Goal: Task Accomplishment & Management: Use online tool/utility

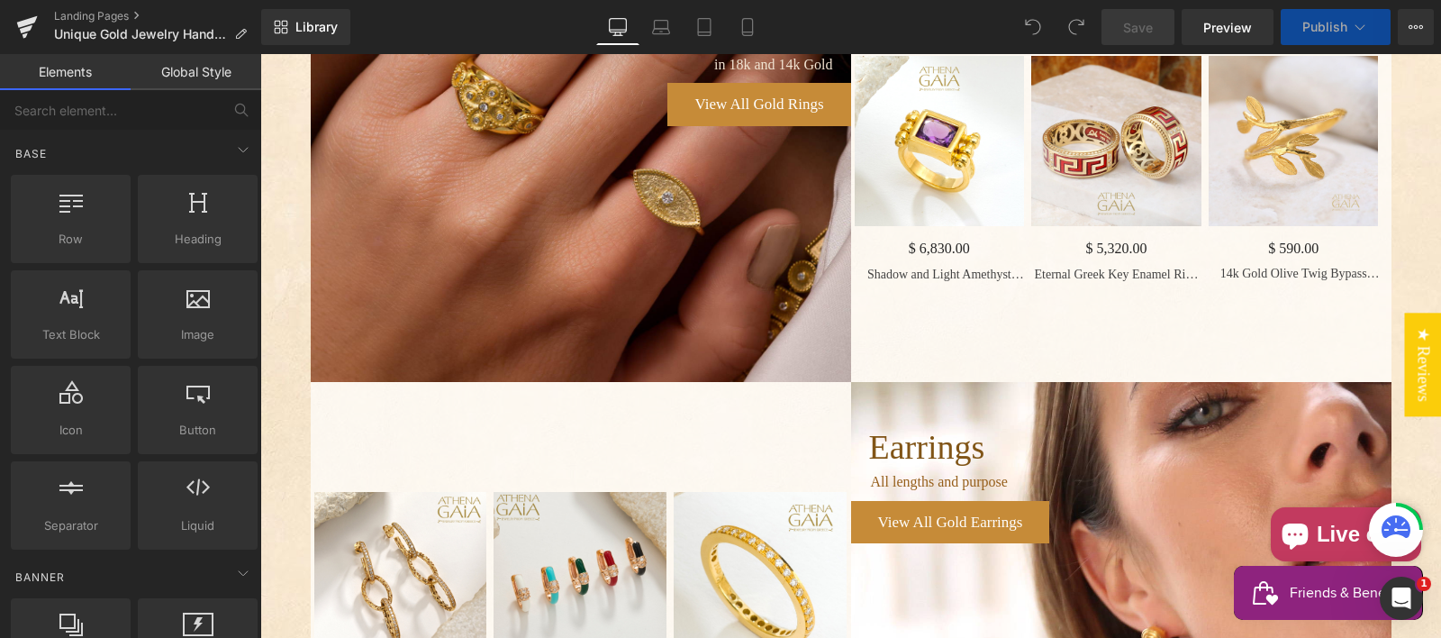
scroll to position [1141, 0]
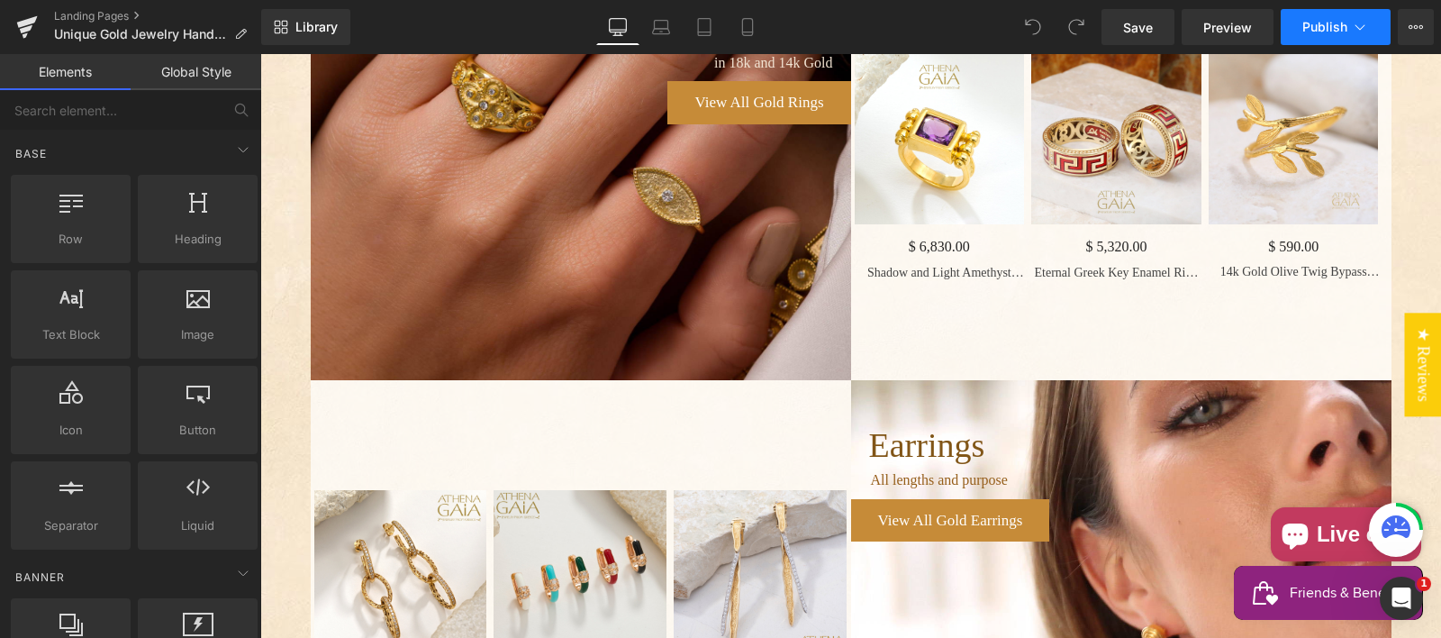
click at [1313, 22] on span "Publish" at bounding box center [1324, 27] width 45 height 14
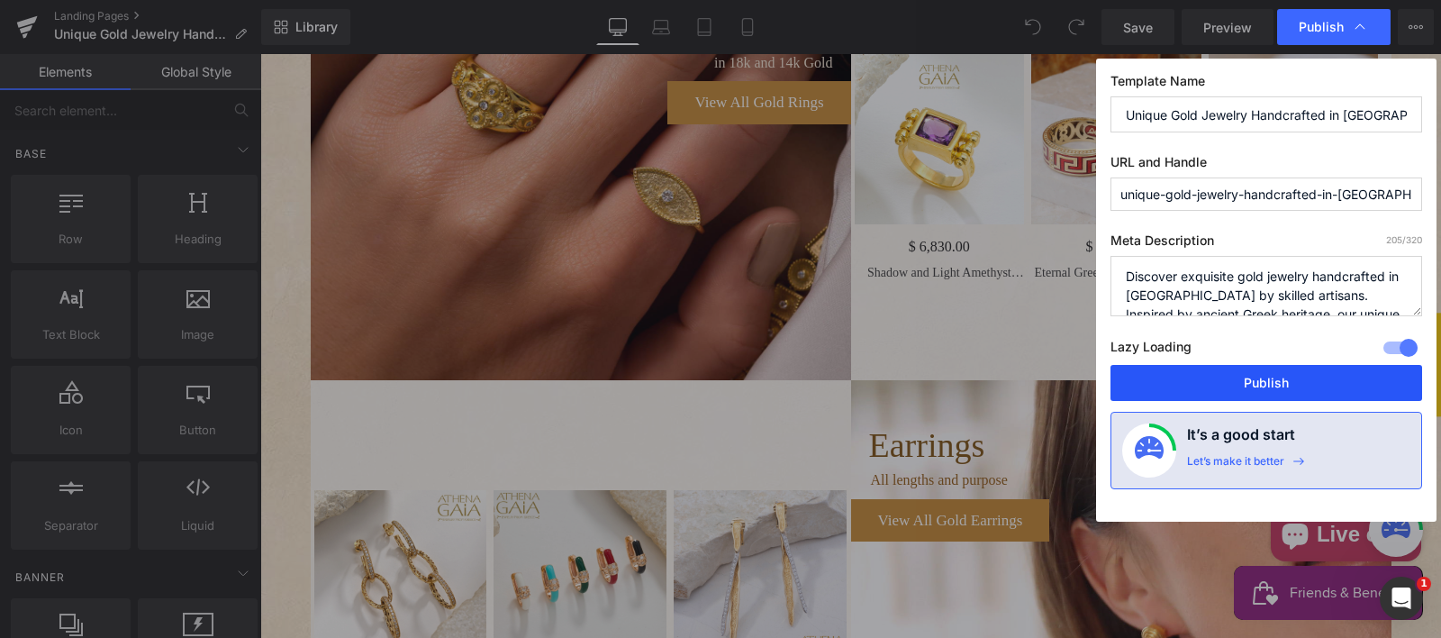
click at [1259, 380] on button "Publish" at bounding box center [1266, 383] width 312 height 36
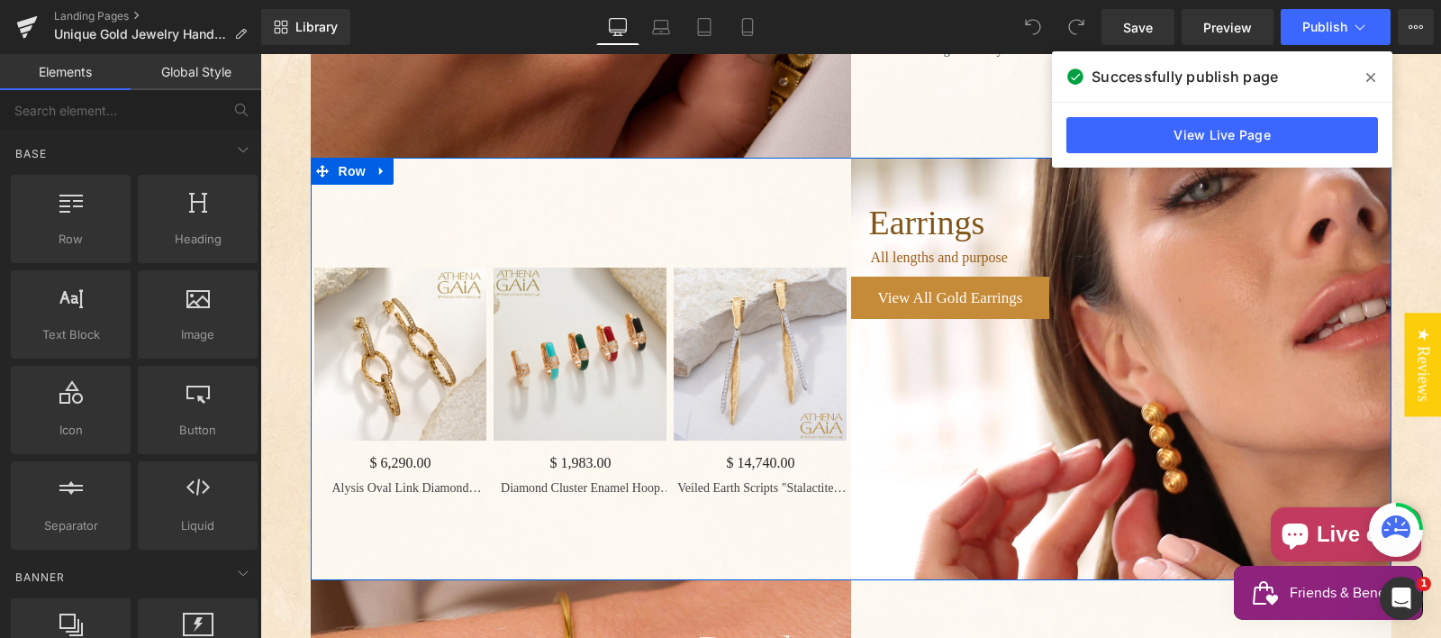
scroll to position [1388, 0]
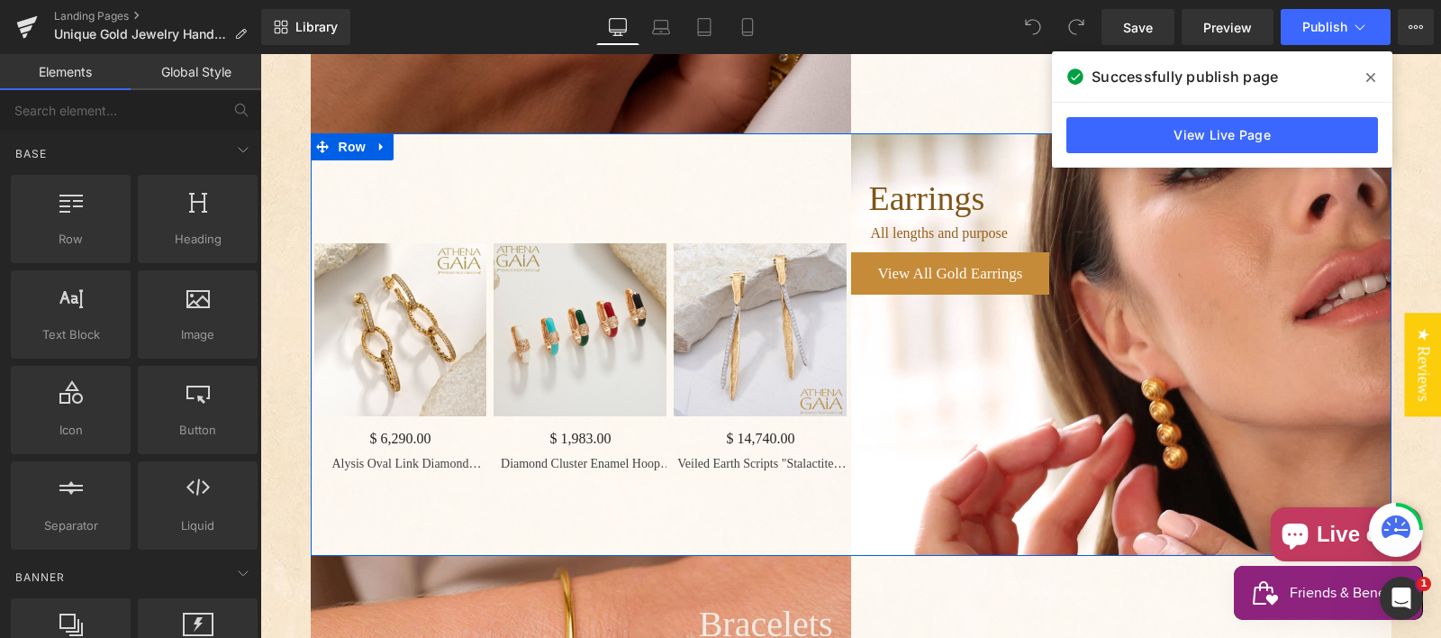
click at [389, 317] on img "Main content" at bounding box center [400, 329] width 173 height 173
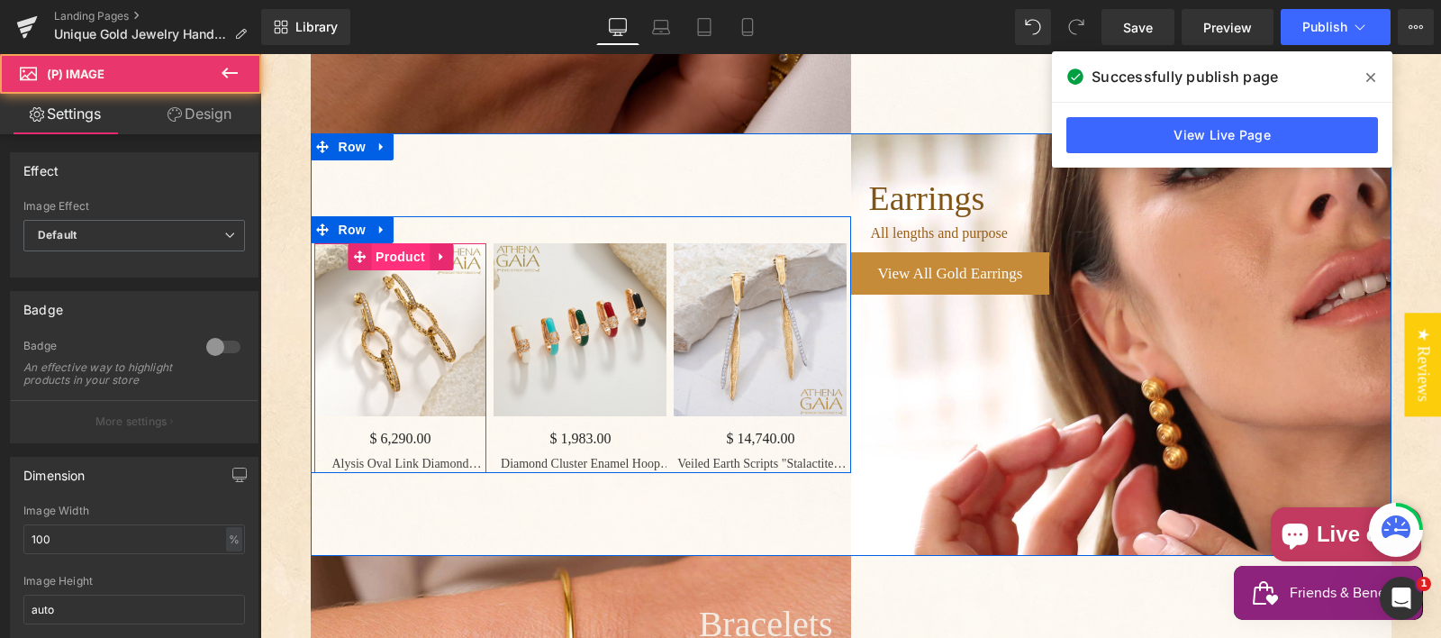
click at [394, 270] on span "Product" at bounding box center [400, 256] width 59 height 27
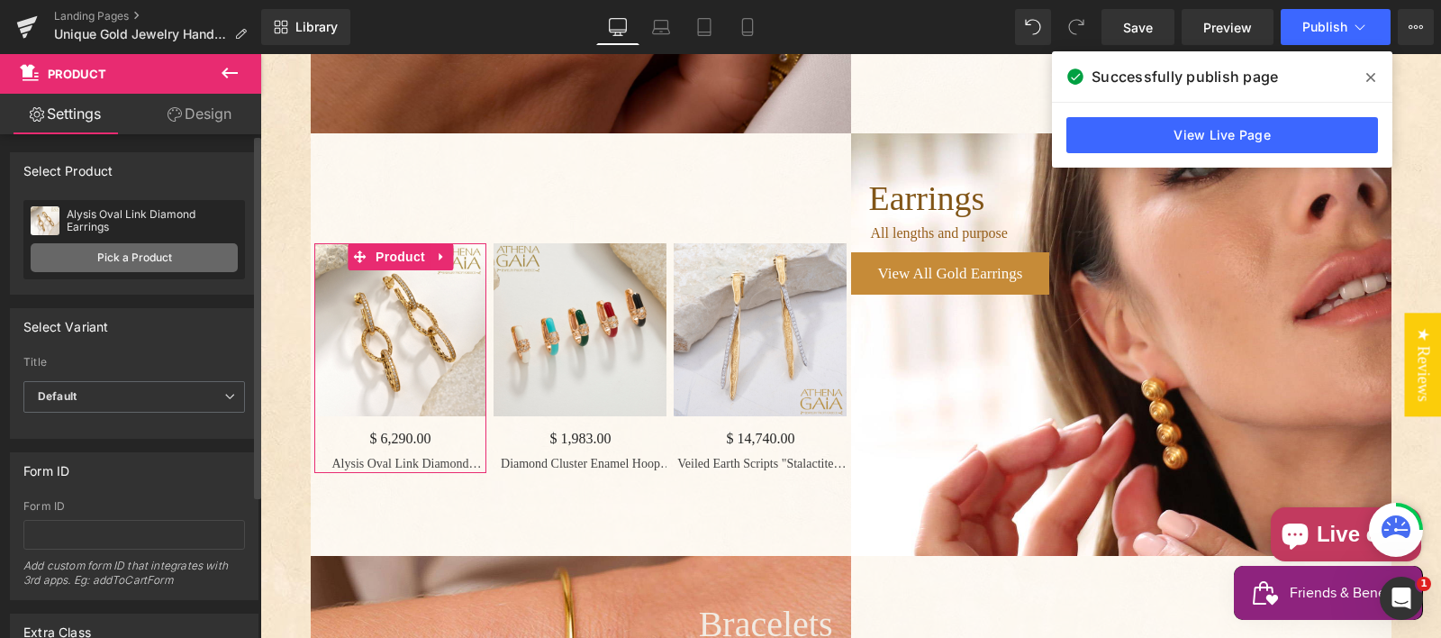
click at [142, 258] on link "Pick a Product" at bounding box center [134, 257] width 207 height 29
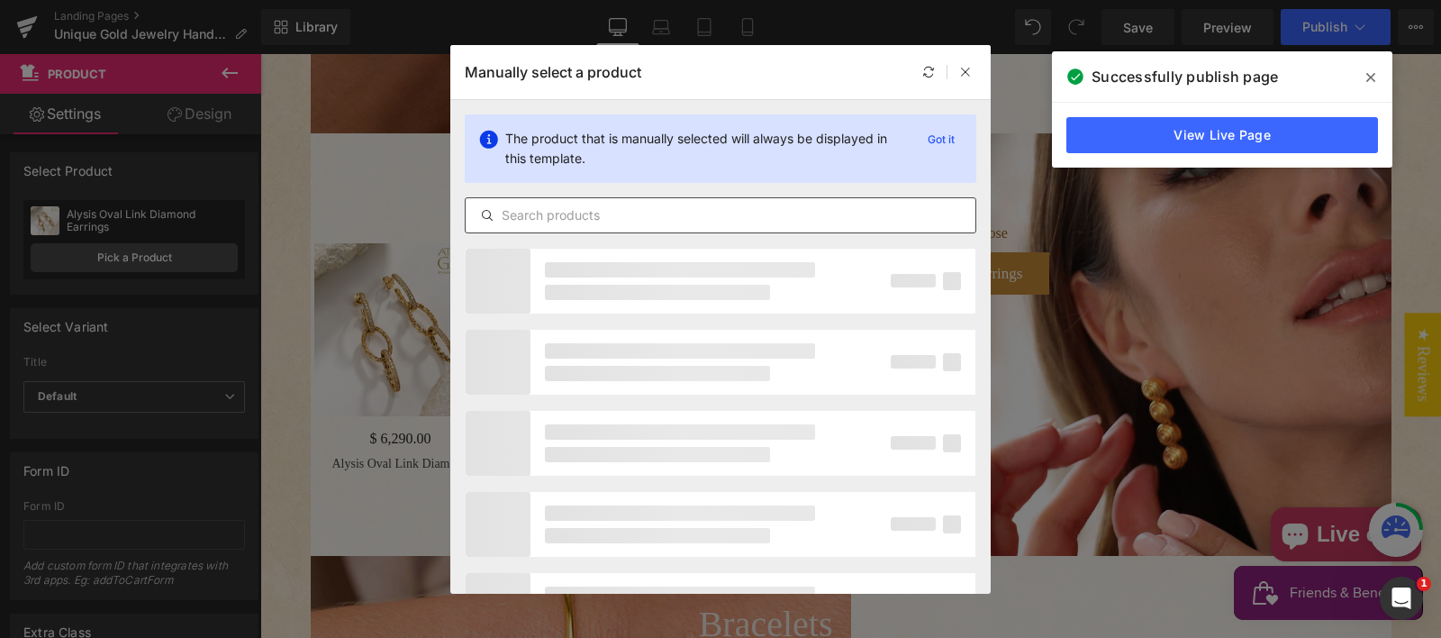
click at [549, 211] on input "text" at bounding box center [721, 215] width 510 height 22
paste input "Al'Oro Double Rectangle Earrings"
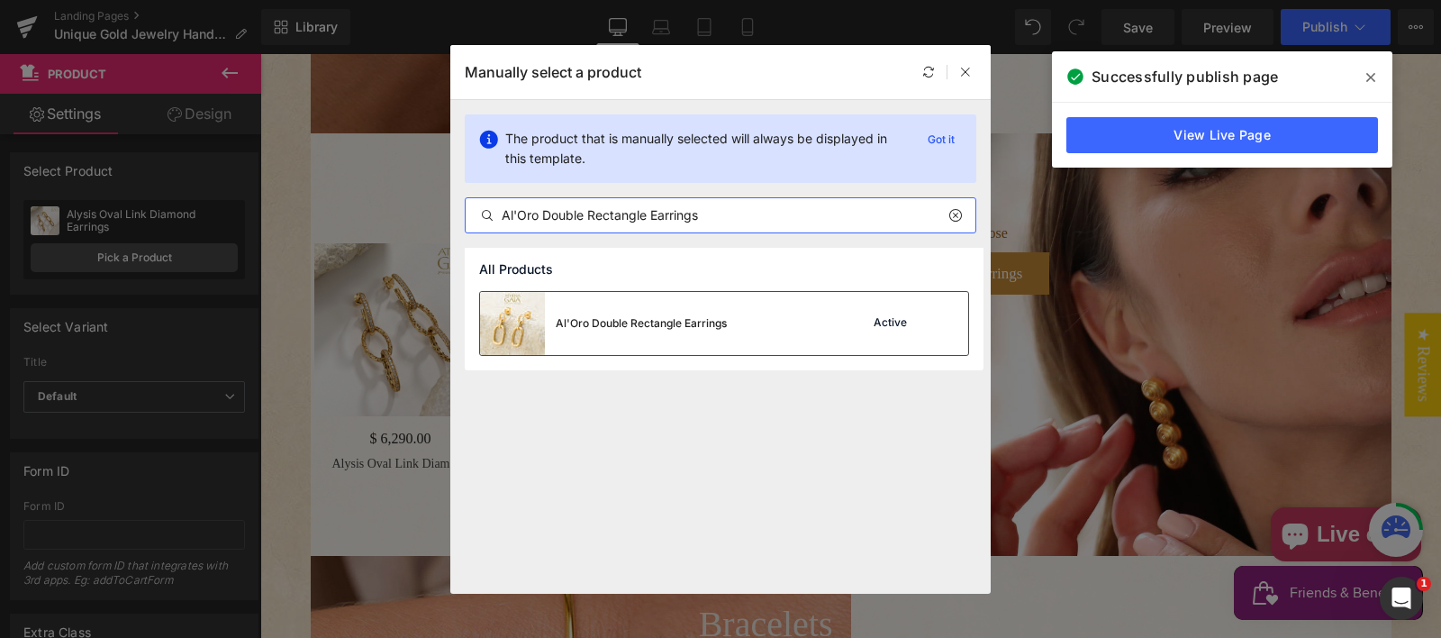
type input "Al'Oro Double Rectangle Earrings"
click at [513, 326] on img at bounding box center [512, 323] width 65 height 63
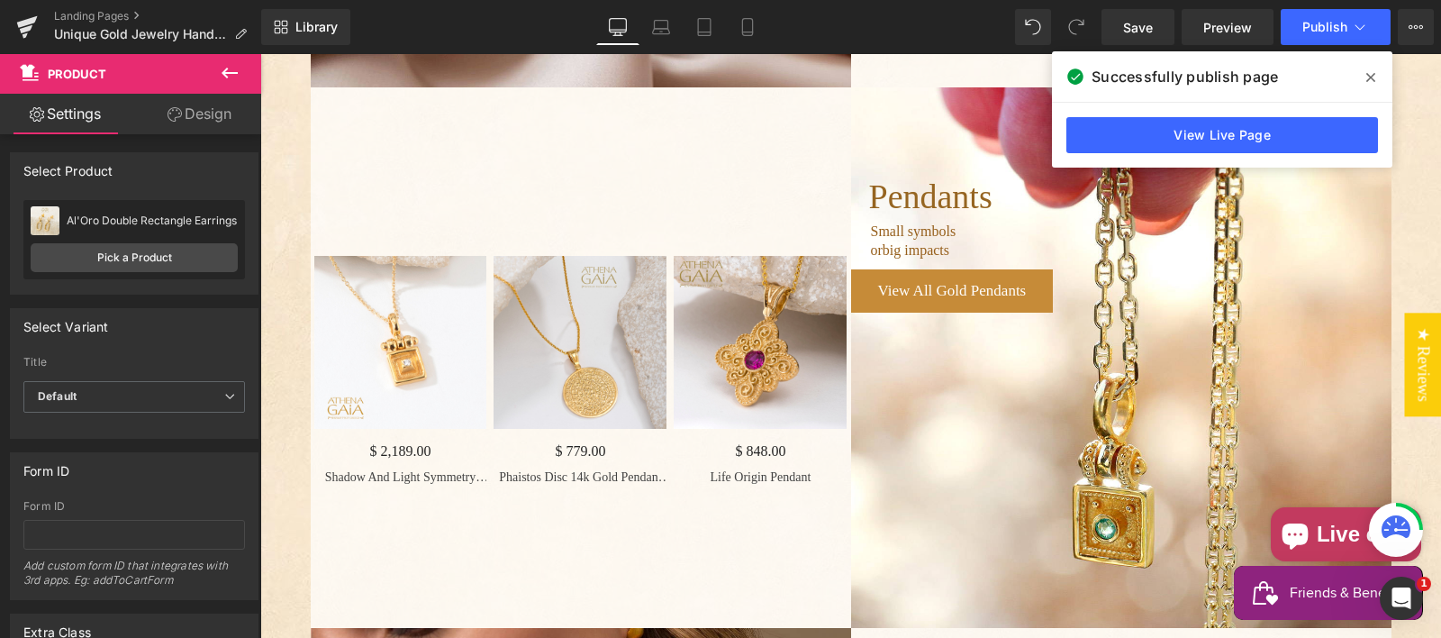
scroll to position [2302, 0]
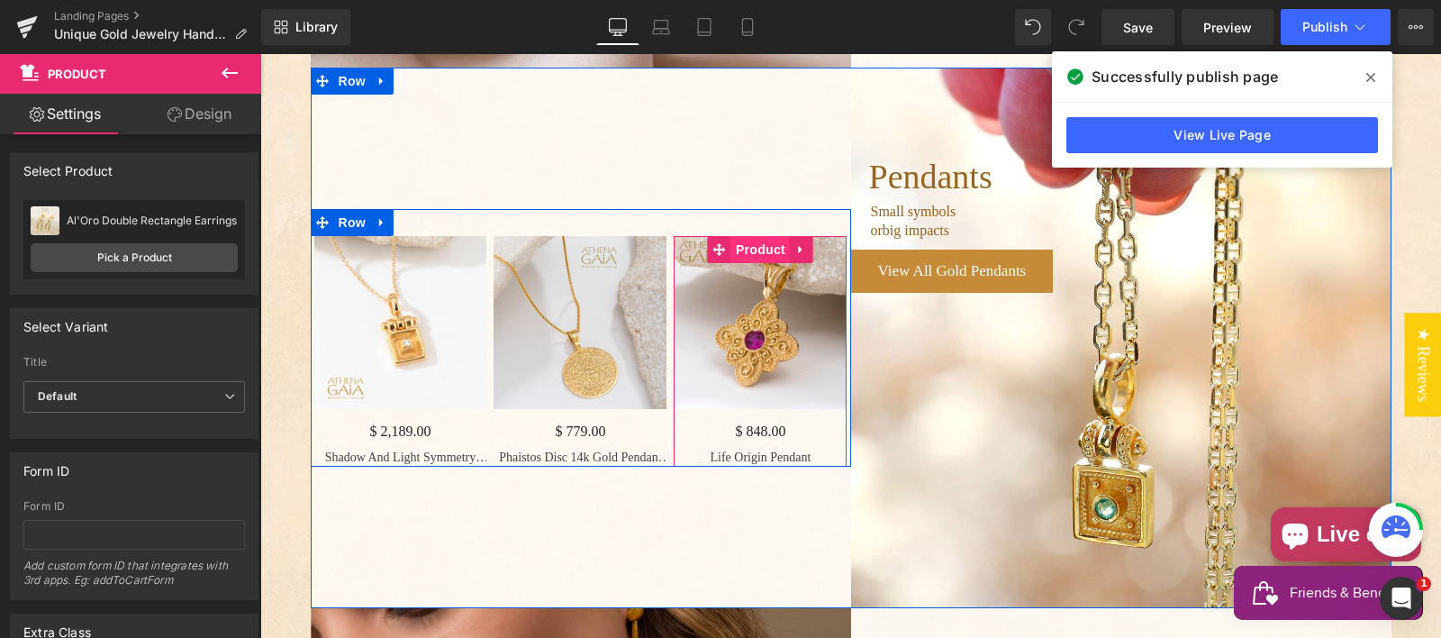
click at [747, 263] on span "Product" at bounding box center [760, 249] width 59 height 27
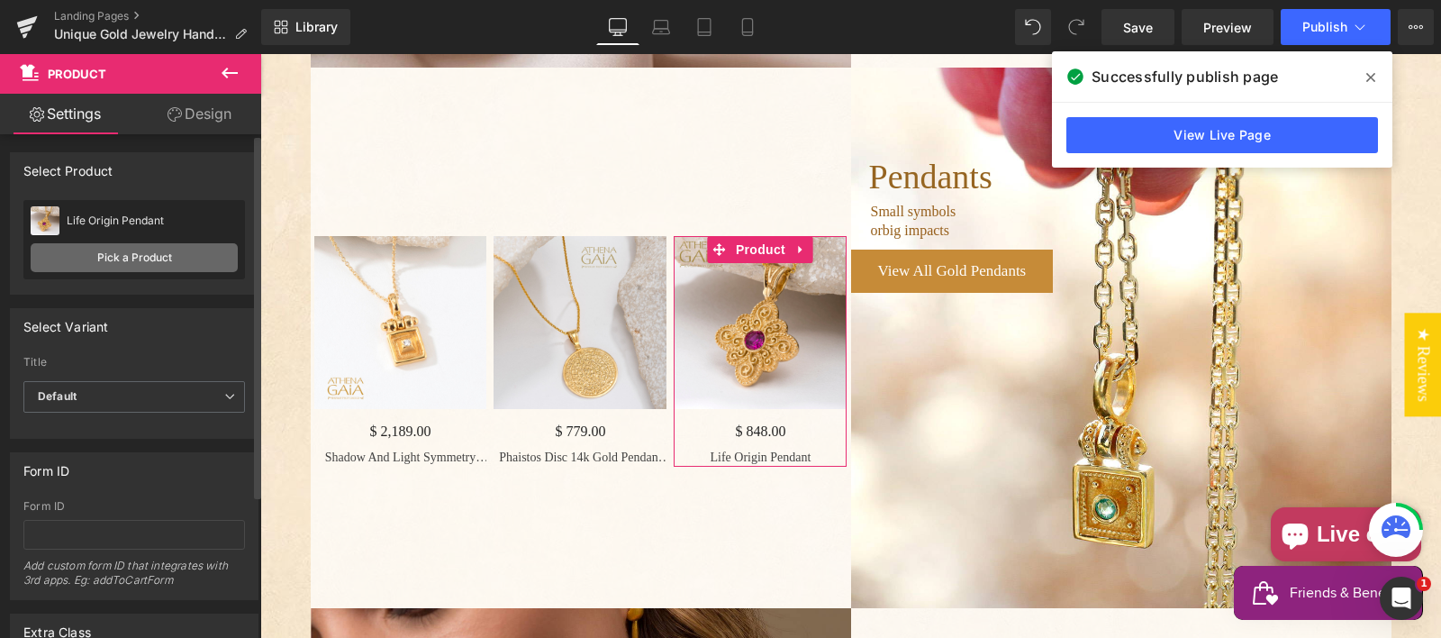
click at [167, 254] on link "Pick a Product" at bounding box center [134, 257] width 207 height 29
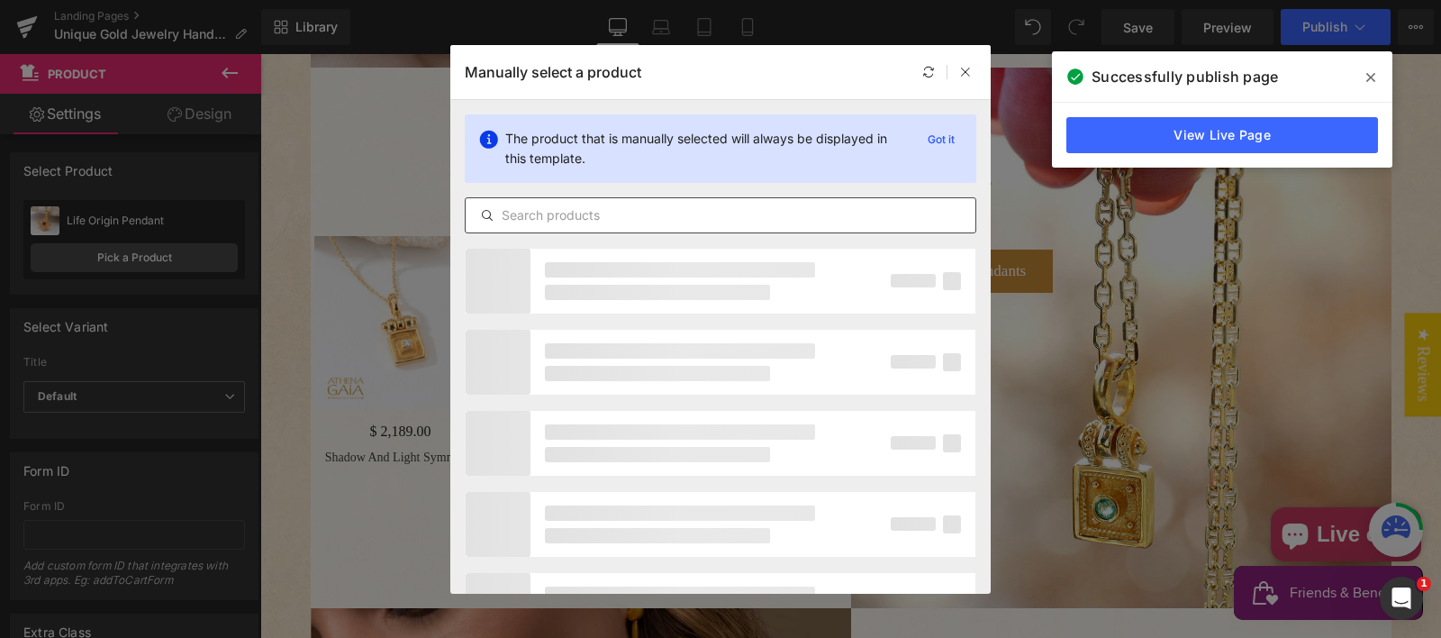
click at [522, 211] on input "text" at bounding box center [721, 215] width 510 height 22
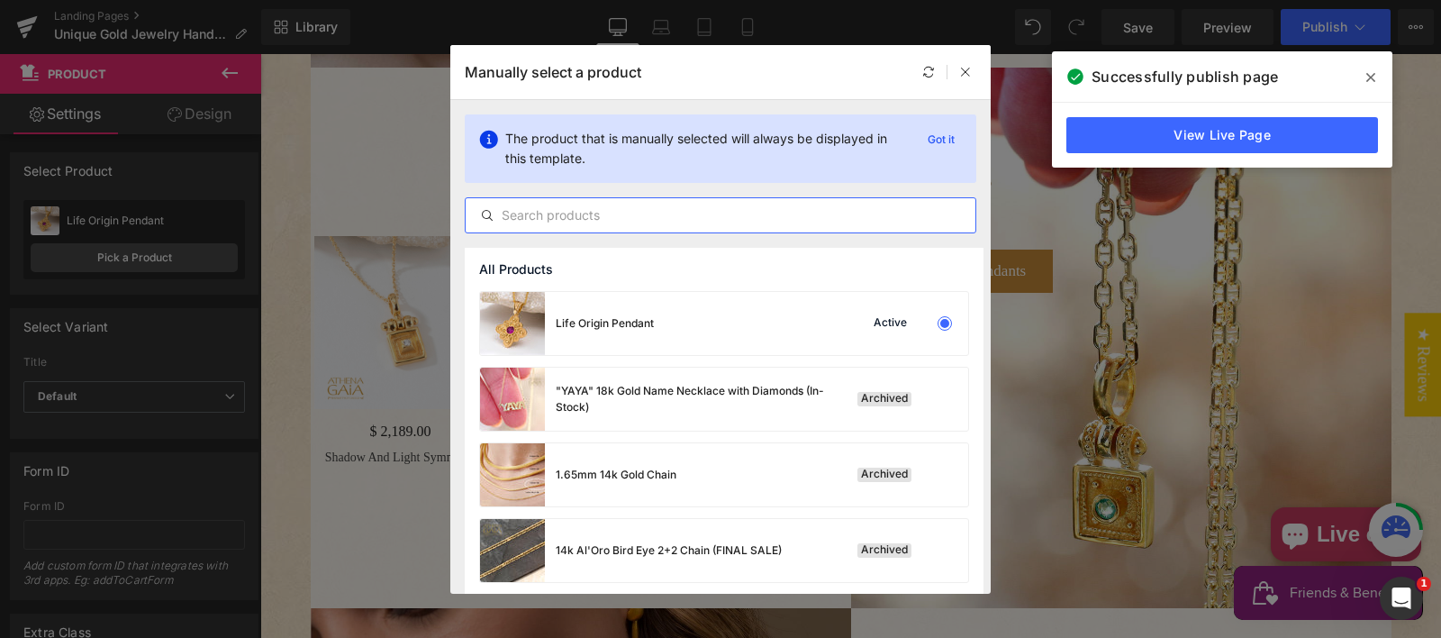
paste input "Greek Key Pendant - 14k Gold"
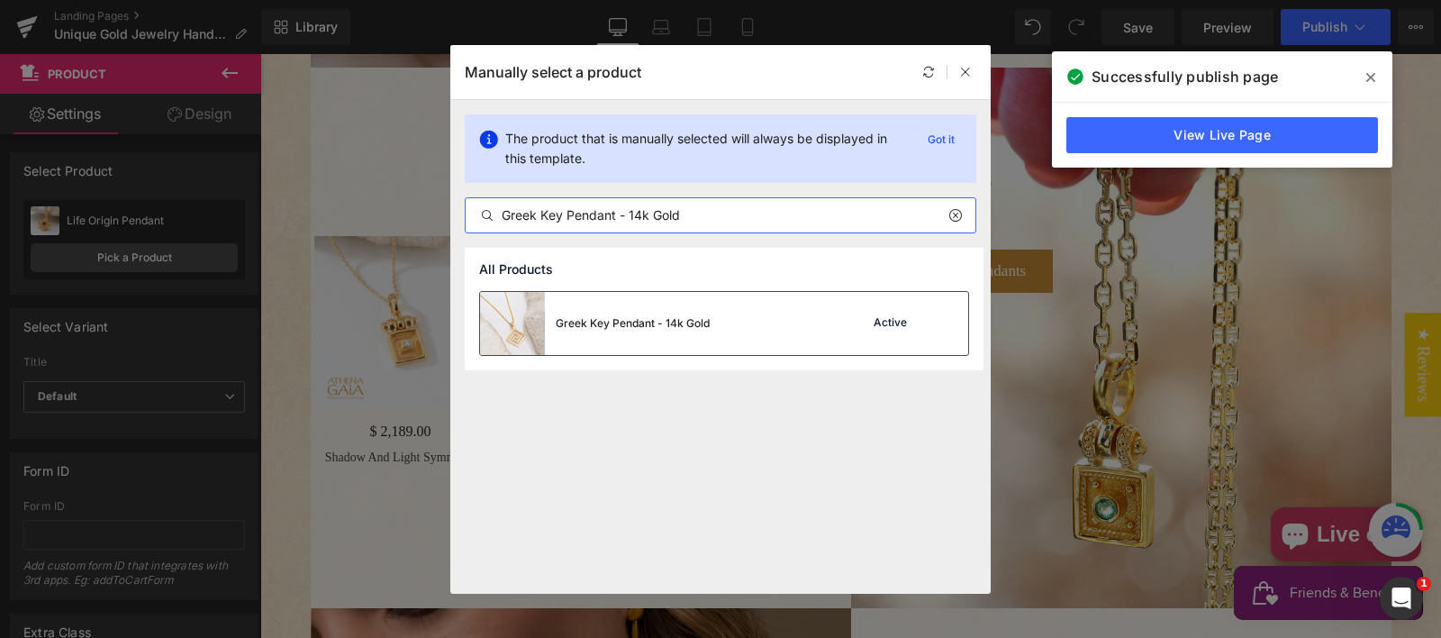
type input "Greek Key Pendant - 14k Gold"
click at [618, 321] on div "Greek Key Pendant - 14k Gold" at bounding box center [633, 323] width 154 height 16
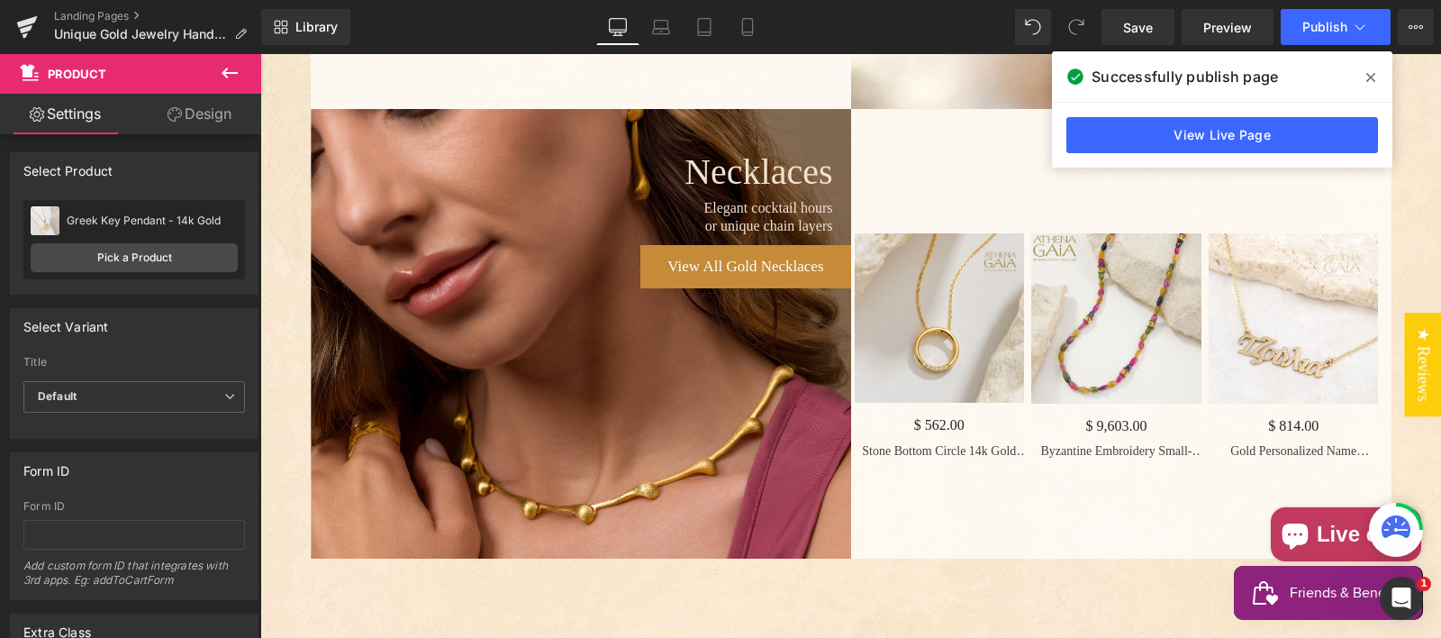
scroll to position [2813, 0]
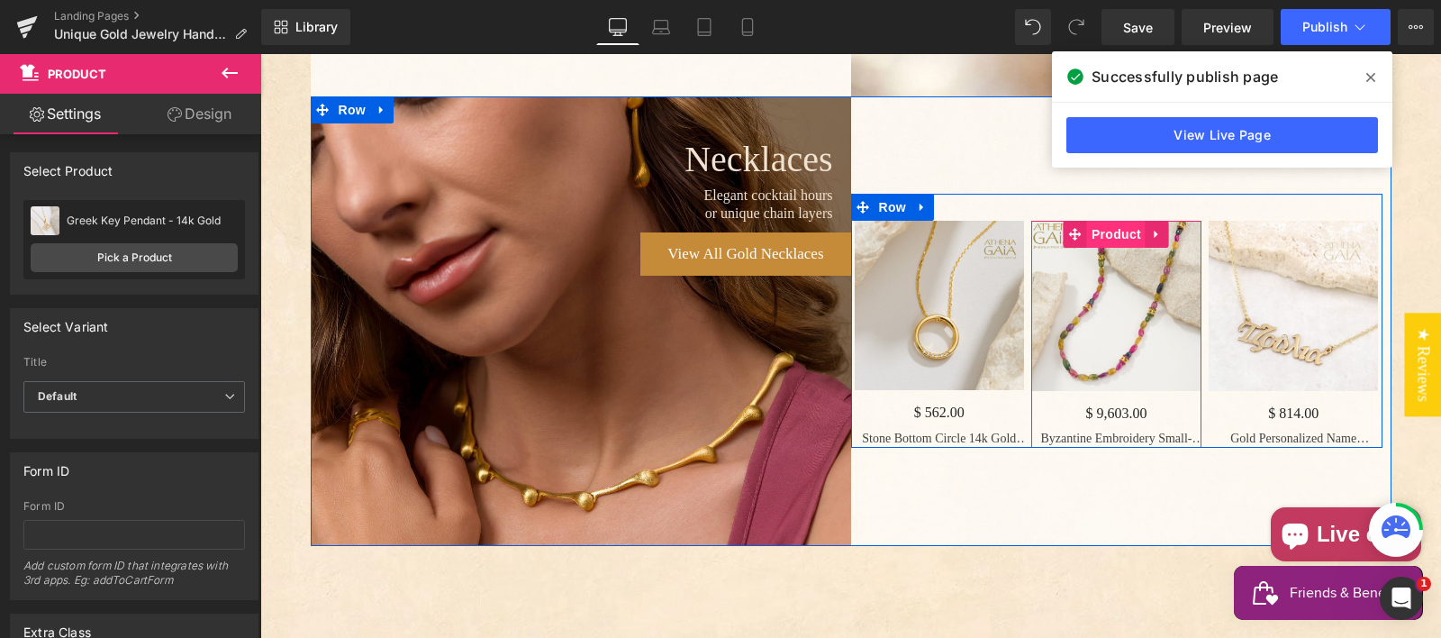
click at [1100, 248] on span "Product" at bounding box center [1116, 234] width 59 height 27
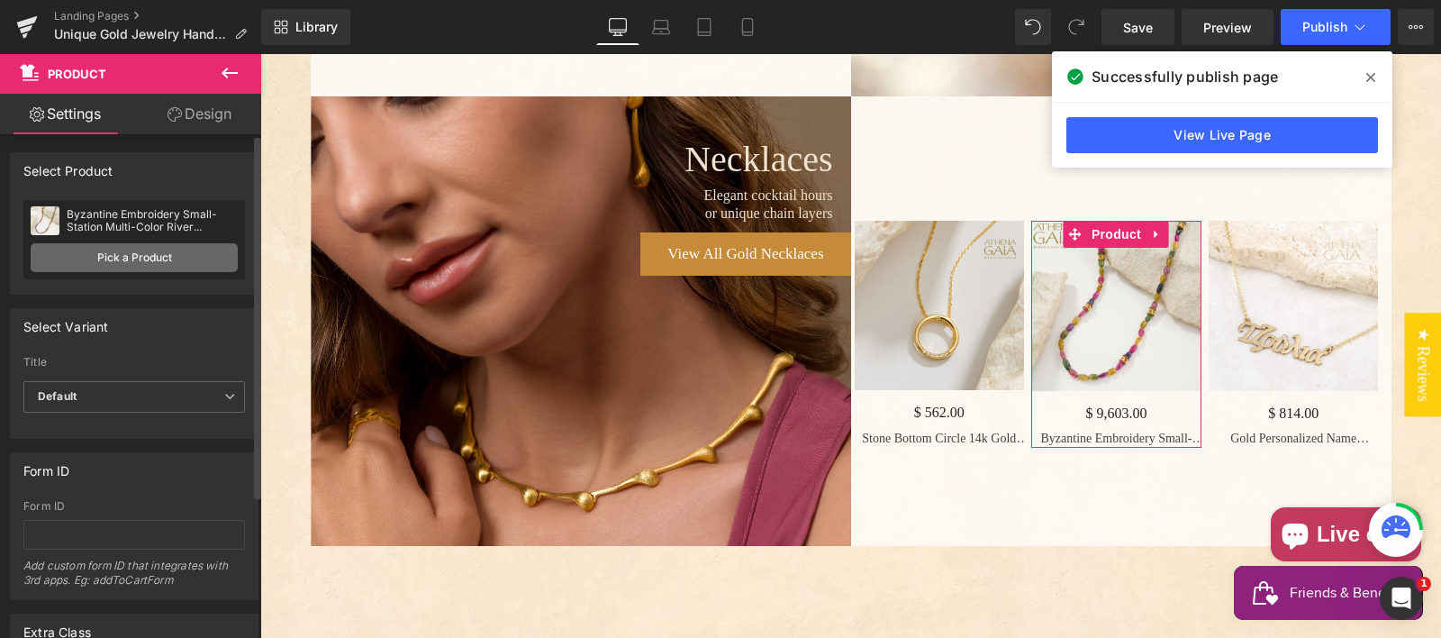
click at [134, 259] on link "Pick a Product" at bounding box center [134, 257] width 207 height 29
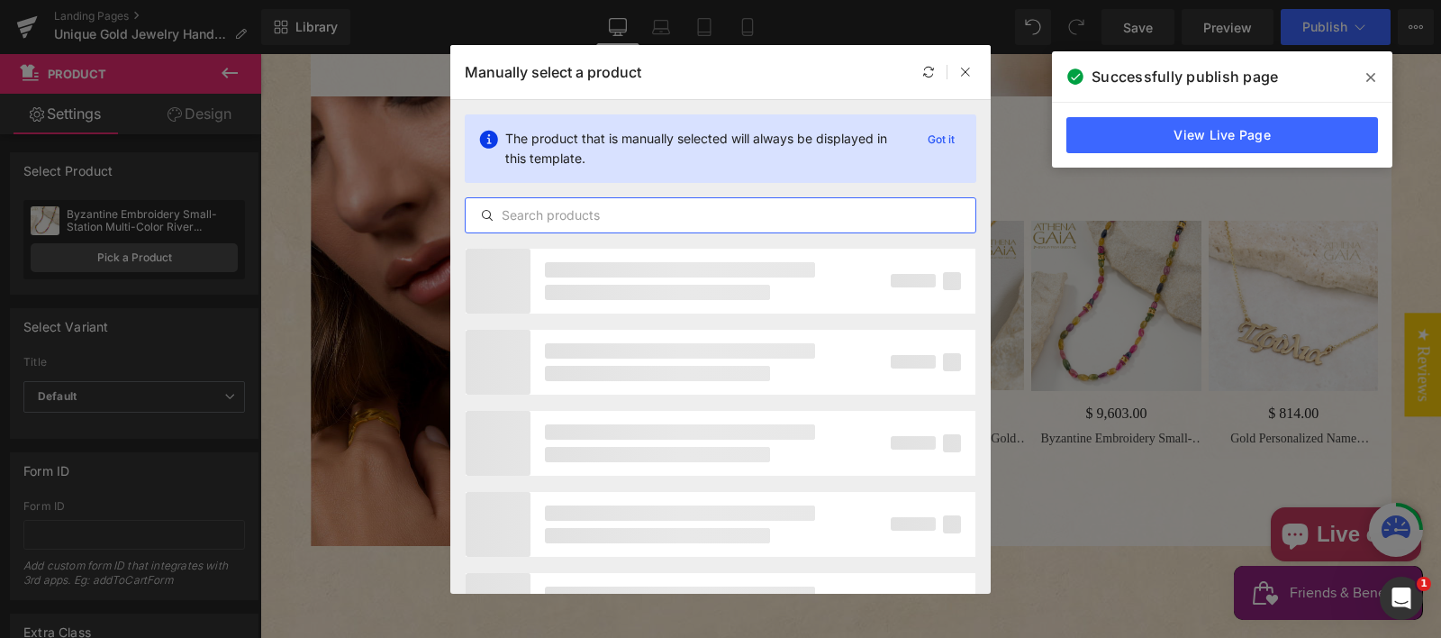
click at [535, 208] on input "text" at bounding box center [721, 215] width 510 height 22
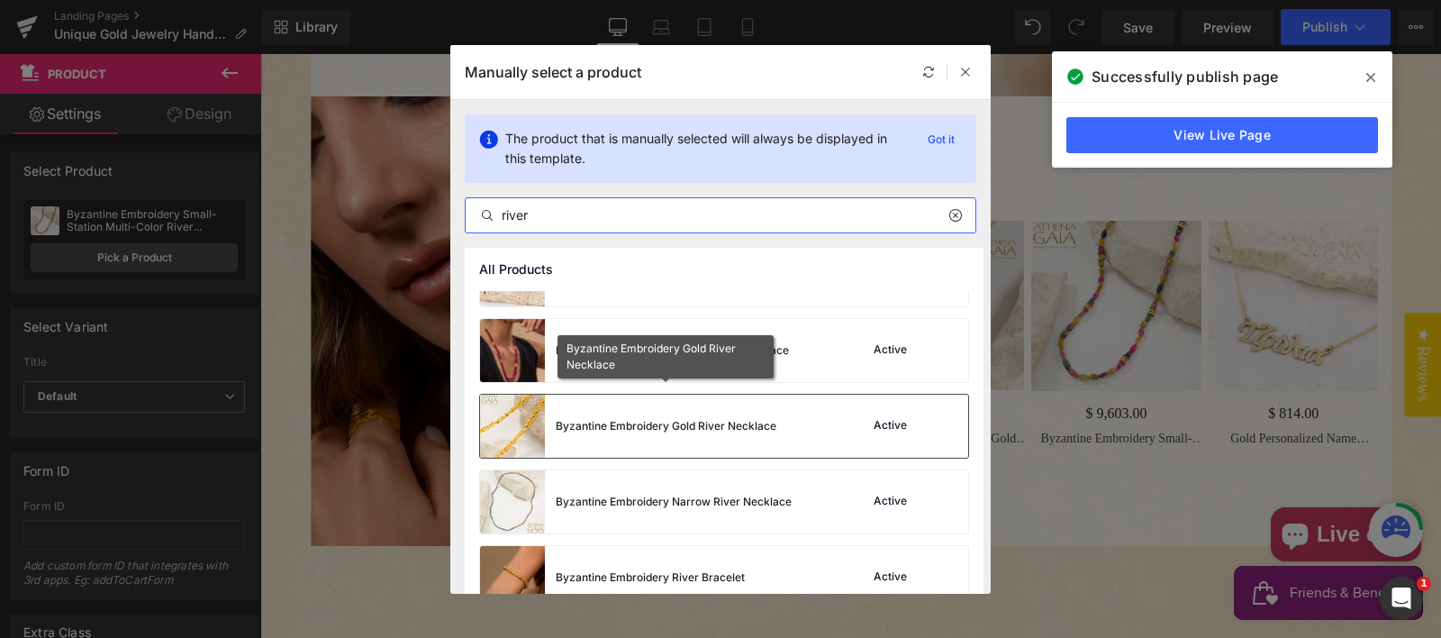
scroll to position [0, 0]
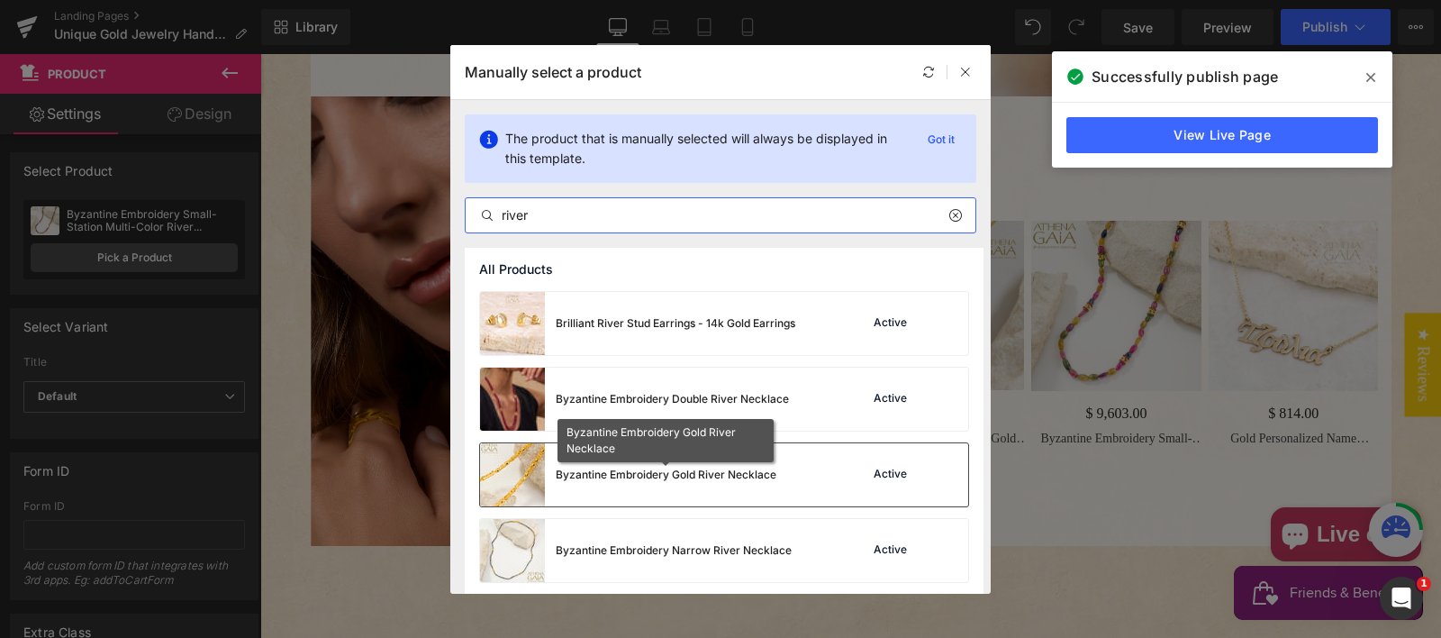
type input "river"
click at [712, 473] on div "Byzantine Embroidery Gold River Necklace" at bounding box center [666, 474] width 221 height 16
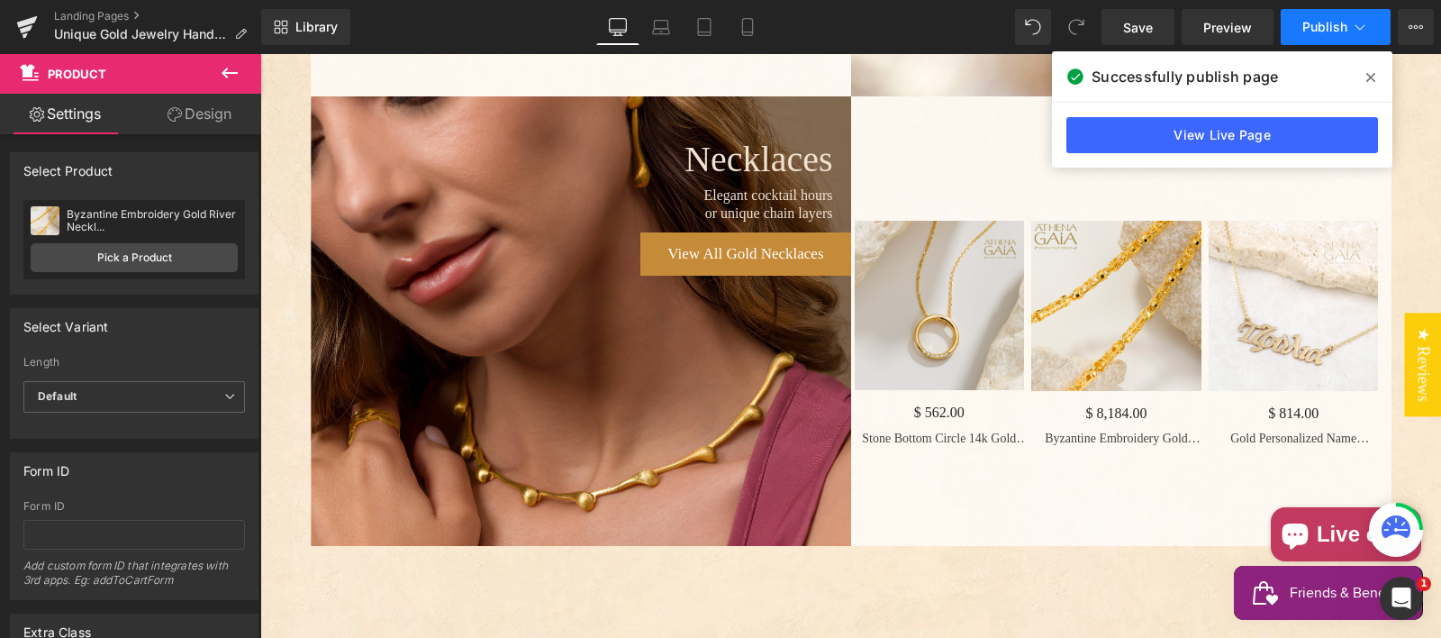
click at [1319, 20] on span "Publish" at bounding box center [1324, 27] width 45 height 14
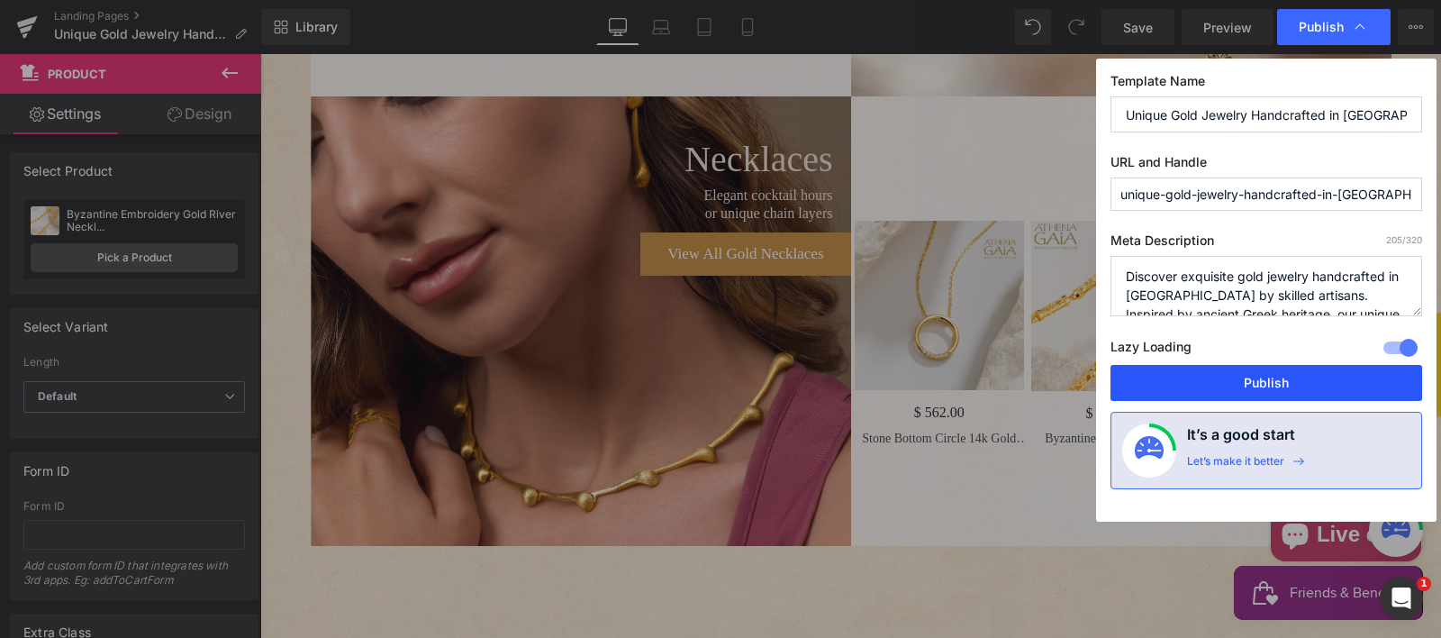
drag, startPoint x: 1261, startPoint y: 383, endPoint x: 397, endPoint y: 28, distance: 933.6
click at [1261, 383] on button "Publish" at bounding box center [1266, 383] width 312 height 36
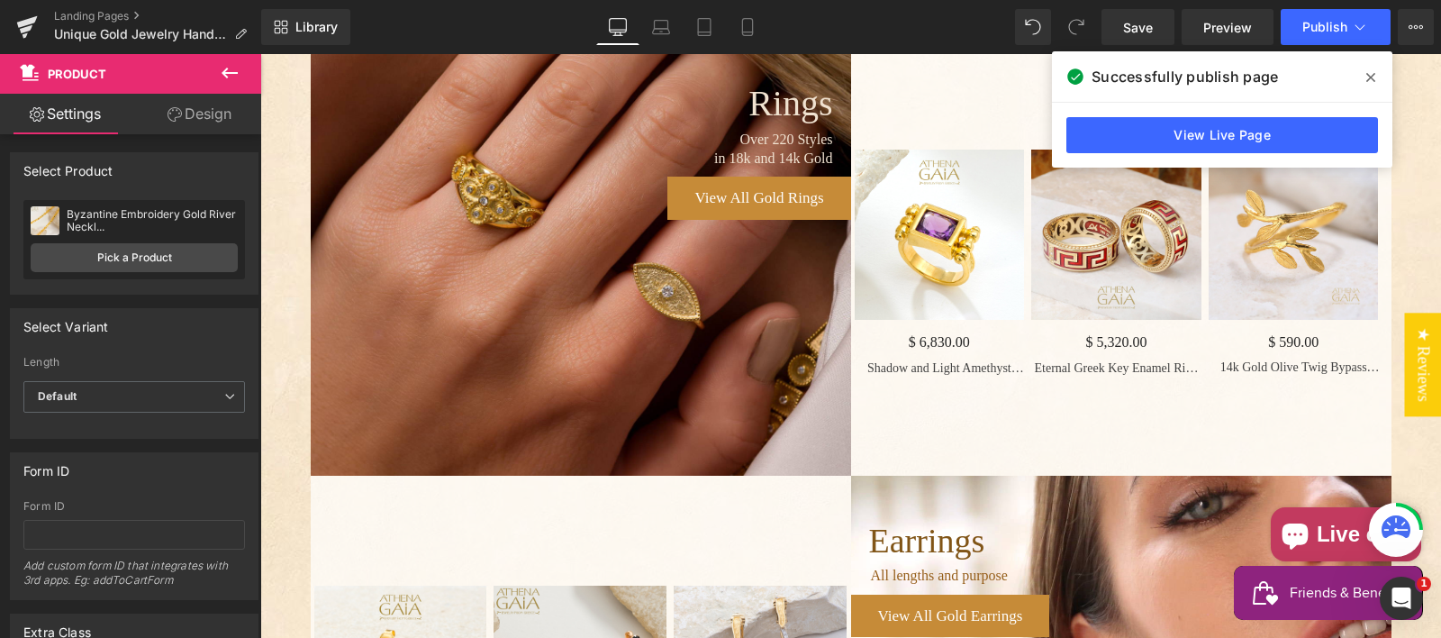
scroll to position [1006, 0]
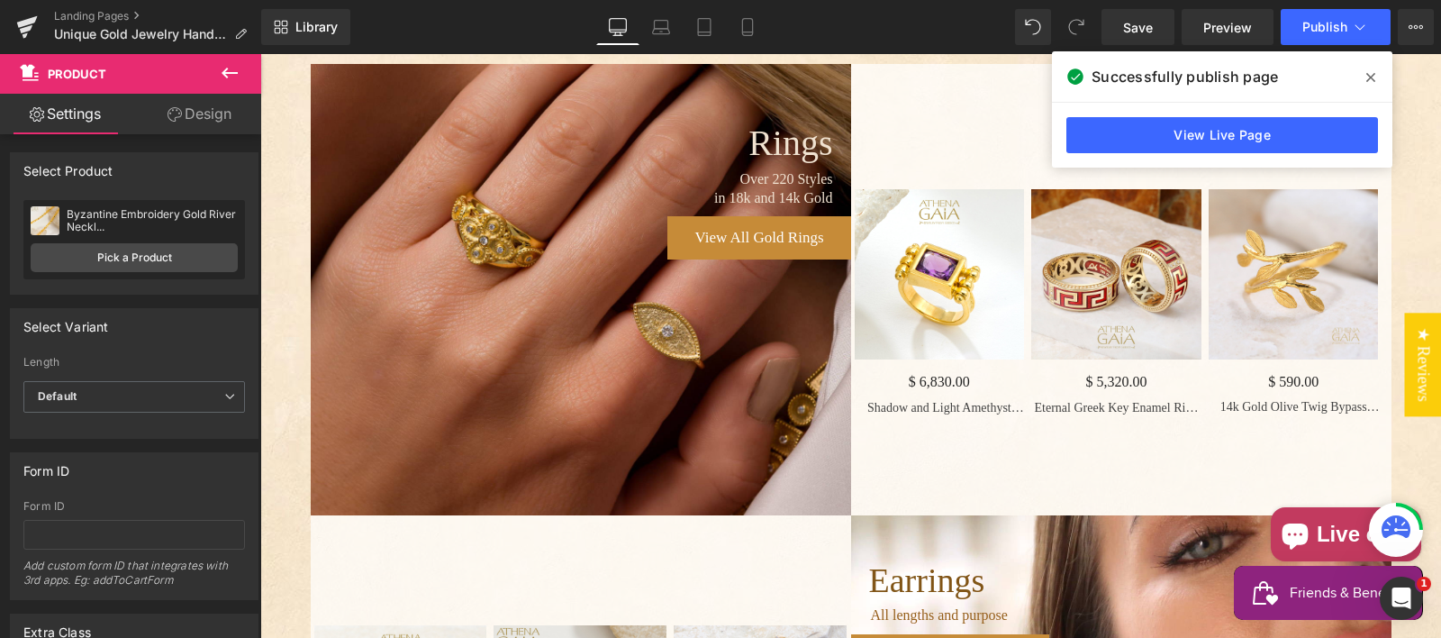
click at [943, 234] on div "- 683000 % (P) Image $ 6,830.00 $ 0 (P) Price Shadow and Light Amethyst Ring - …" at bounding box center [940, 302] width 170 height 227
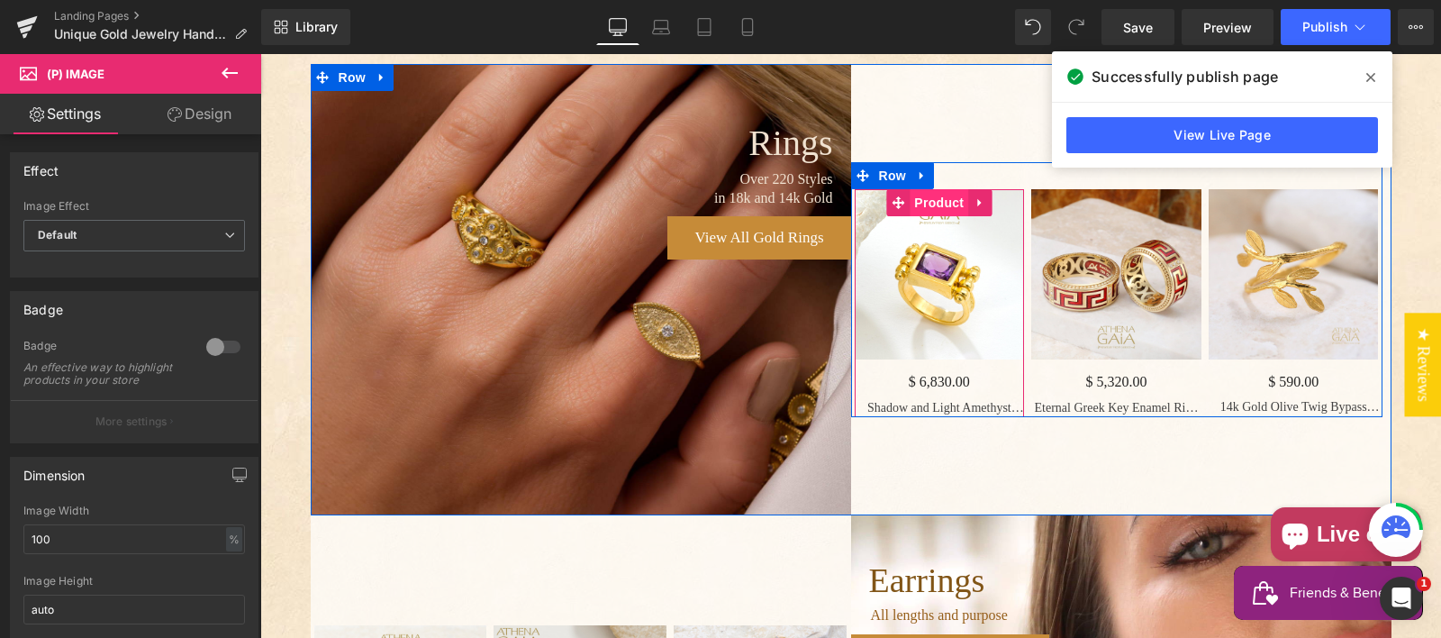
click at [931, 216] on span "Product" at bounding box center [938, 202] width 59 height 27
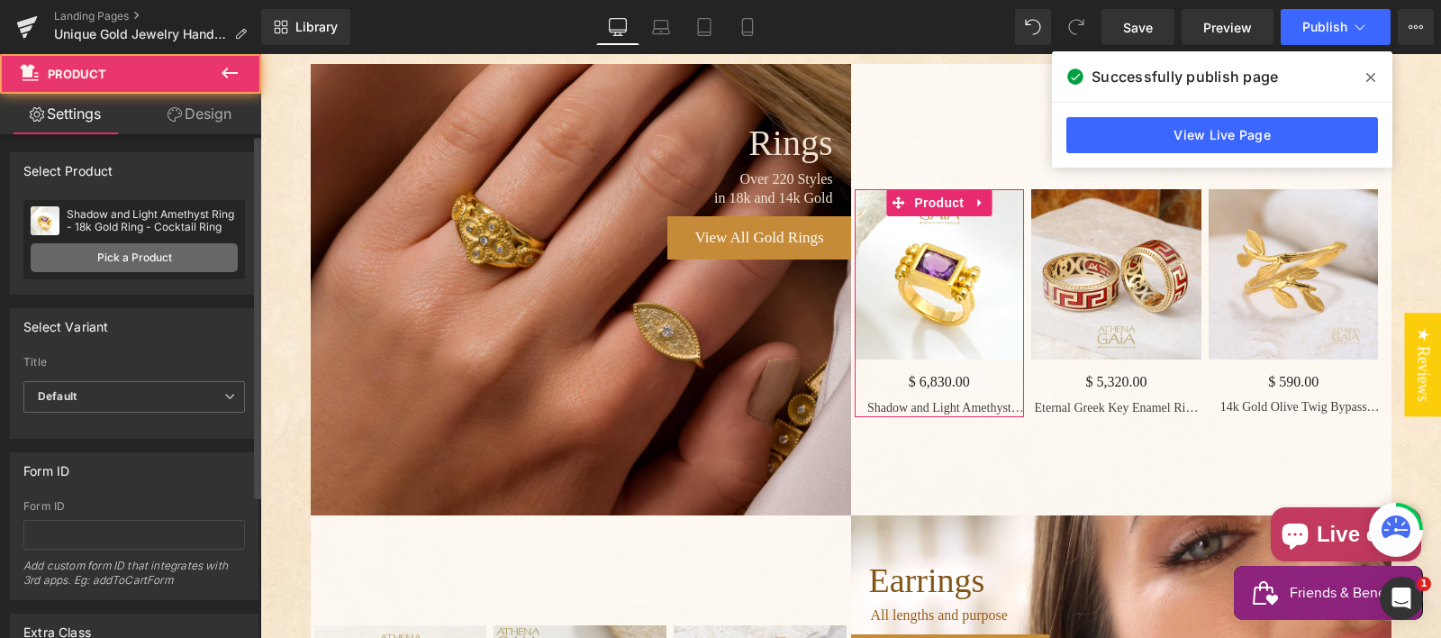
click at [146, 251] on link "Pick a Product" at bounding box center [134, 257] width 207 height 29
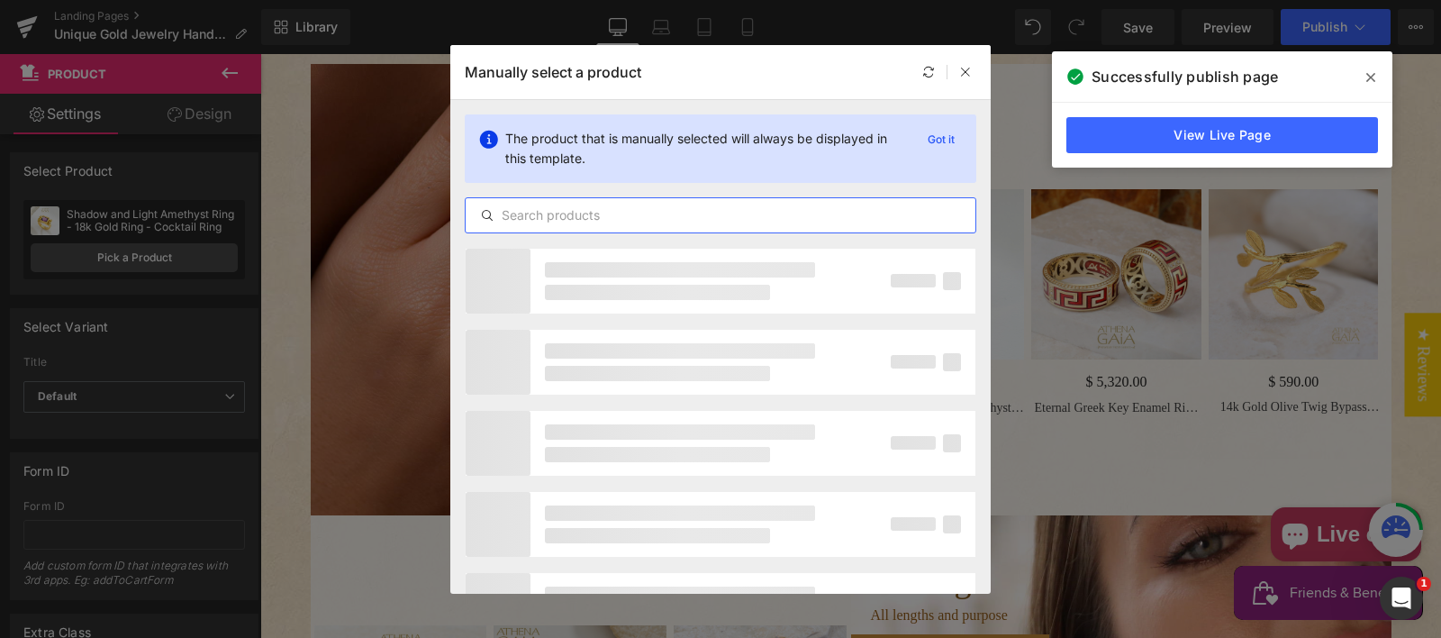
click at [524, 214] on input "text" at bounding box center [721, 215] width 510 height 22
paste input "Byzantine Embroidery River Ring - 18k Gold - Cigar Band Cocktail Ring"
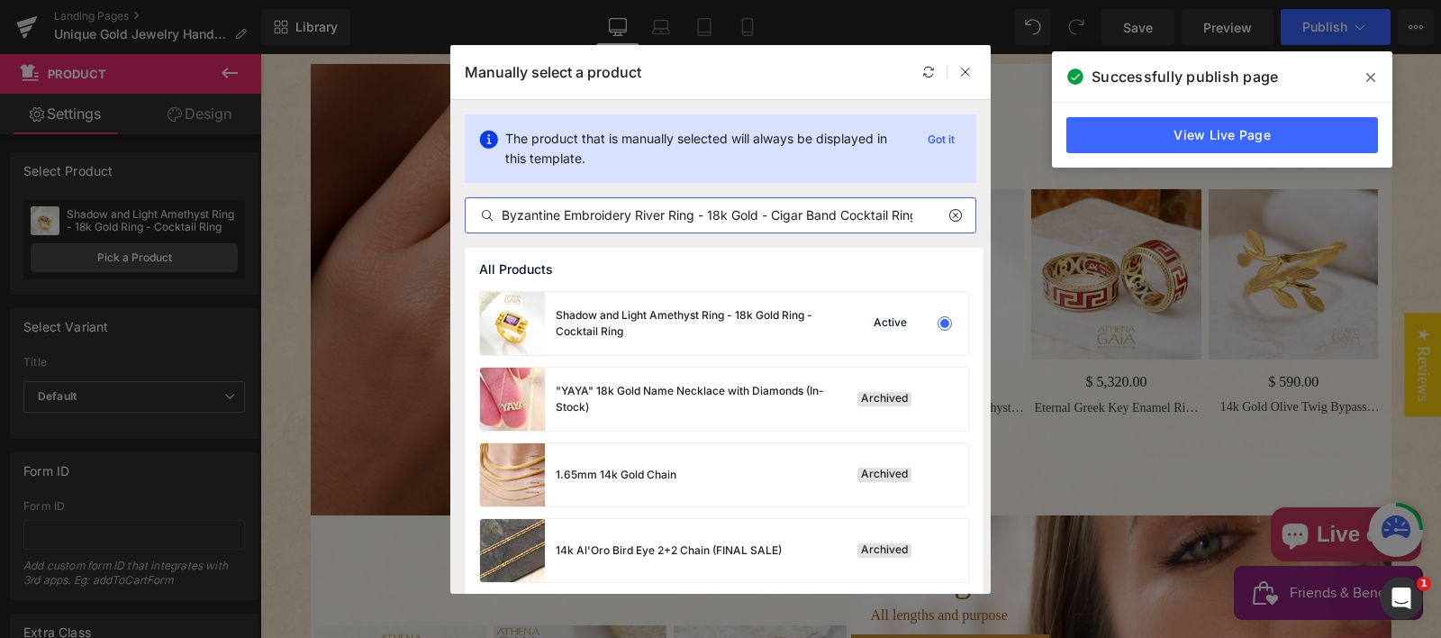
scroll to position [0, 7]
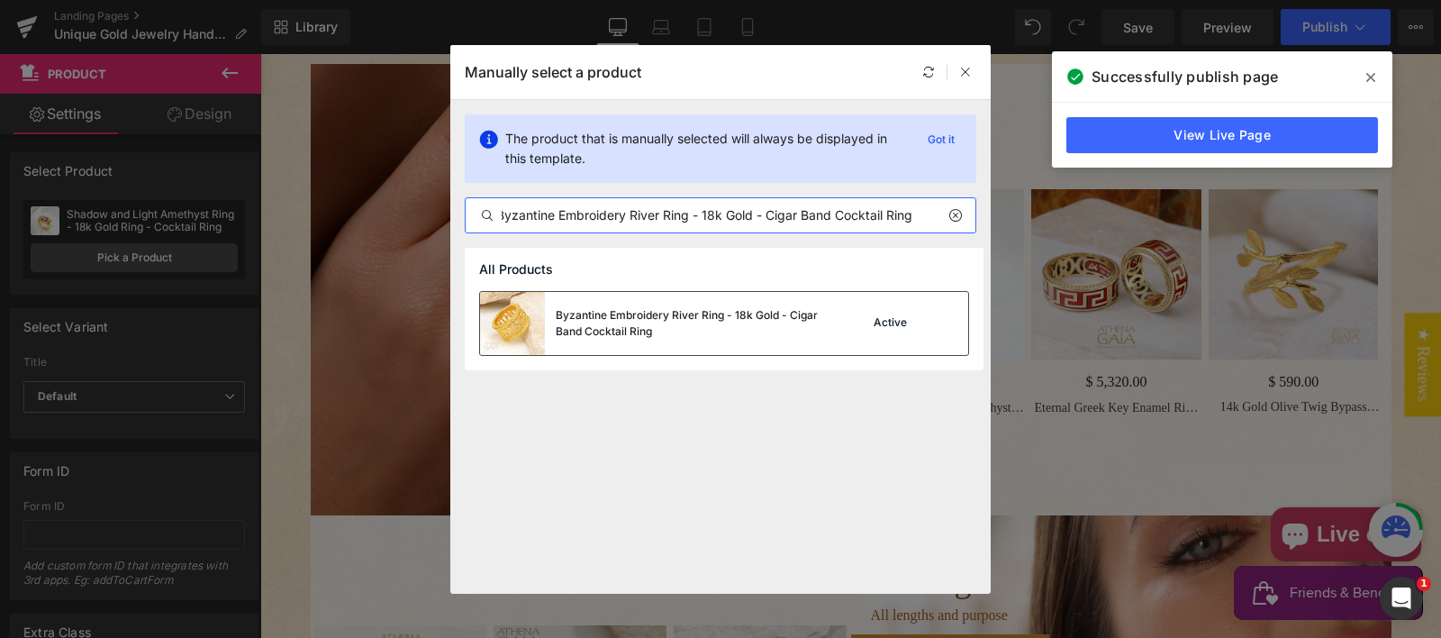
type input "Byzantine Embroidery River Ring - 18k Gold - Cigar Band Cocktail Ring"
click at [635, 321] on div "Byzantine Embroidery River Ring - 18k Gold - Cigar Band Cocktail Ring" at bounding box center [691, 323] width 270 height 32
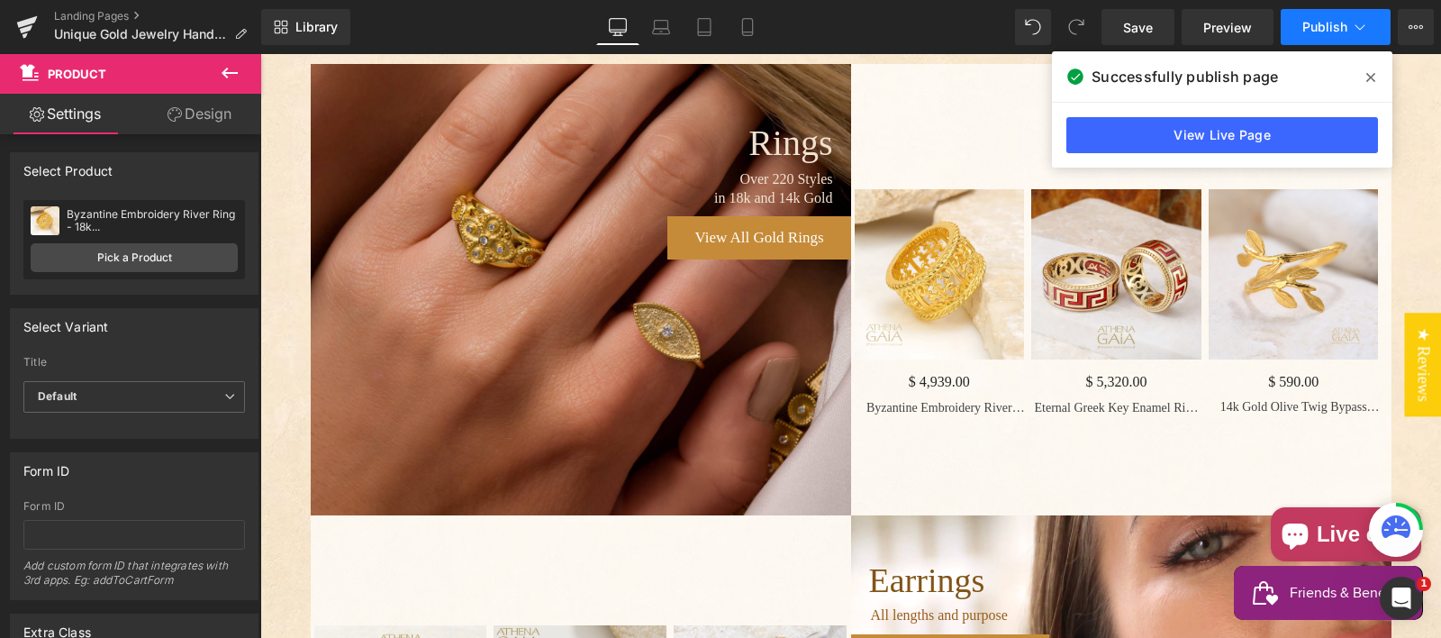
click at [1319, 18] on button "Publish" at bounding box center [1335, 27] width 110 height 36
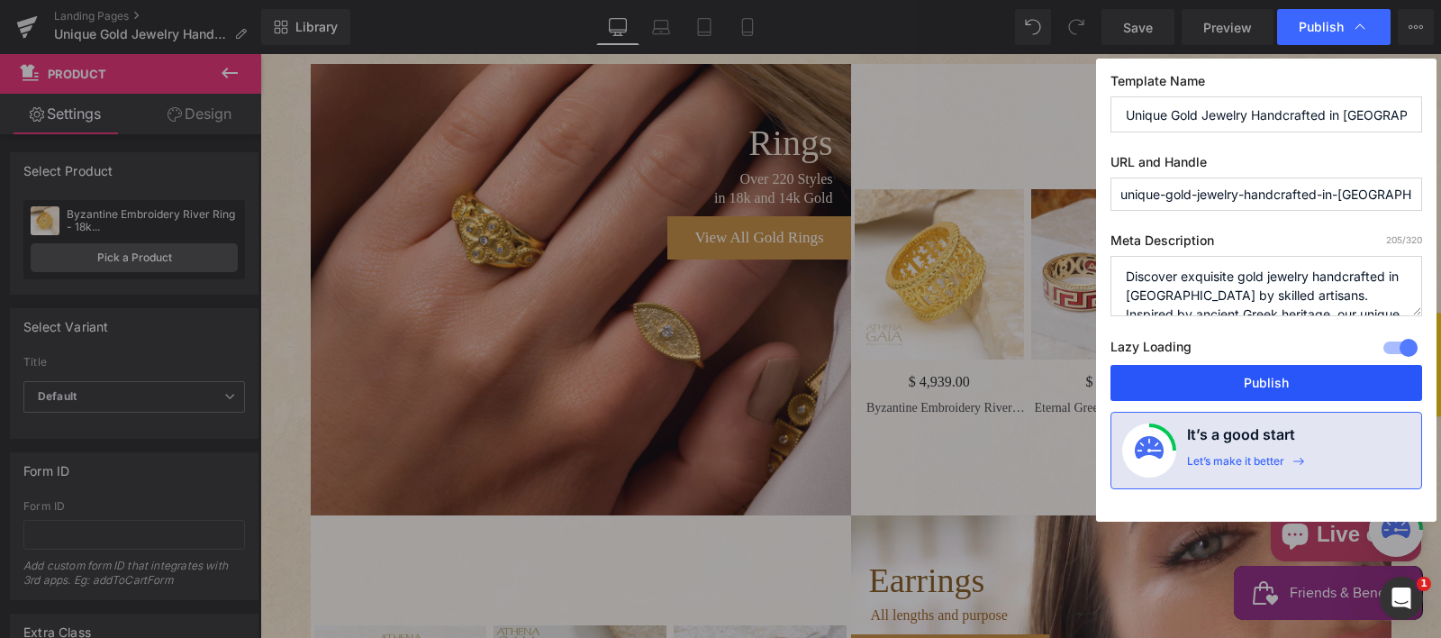
click at [1260, 379] on button "Publish" at bounding box center [1266, 383] width 312 height 36
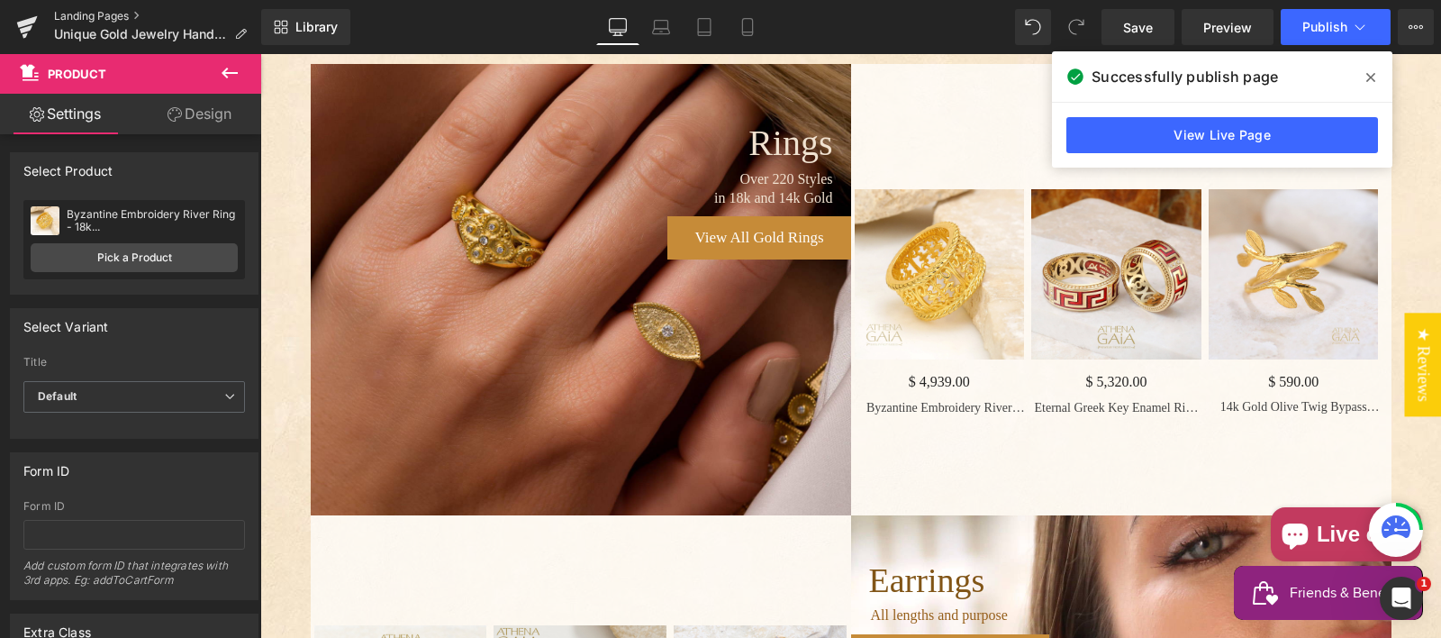
click at [125, 12] on link "Landing Pages" at bounding box center [157, 16] width 207 height 14
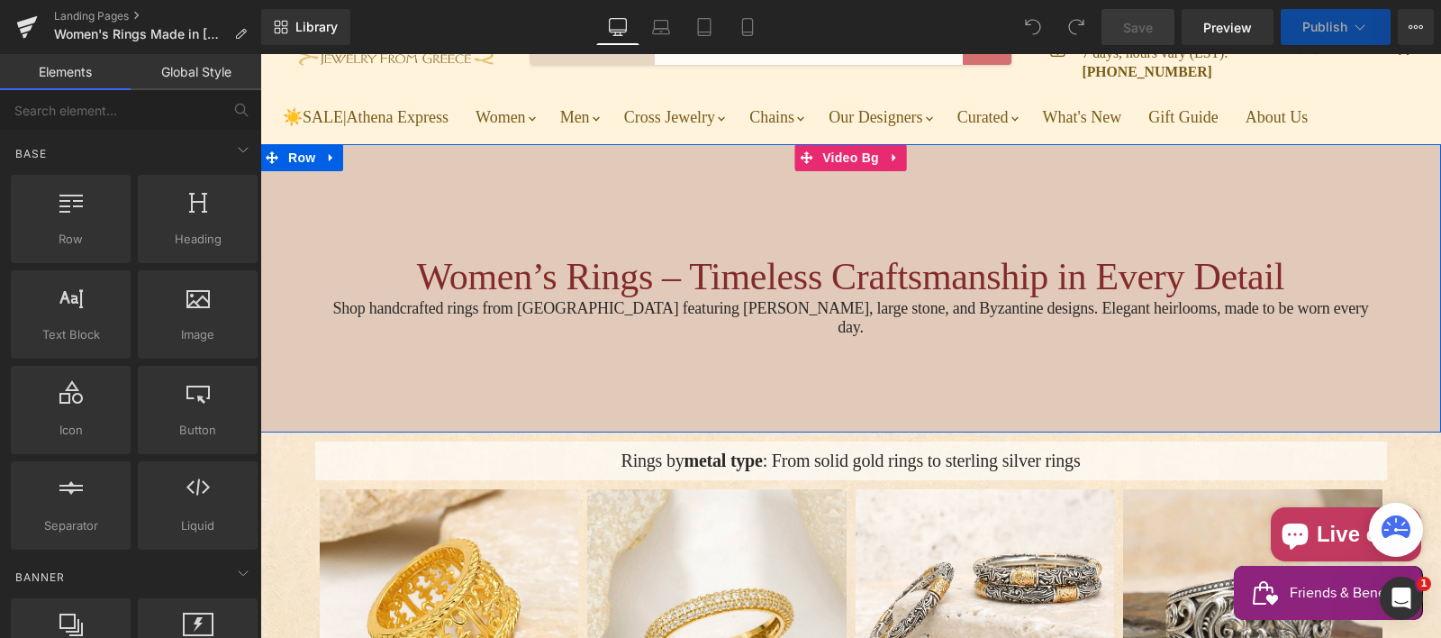
scroll to position [162, 0]
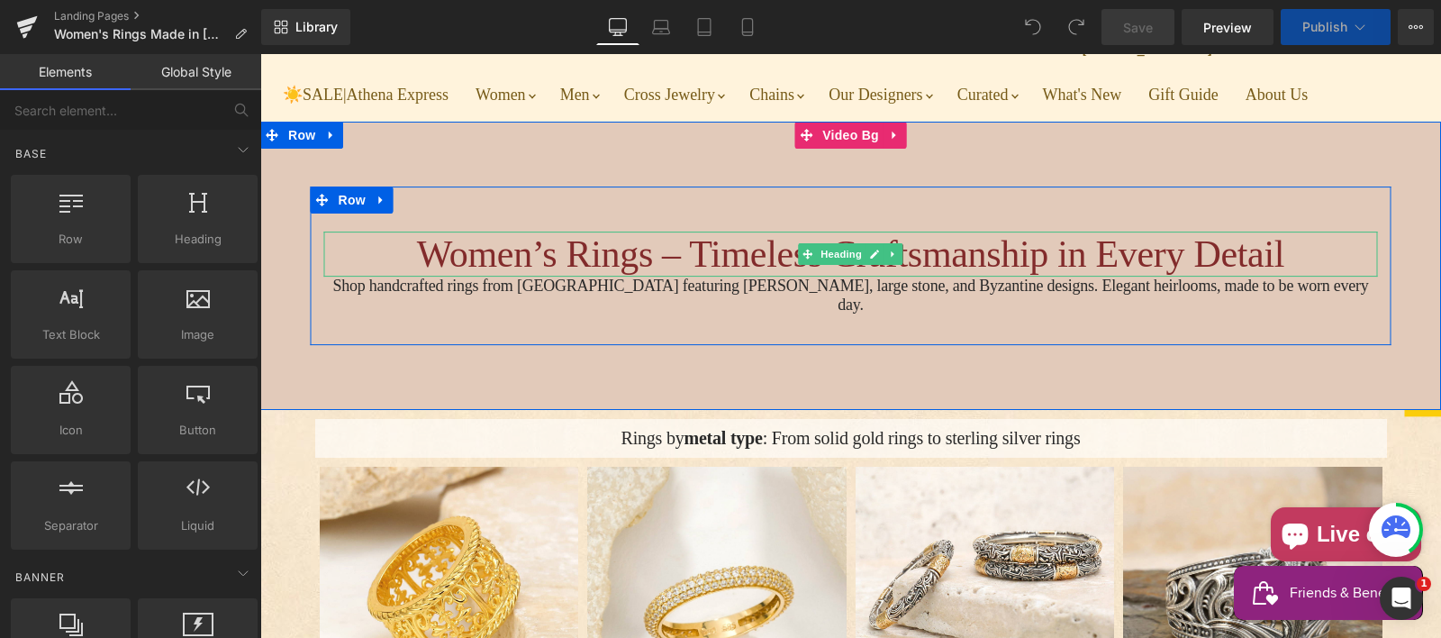
click at [675, 276] on h1 "Women’s Rings – Timeless Craftsmanship in Every Detail" at bounding box center [851, 253] width 1054 height 45
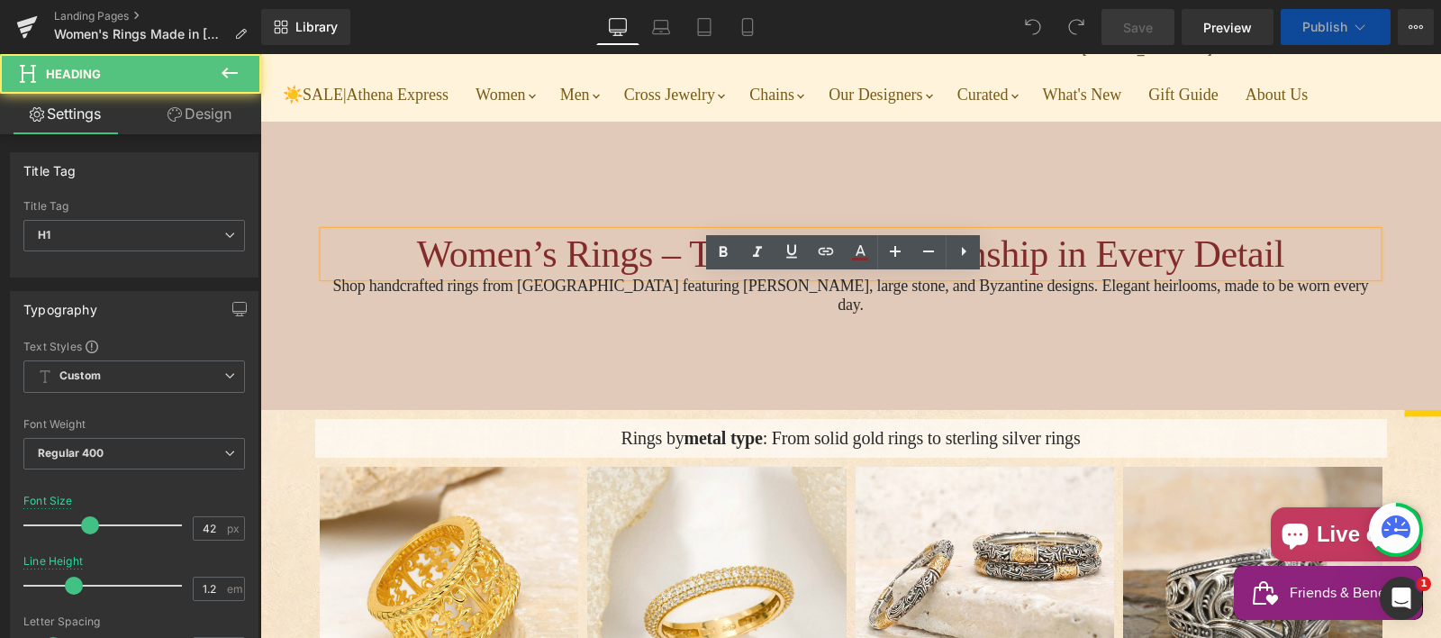
click at [675, 276] on h1 "Women’s Rings – Timeless Craftsmanship in Every Detail" at bounding box center [851, 253] width 1054 height 45
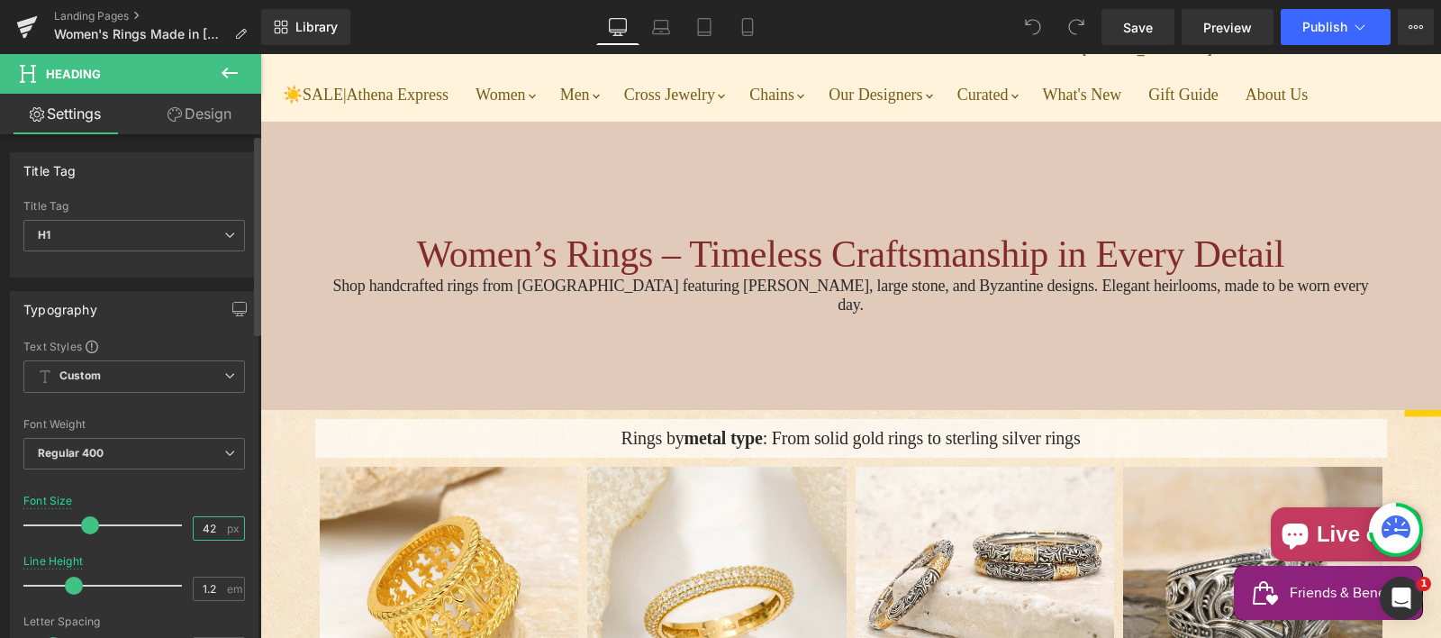
click at [200, 527] on input "42" at bounding box center [210, 528] width 32 height 23
type input "38"
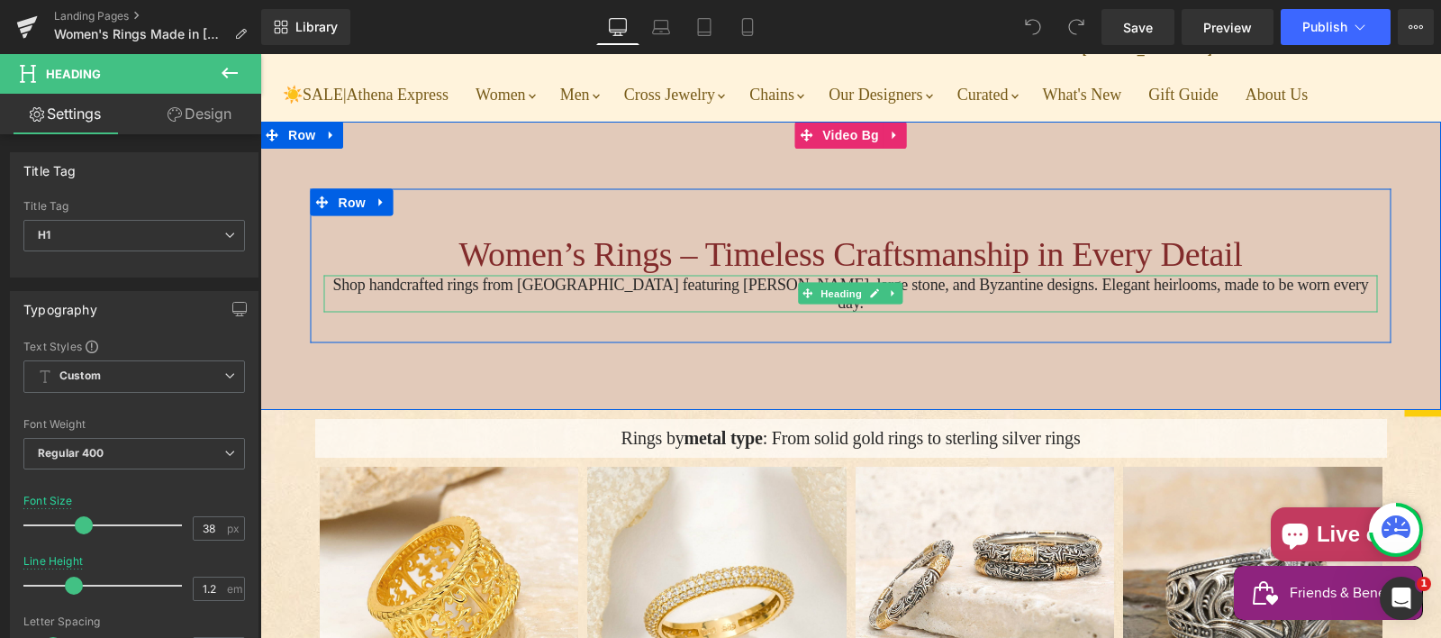
click at [434, 312] on h2 "Shop handcrafted rings from Greece featuring filigree, large stone, and Byzanti…" at bounding box center [851, 293] width 1054 height 37
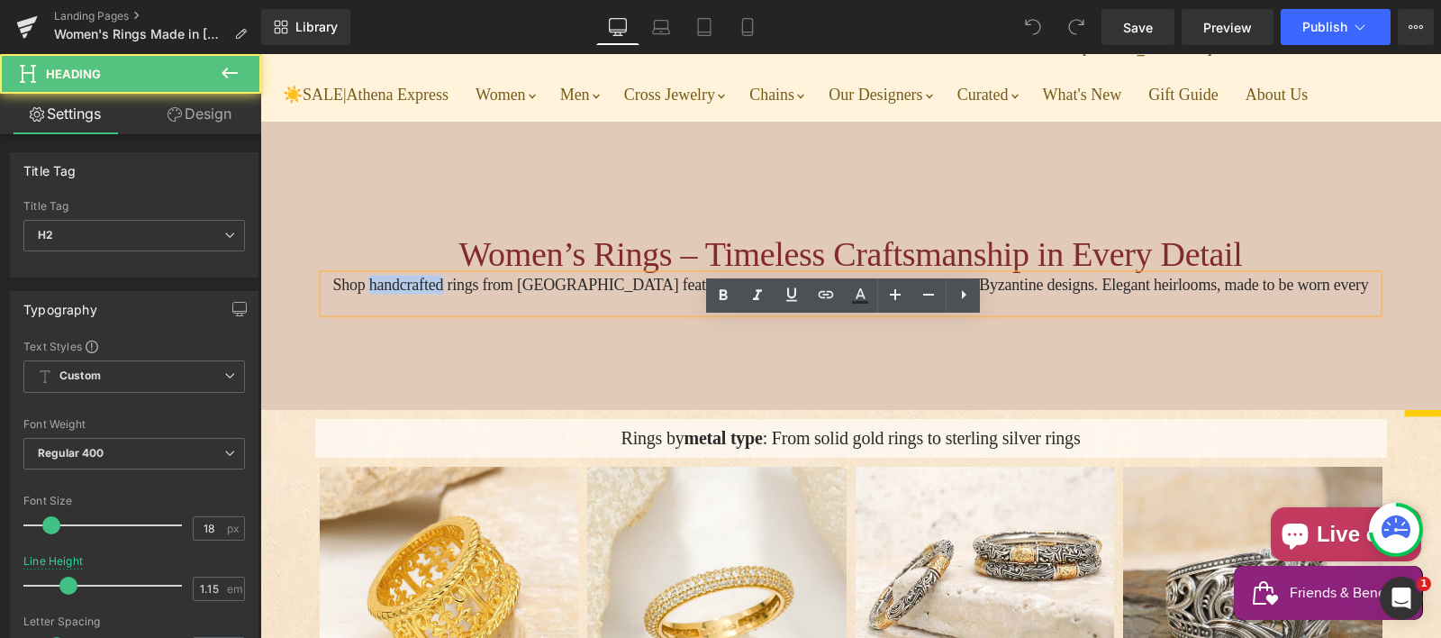
click at [434, 312] on h2 "Shop handcrafted rings from Greece featuring filigree, large stone, and Byzanti…" at bounding box center [851, 293] width 1054 height 37
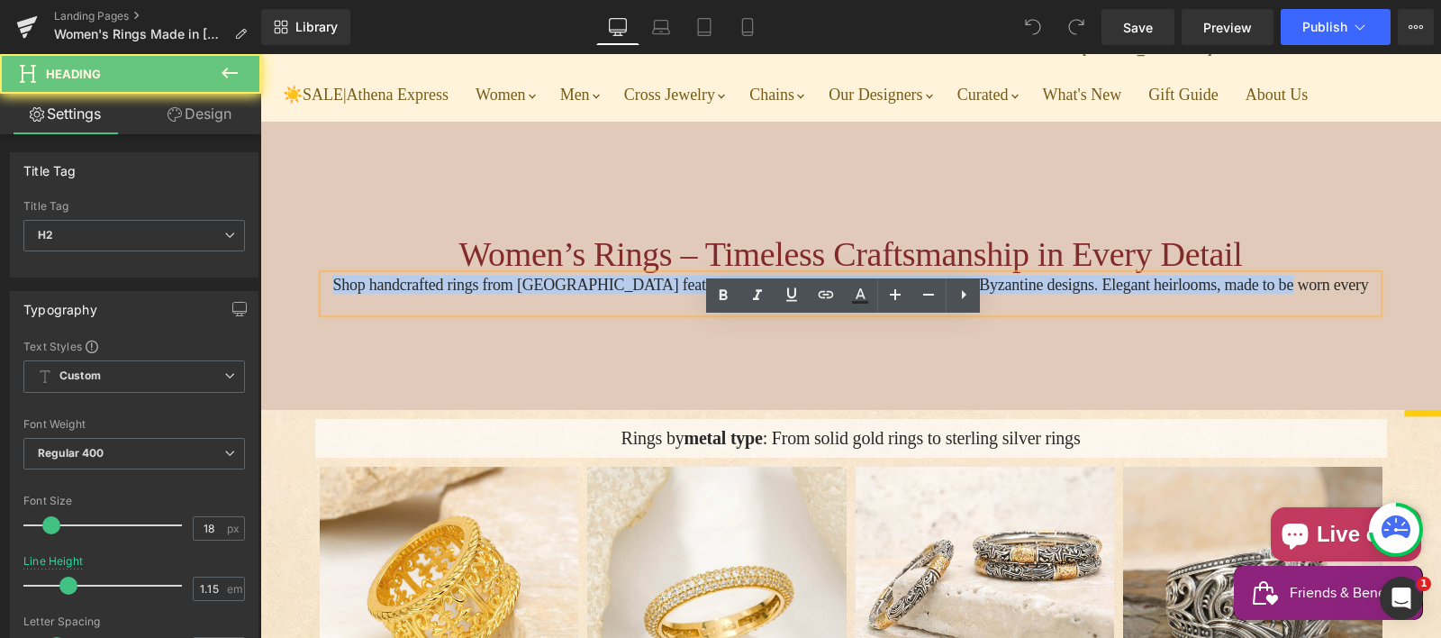
click at [434, 312] on h2 "Shop handcrafted rings from Greece featuring filigree, large stone, and Byzanti…" at bounding box center [851, 293] width 1054 height 37
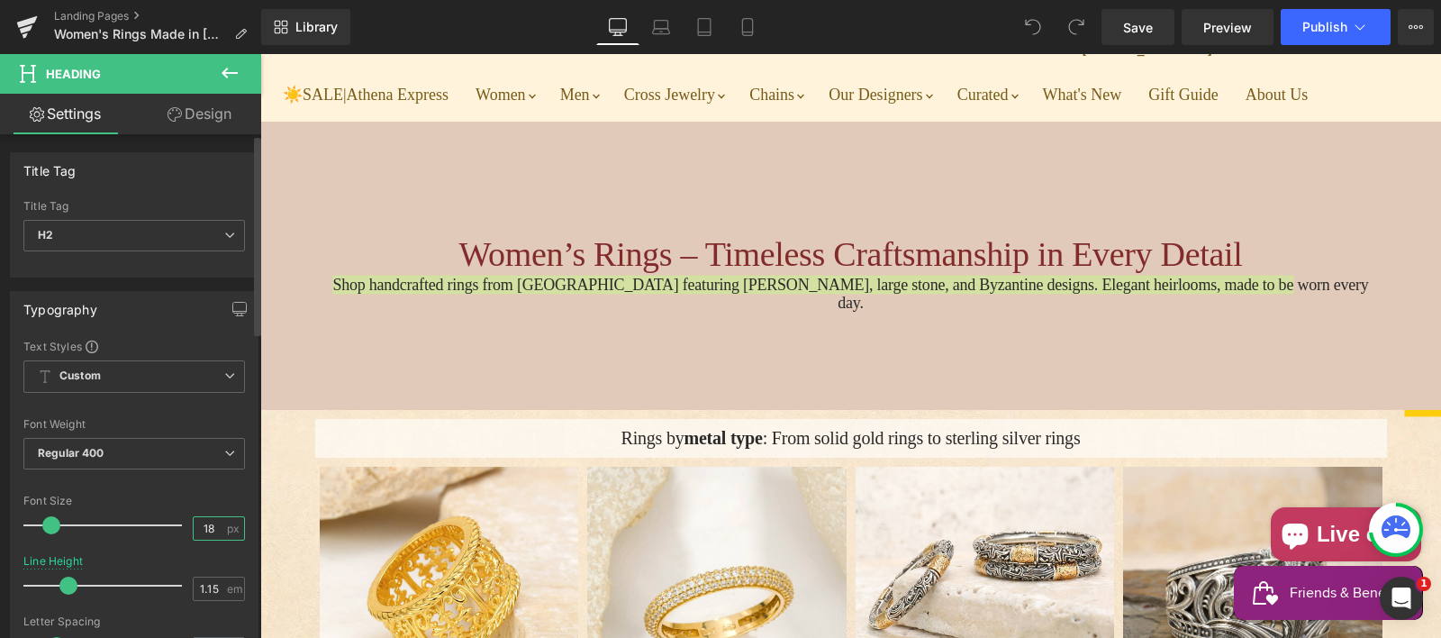
click at [204, 525] on input "18" at bounding box center [210, 528] width 32 height 23
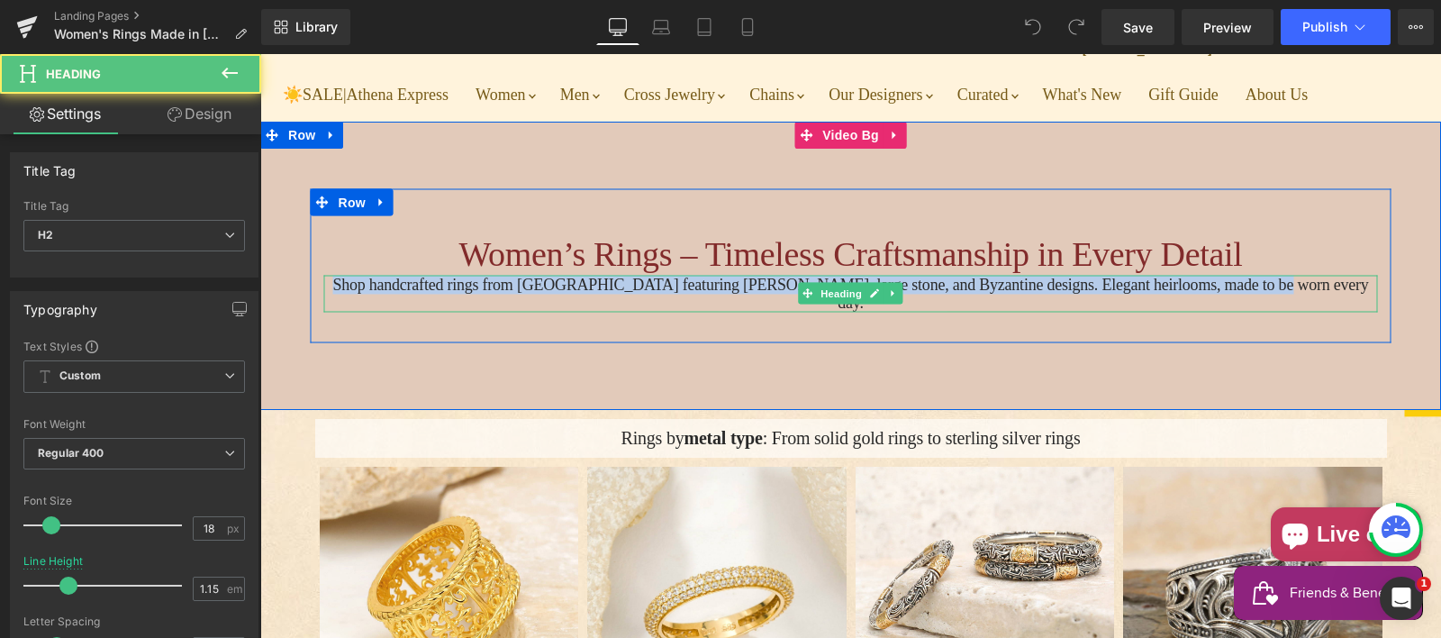
click at [994, 312] on h2 "Shop handcrafted rings from Greece featuring filigree, large stone, and Byzanti…" at bounding box center [851, 293] width 1054 height 37
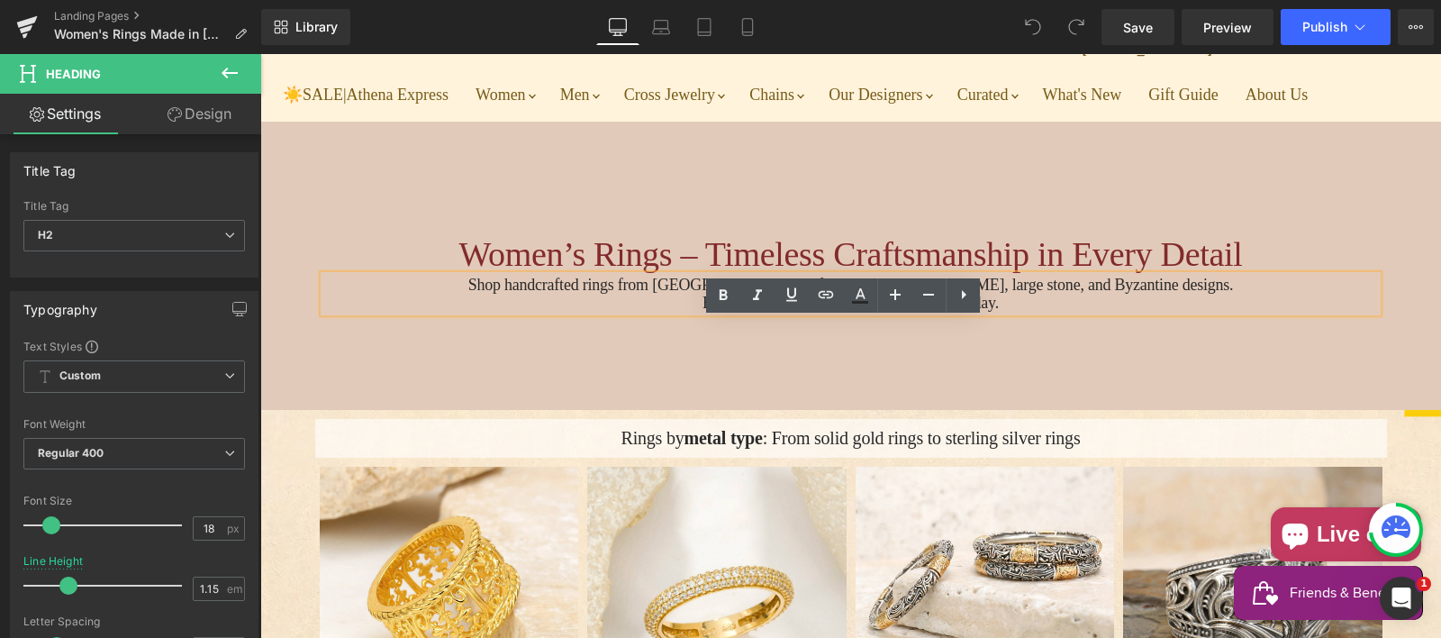
scroll to position [152, 0]
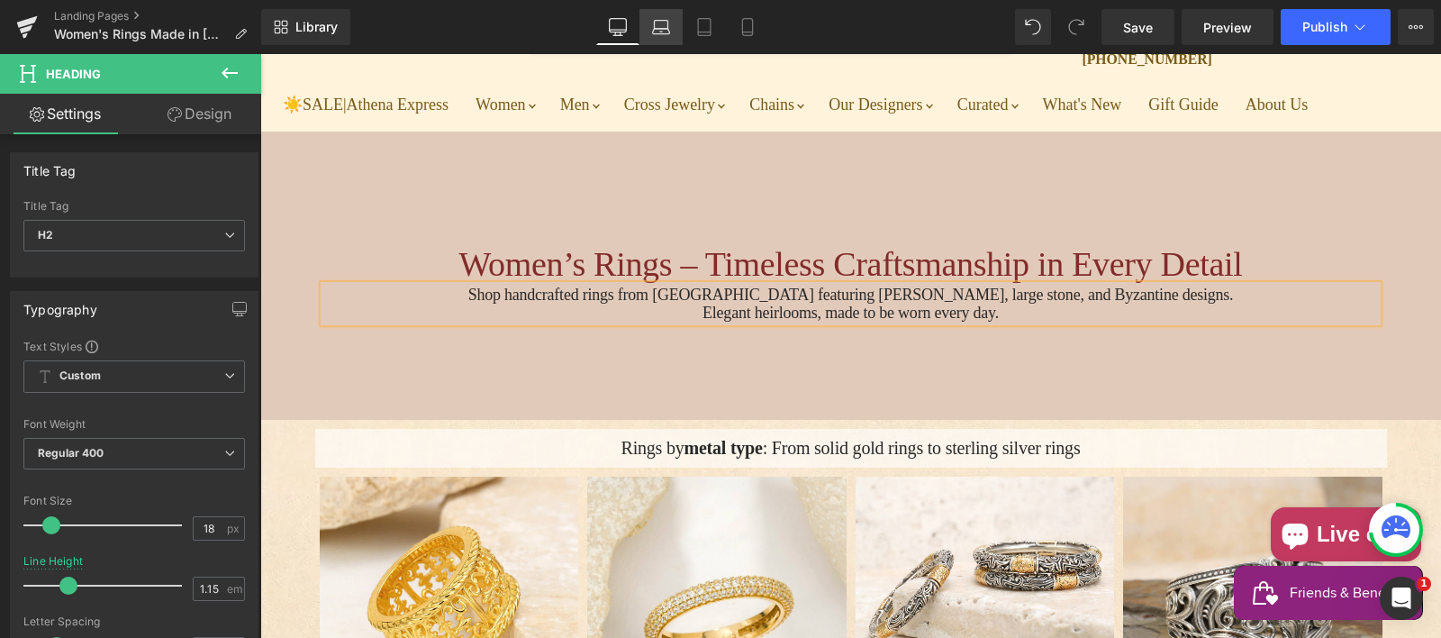
click at [660, 22] on icon at bounding box center [661, 27] width 18 height 18
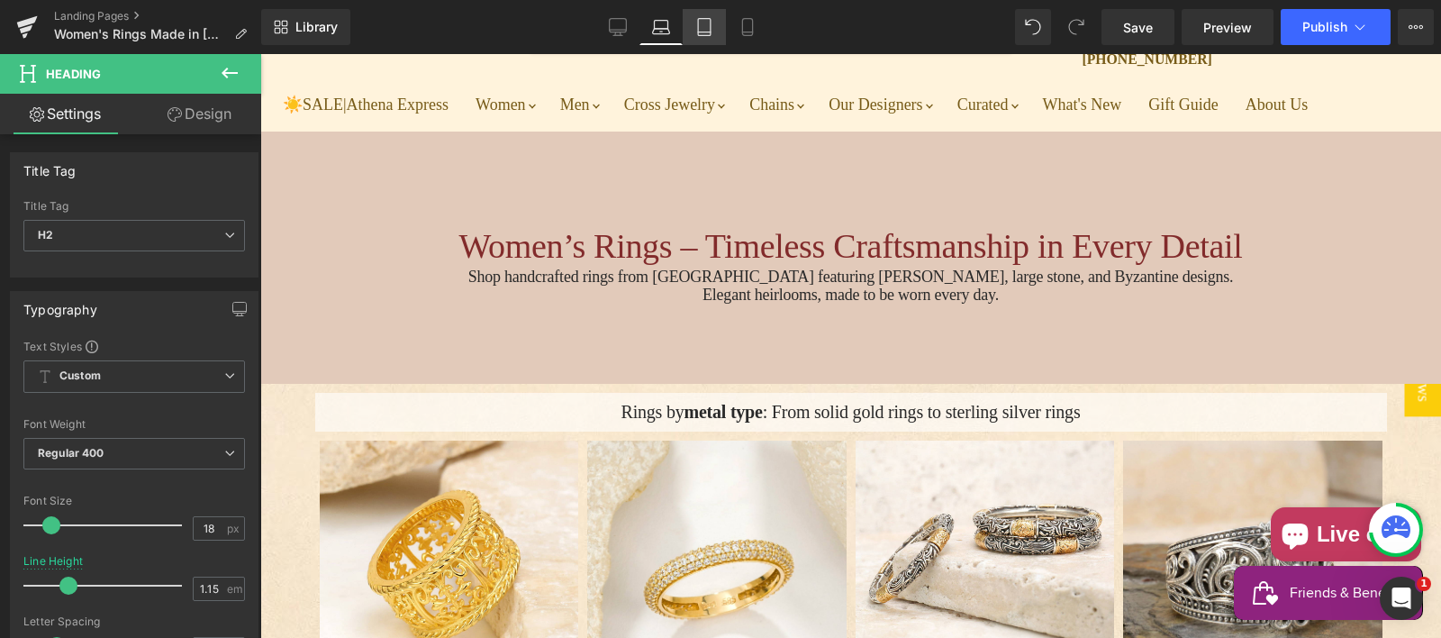
scroll to position [132, 0]
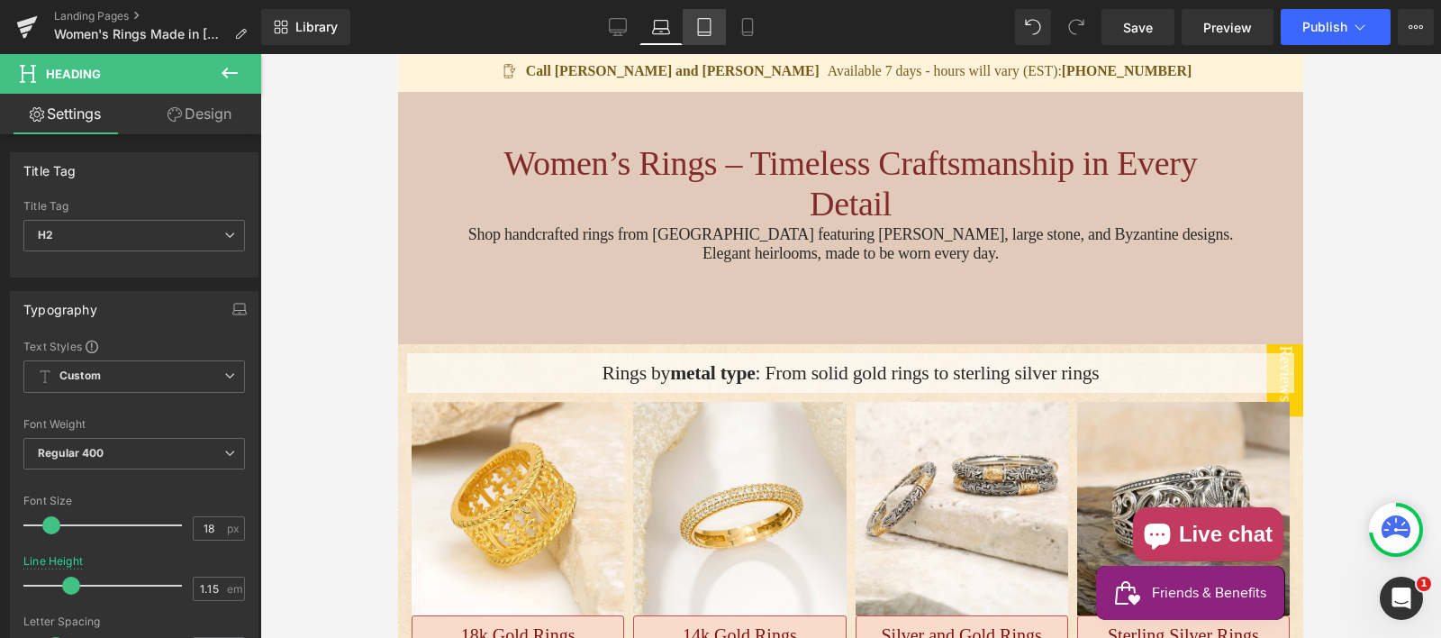
click at [707, 24] on icon at bounding box center [704, 27] width 18 height 18
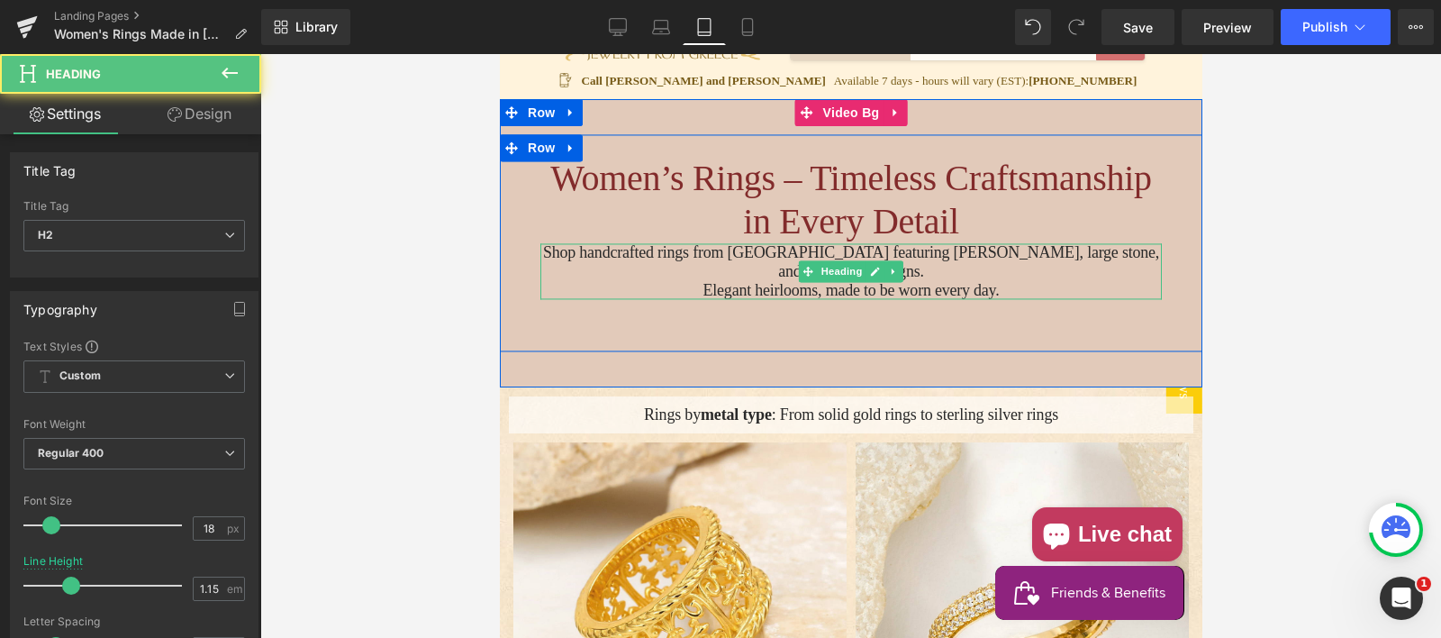
click at [677, 282] on h2 "Elegant heirlooms, made to be worn every day." at bounding box center [849, 290] width 621 height 19
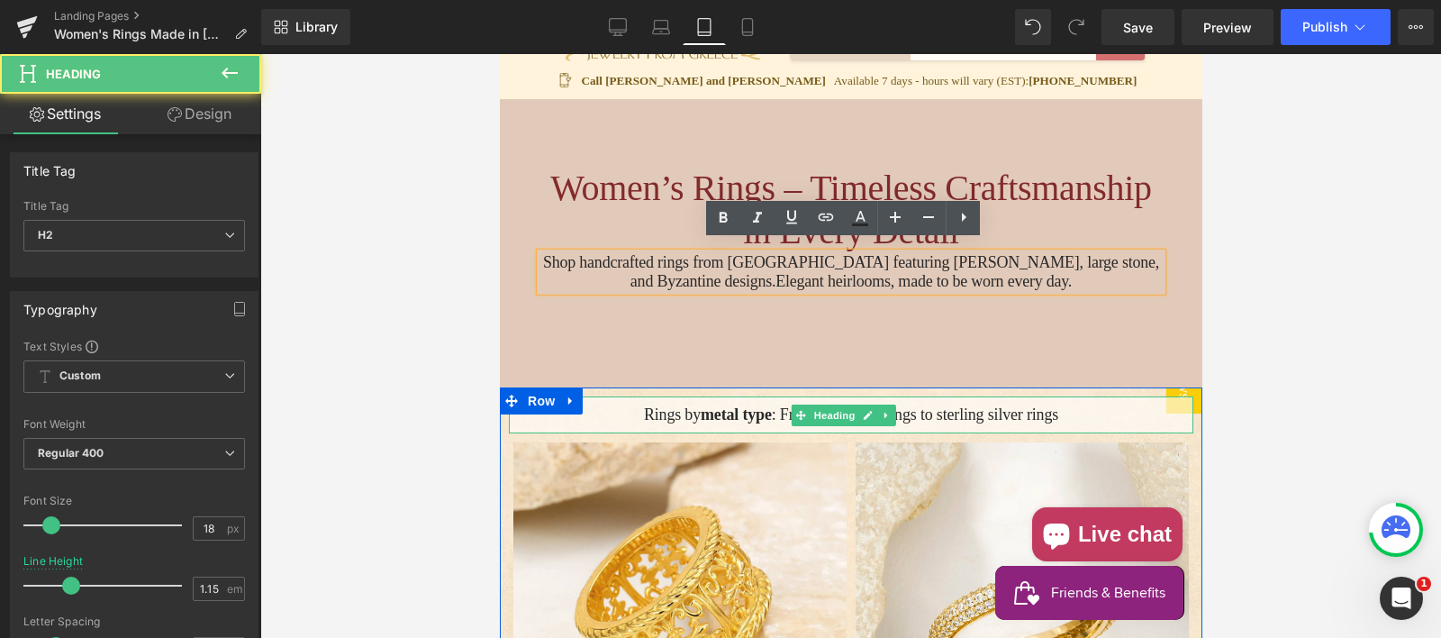
scroll to position [128, 0]
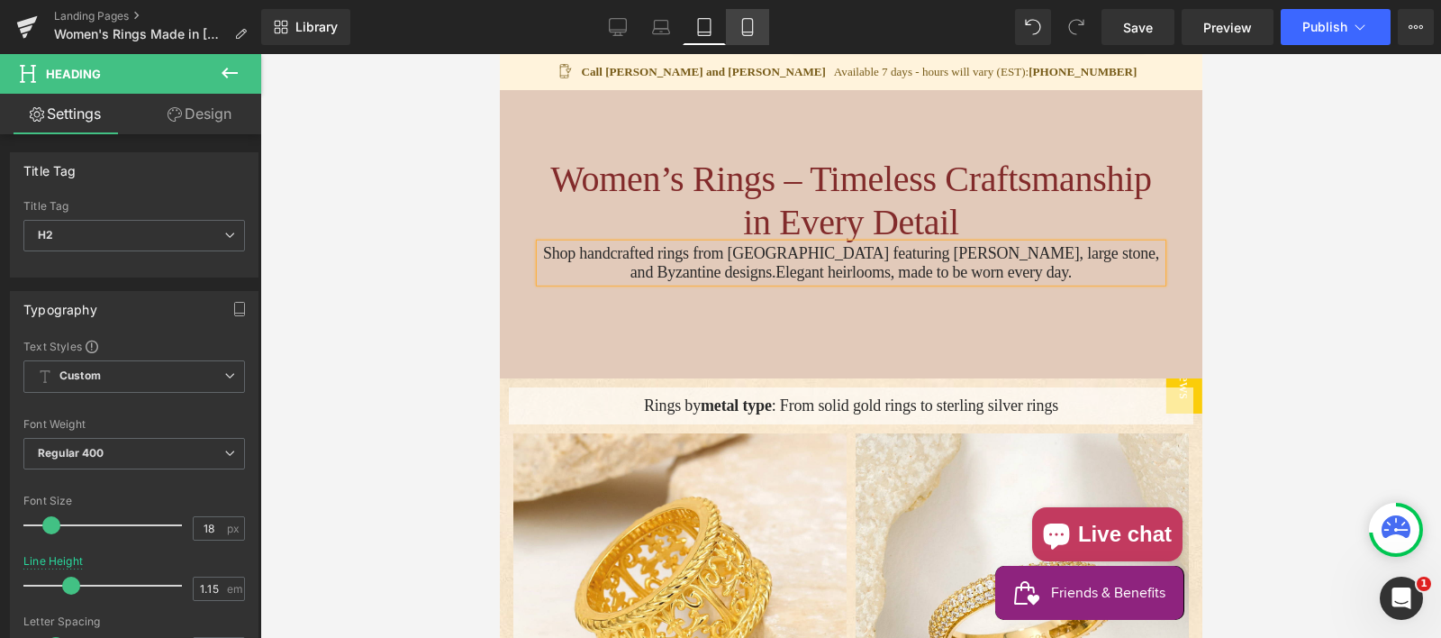
click at [738, 26] on icon at bounding box center [747, 27] width 18 height 18
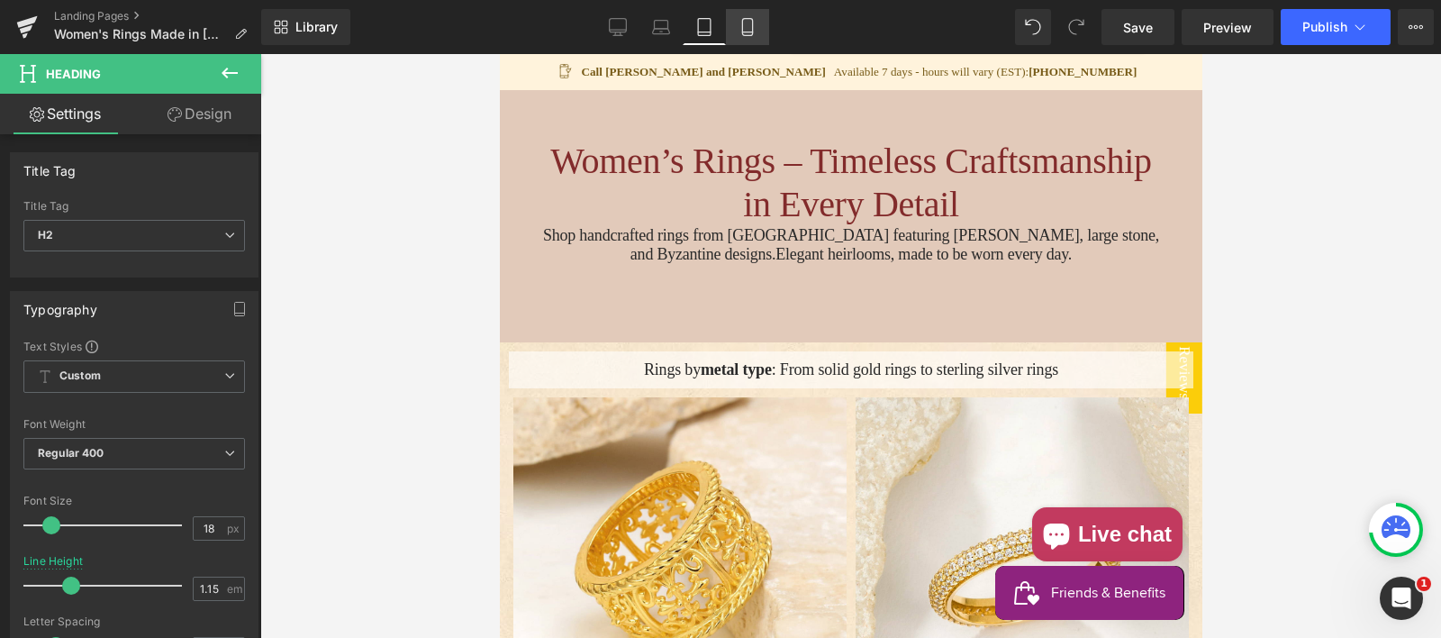
scroll to position [213, 0]
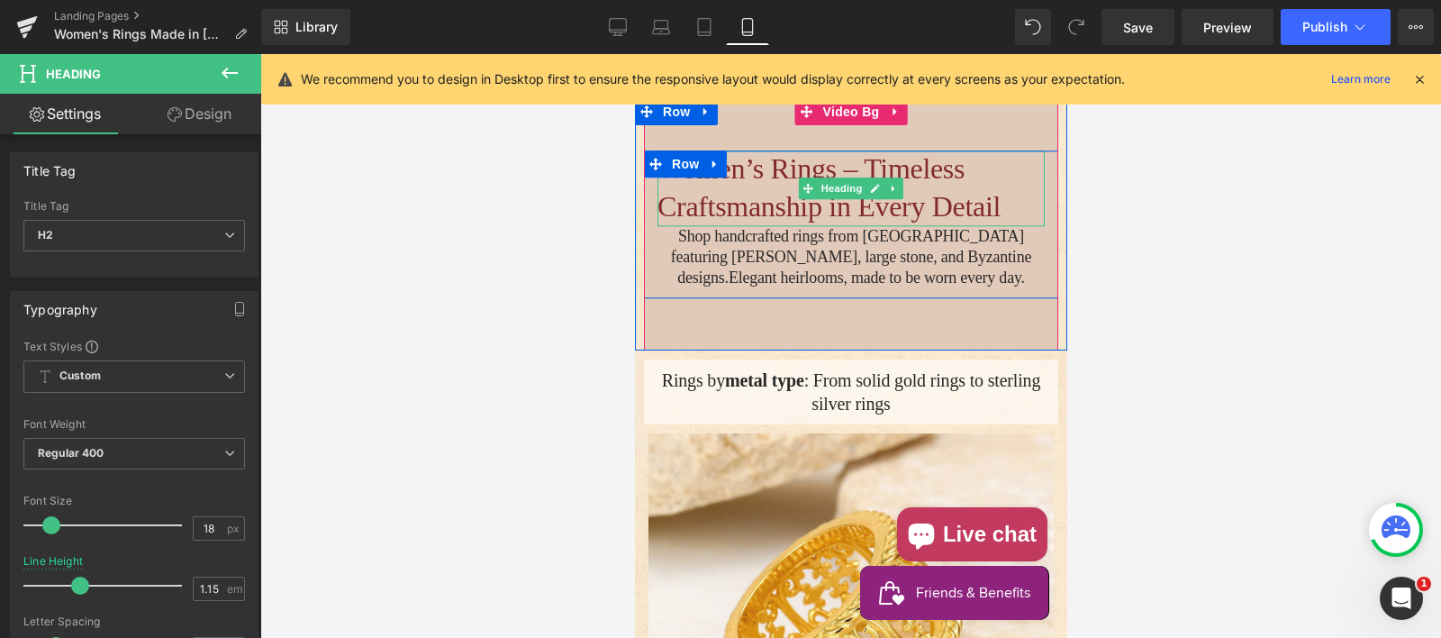
click at [687, 203] on h1 "Women’s Rings – Timeless Craftsmanship in Every Detail" at bounding box center [849, 188] width 387 height 75
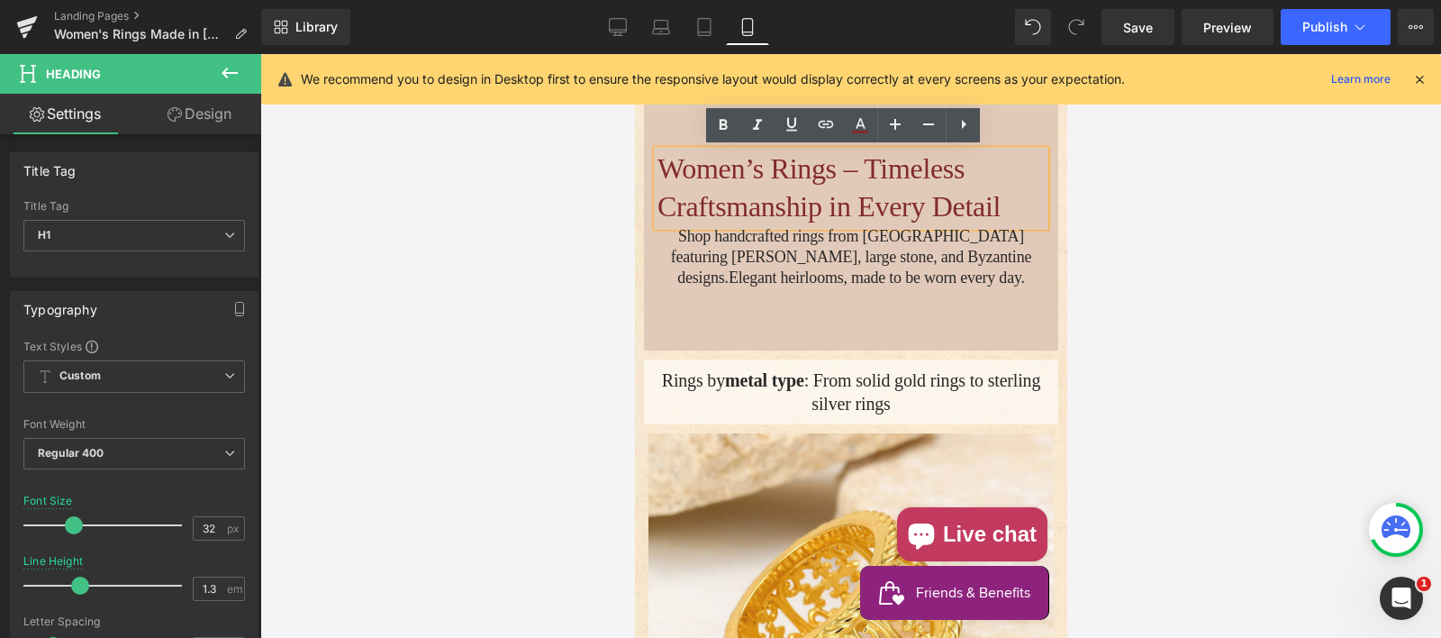
click at [693, 193] on h1 "Women’s Rings – Timeless Craftsmanship in Every Detail" at bounding box center [849, 188] width 387 height 75
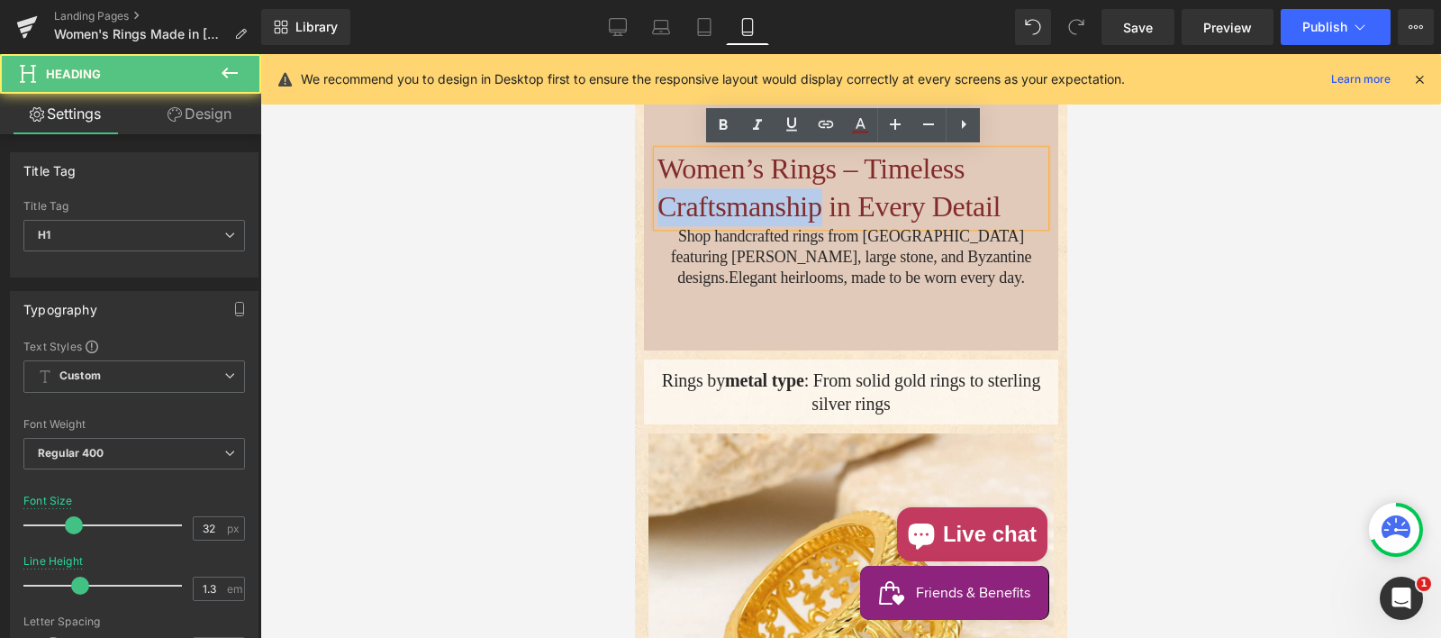
click at [693, 193] on h1 "Women’s Rings – Timeless Craftsmanship in Every Detail" at bounding box center [849, 188] width 387 height 75
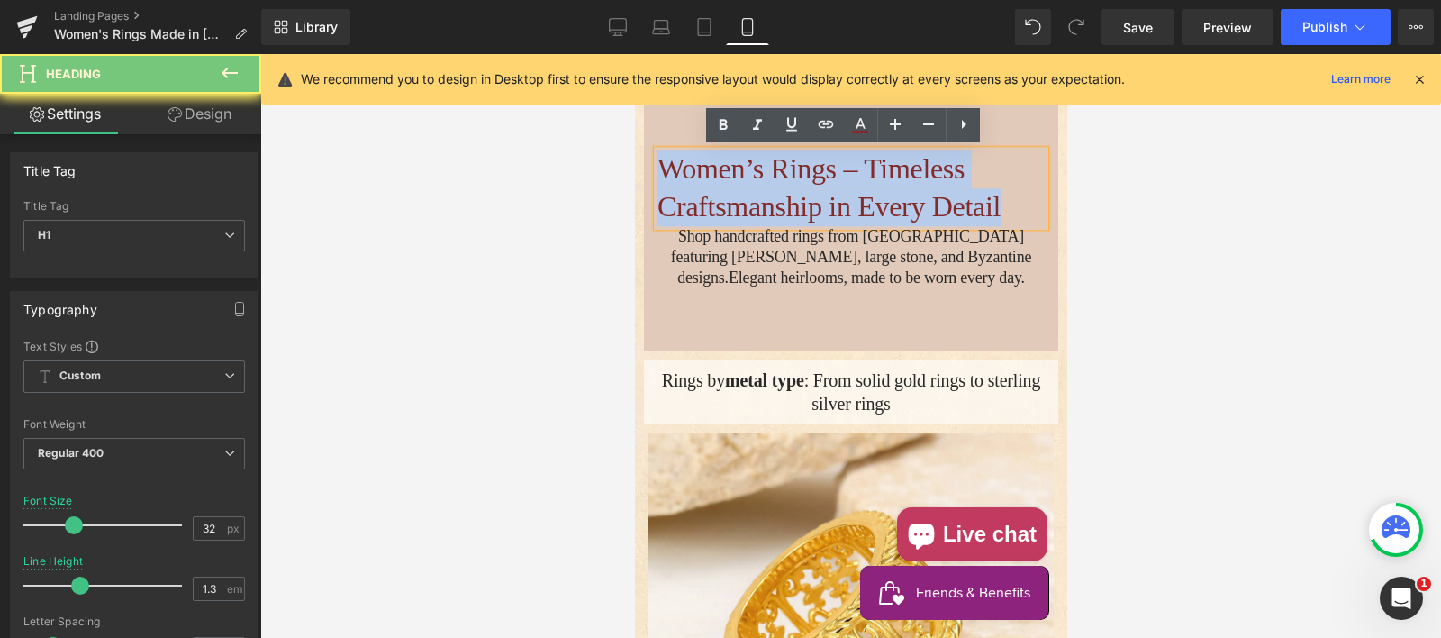
click at [693, 193] on h1 "Women’s Rings – Timeless Craftsmanship in Every Detail" at bounding box center [849, 188] width 387 height 75
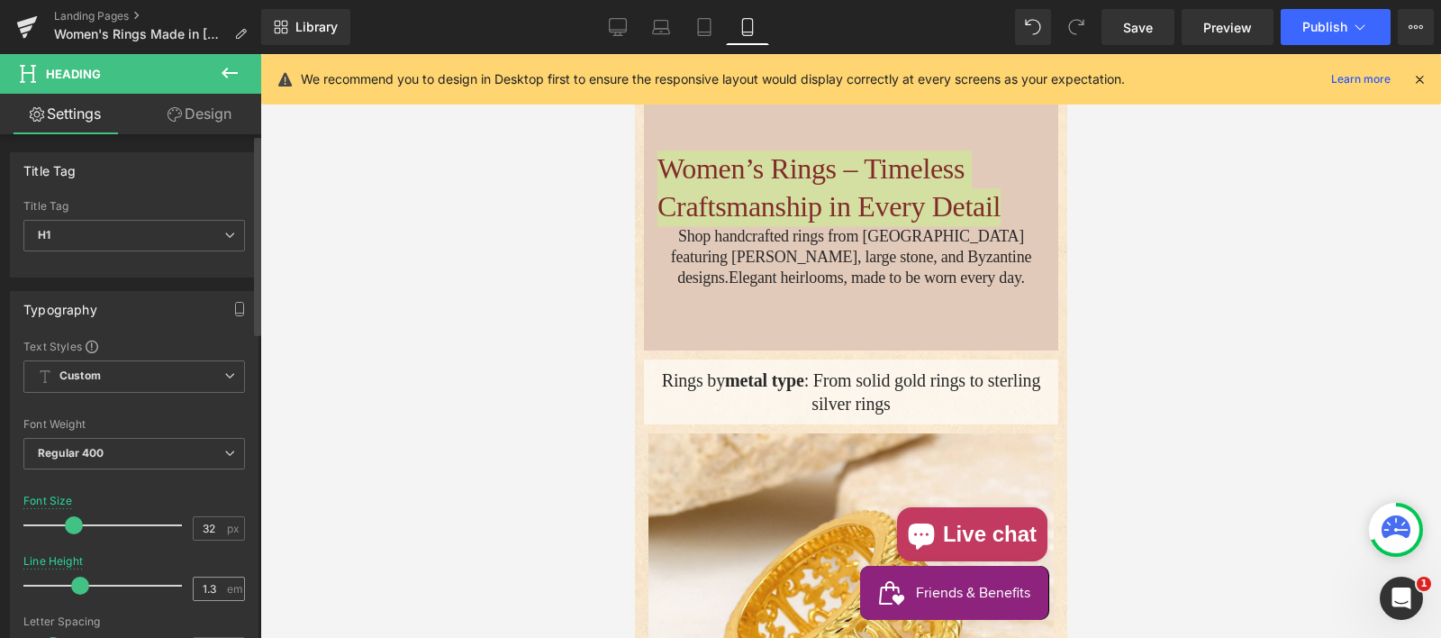
drag, startPoint x: 205, startPoint y: 584, endPoint x: 214, endPoint y: 587, distance: 9.7
click at [215, 587] on input "1.3" at bounding box center [210, 588] width 32 height 23
type input "1.2"
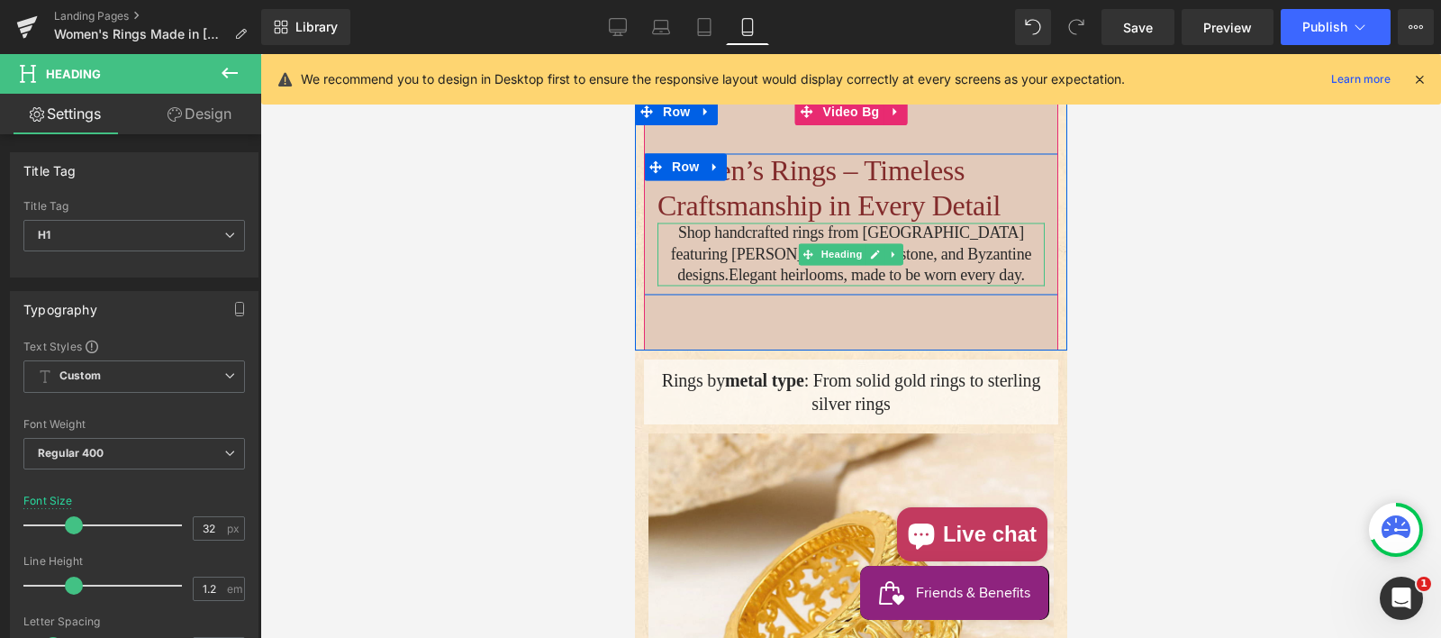
click at [699, 258] on h2 "Shop handcrafted rings from Greece featuring filigree, large stone, and Byzanti…" at bounding box center [849, 254] width 387 height 63
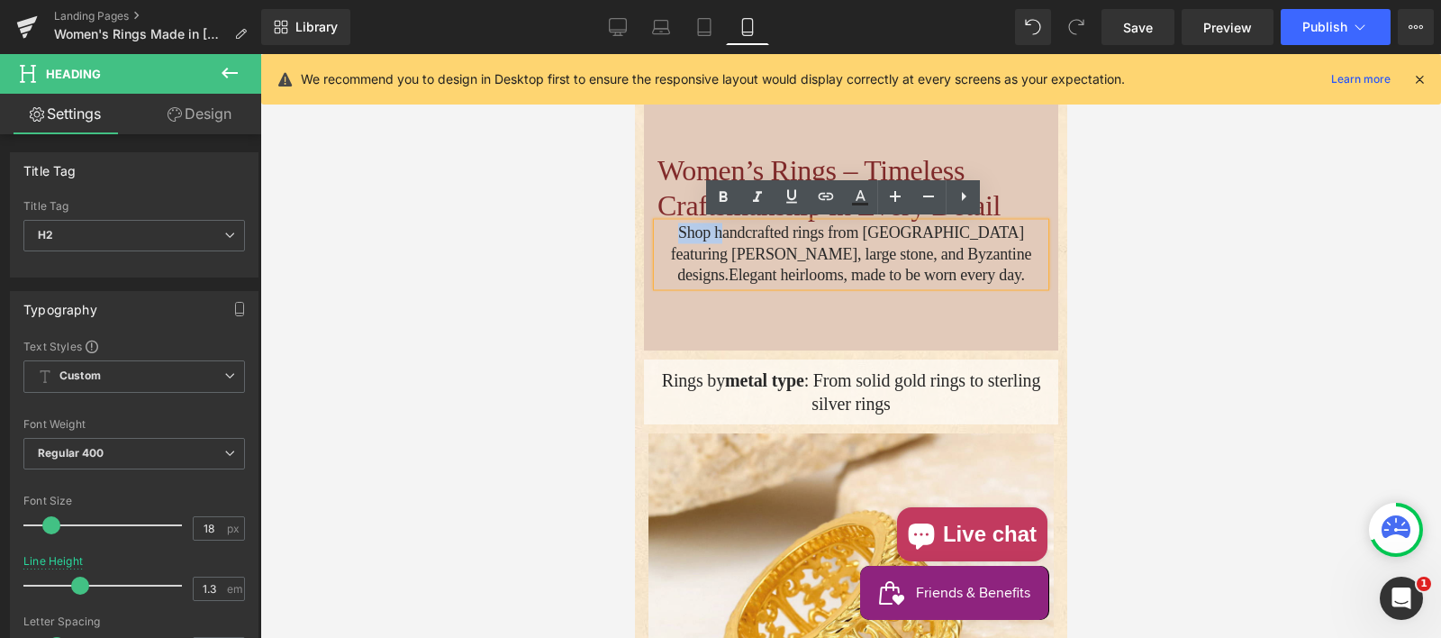
drag, startPoint x: 702, startPoint y: 235, endPoint x: 654, endPoint y: 230, distance: 48.9
click at [656, 230] on h2 "Shop handcrafted rings from Greece featuring filigree, large stone, and Byzanti…" at bounding box center [849, 254] width 387 height 63
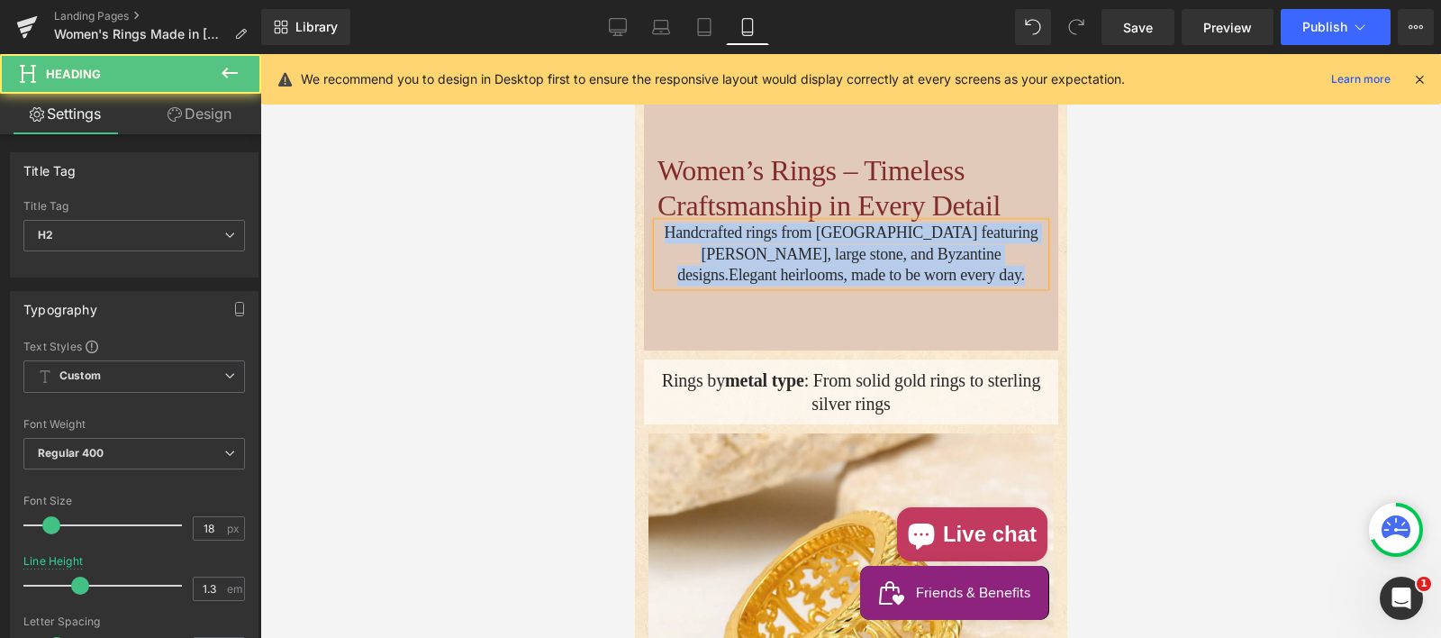
drag, startPoint x: 923, startPoint y: 276, endPoint x: 637, endPoint y: 230, distance: 290.2
click at [643, 230] on div "Women’s Rings – Timeless Craftsmanship in Every Detail Heading Handcrafted ring…" at bounding box center [850, 220] width 414 height 132
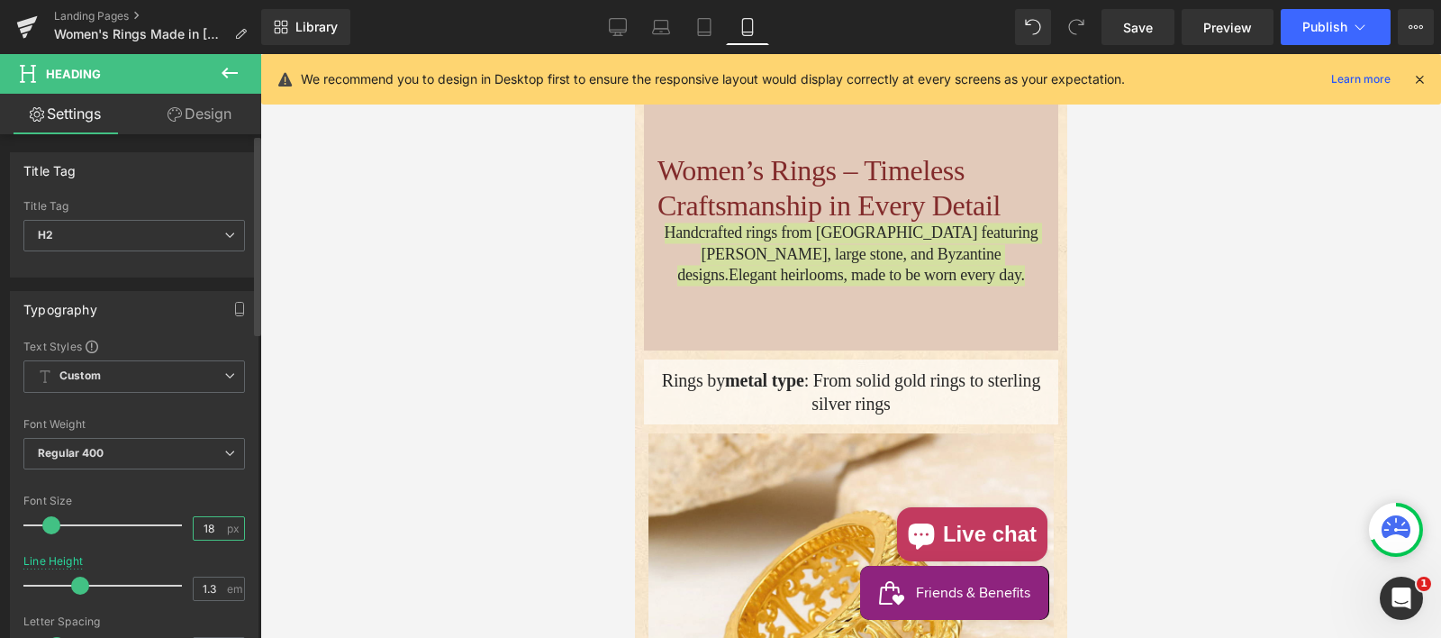
click at [207, 520] on input "18" at bounding box center [210, 528] width 32 height 23
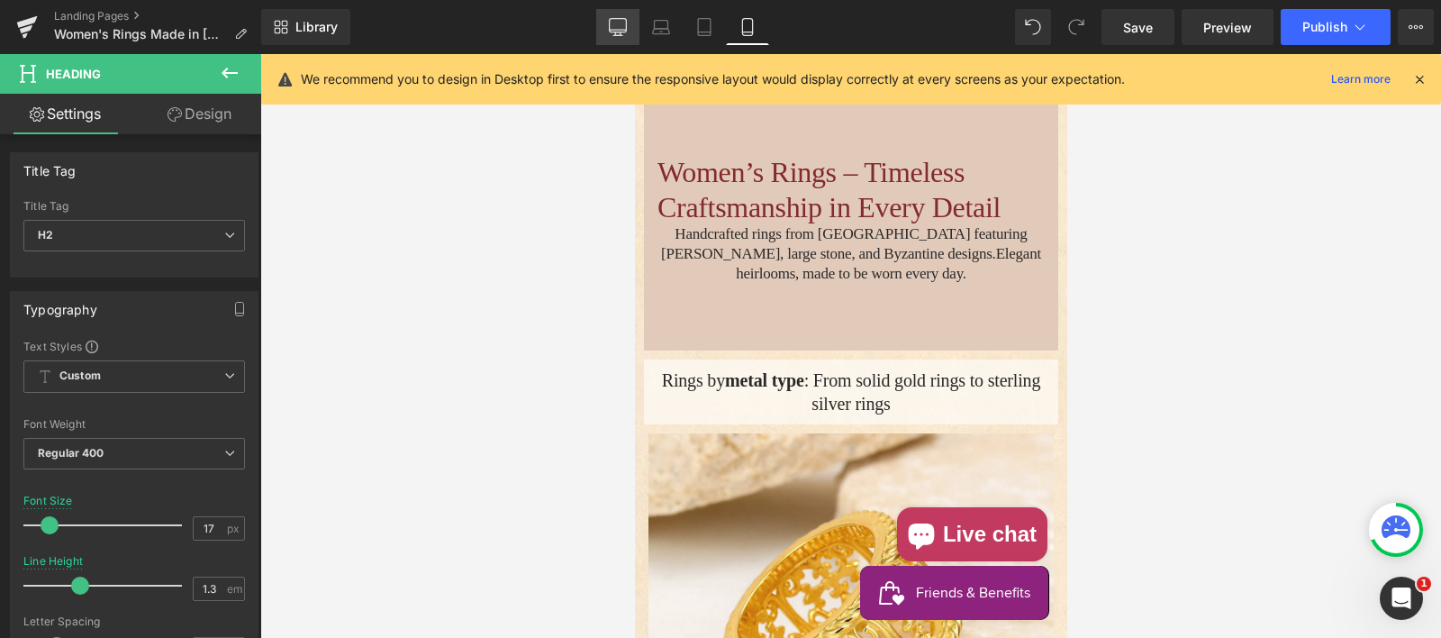
click at [613, 30] on icon at bounding box center [618, 30] width 17 height 0
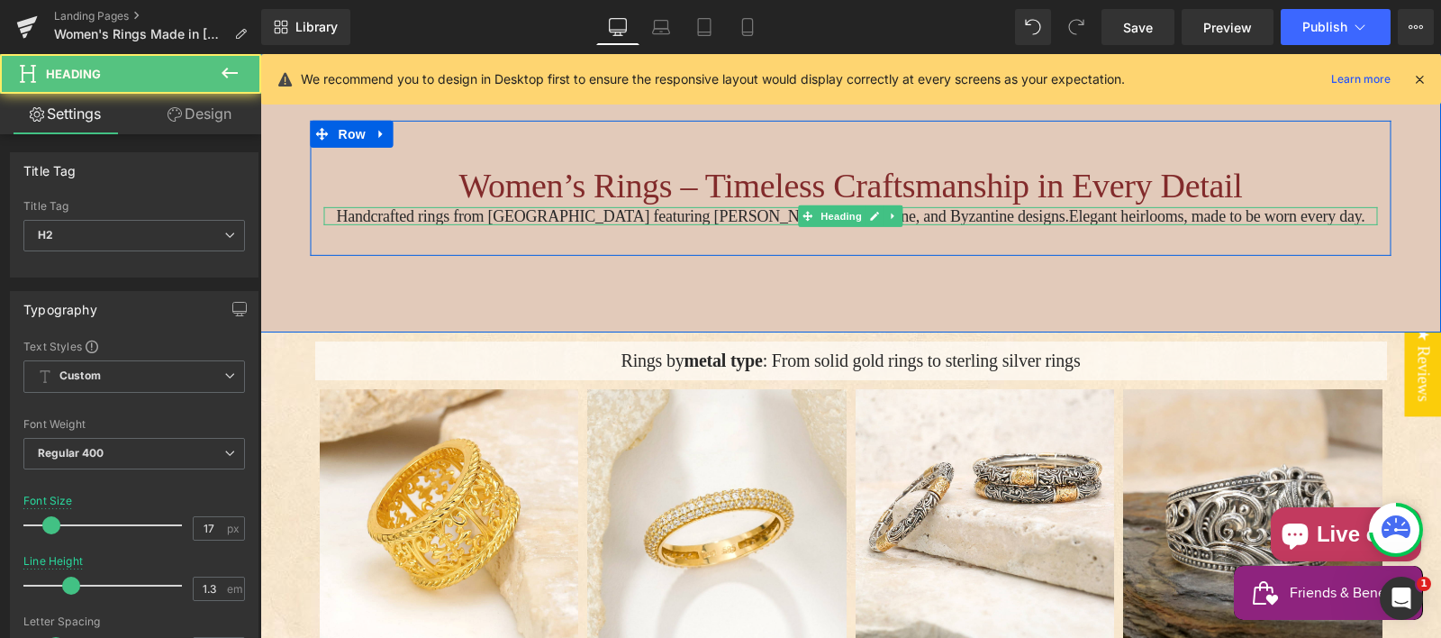
click at [523, 225] on h2 "Handcrafted rings from Greece featuring filigree, large stone, and Byzantine de…" at bounding box center [851, 215] width 1054 height 19
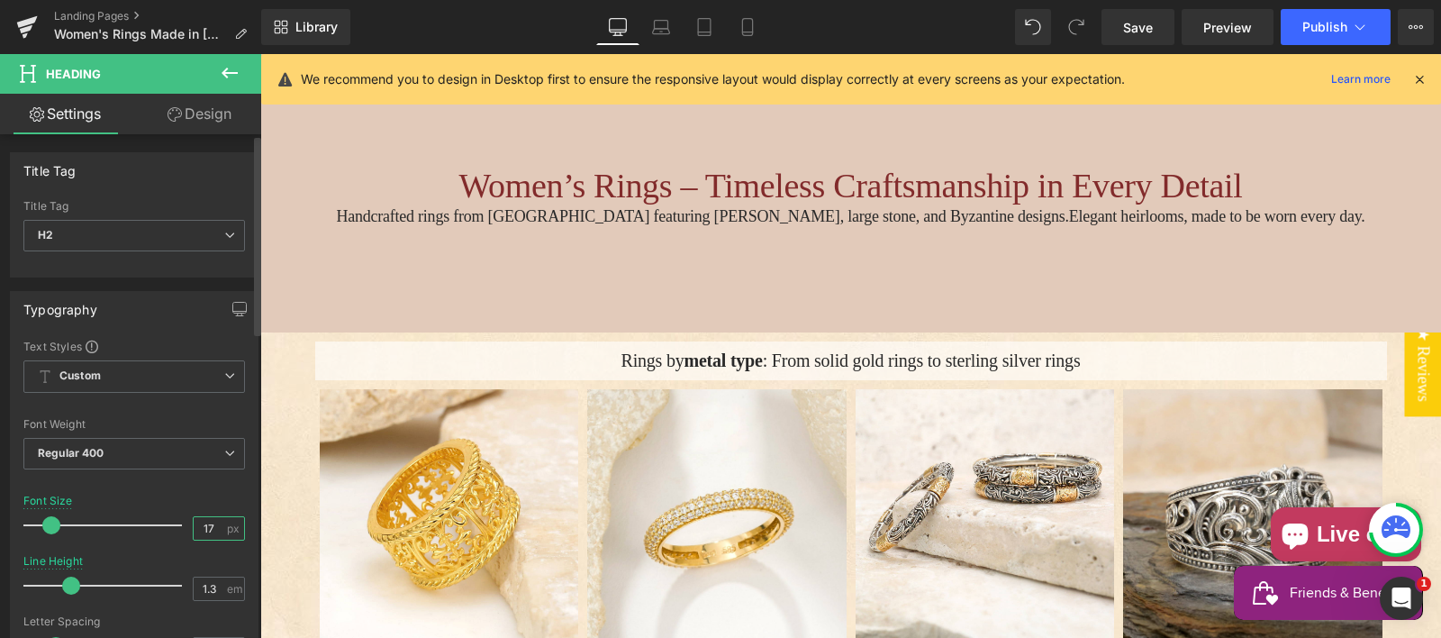
click at [203, 526] on input "17" at bounding box center [210, 528] width 32 height 23
type input "17"
click at [662, 21] on icon at bounding box center [662, 25] width 14 height 8
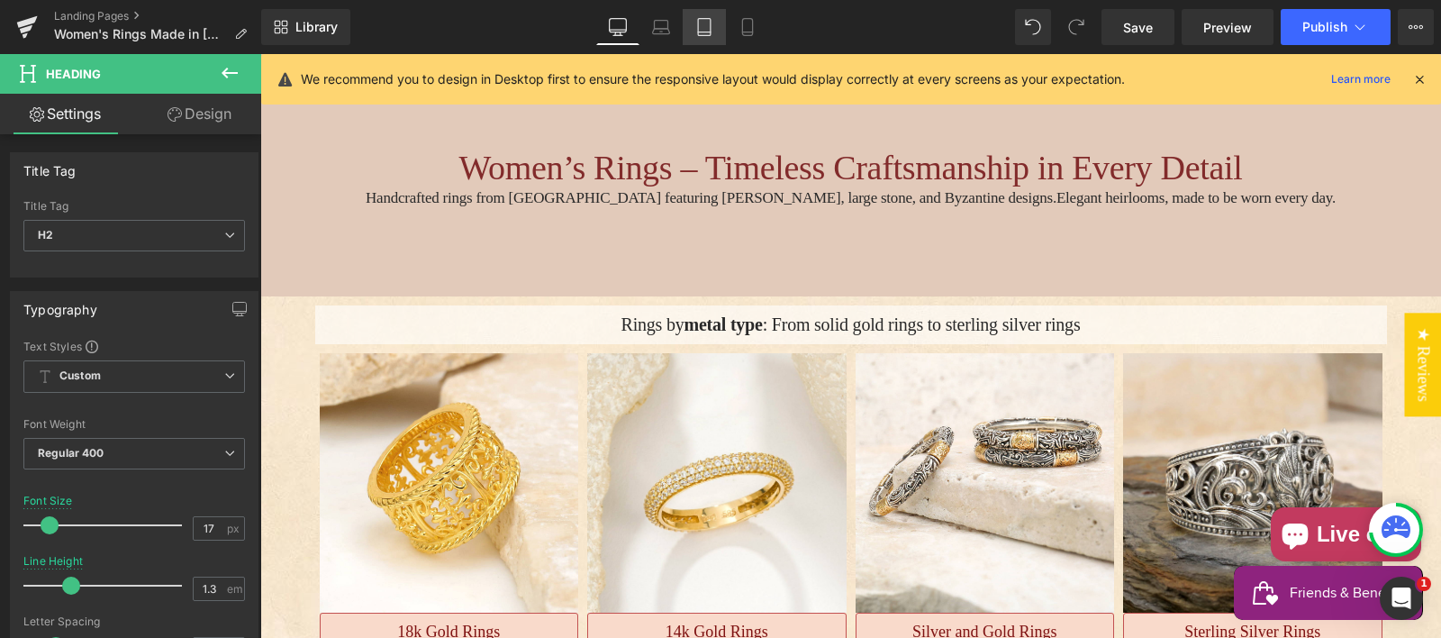
scroll to position [142, 0]
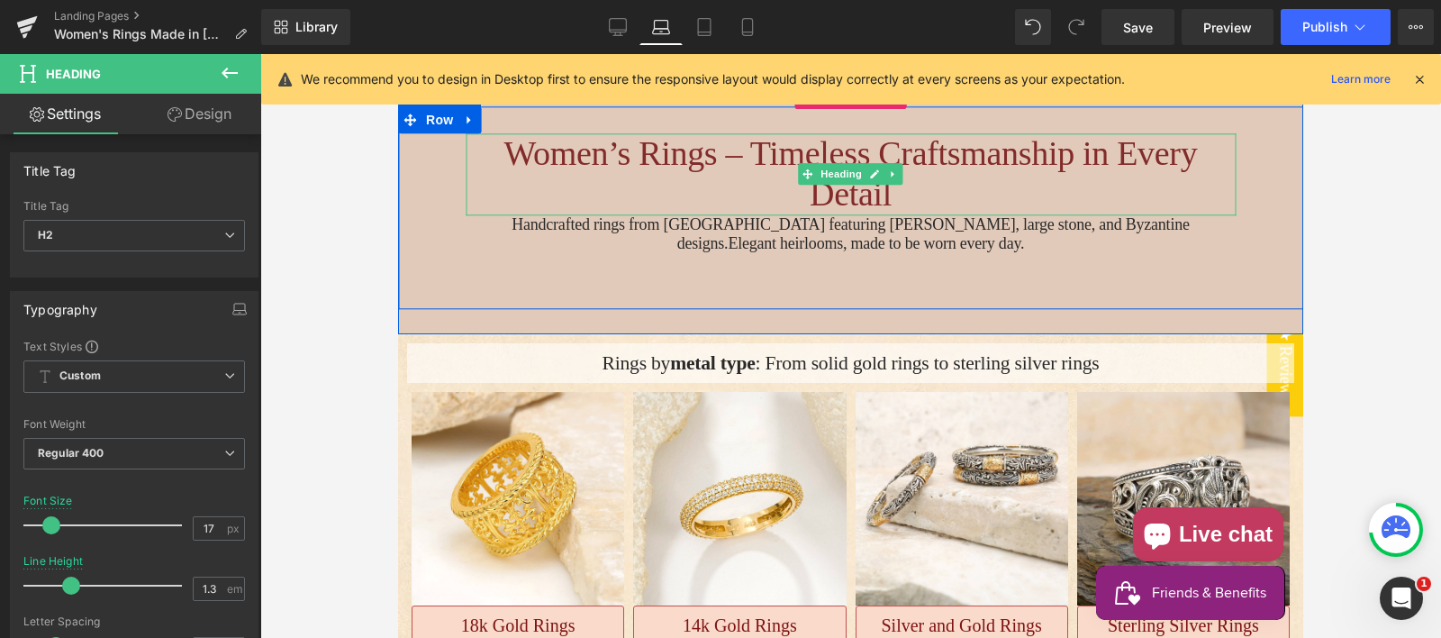
click at [686, 146] on h1 "Women’s Rings – Timeless Craftsmanship in Every Detail" at bounding box center [851, 174] width 770 height 82
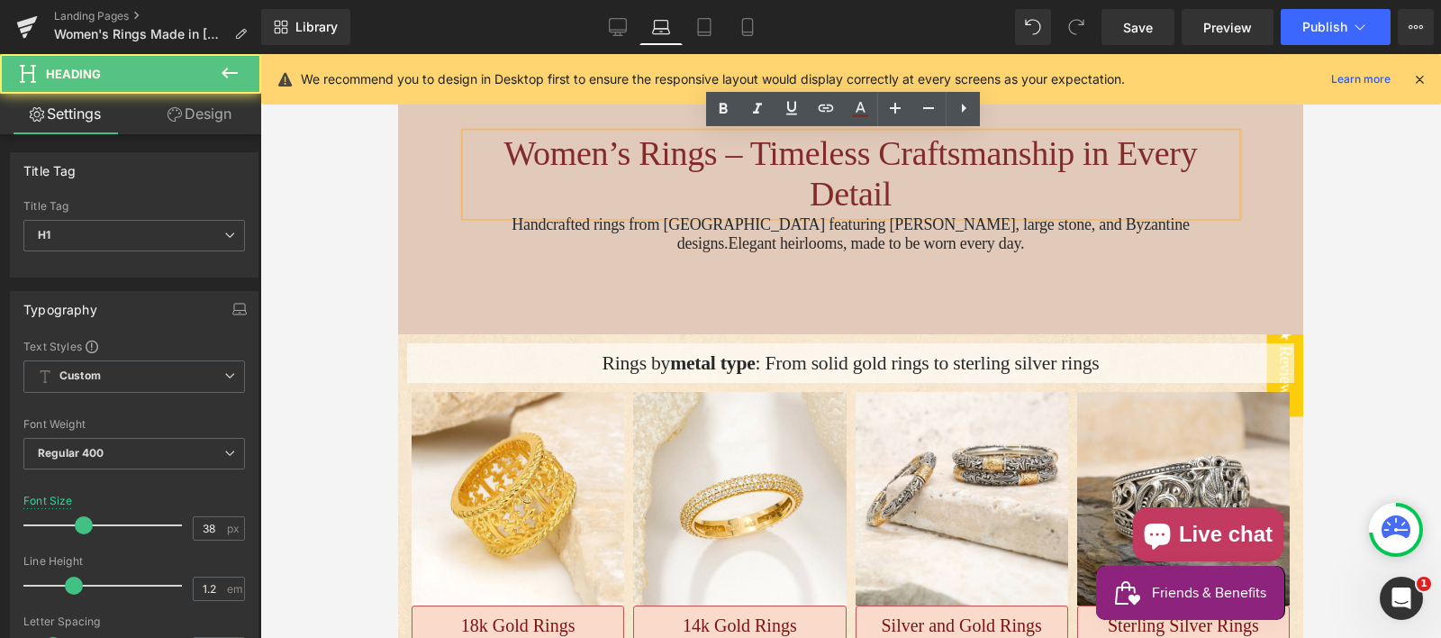
click at [706, 154] on h1 "Women’s Rings – Timeless Craftsmanship in Every Detail" at bounding box center [851, 174] width 770 height 82
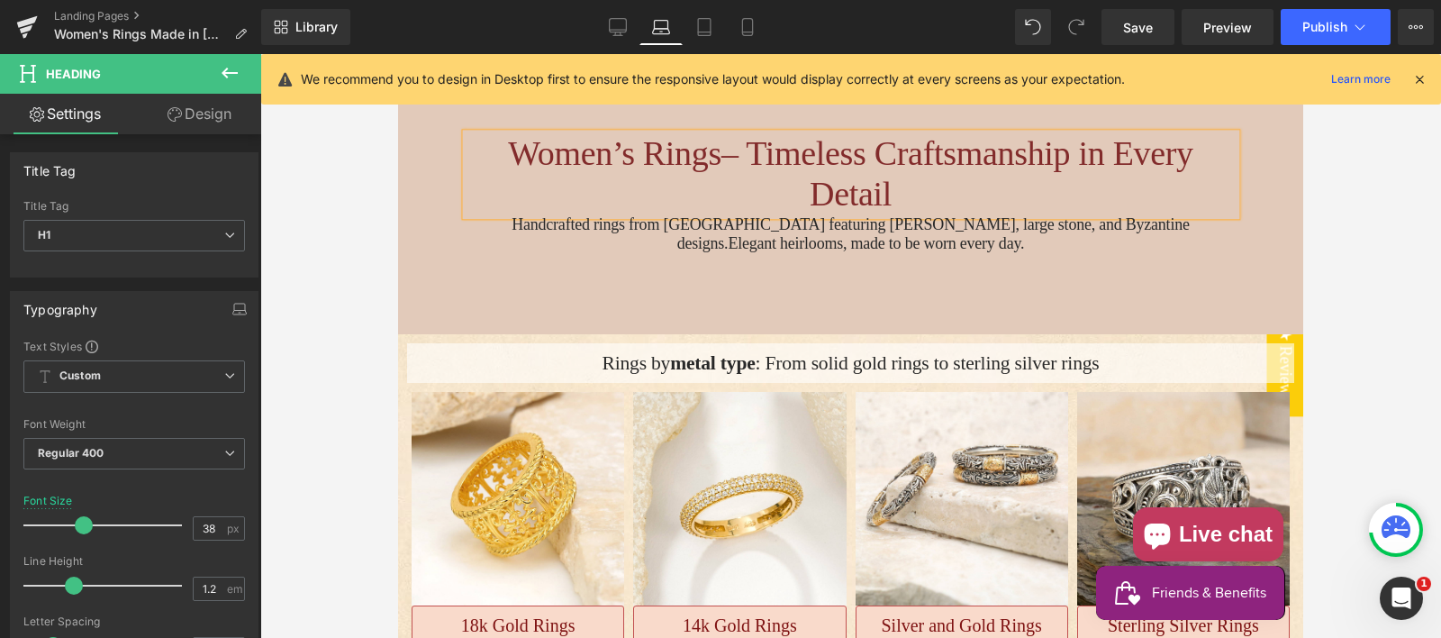
click at [731, 158] on h1 "Women’s Rings– Timeless Craftsmanship in Every Detail" at bounding box center [851, 174] width 770 height 82
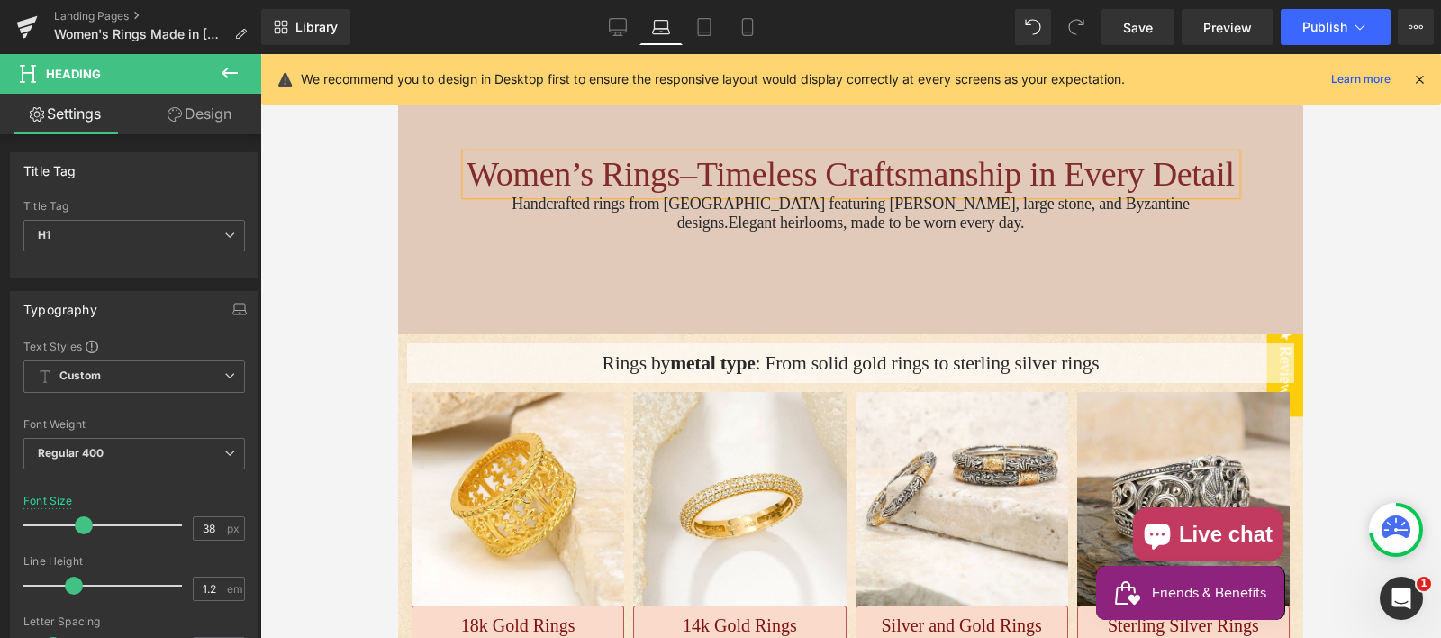
click at [701, 155] on h1 "Women’s Rings–Timeless Craftsmanship in Every Detail" at bounding box center [851, 174] width 770 height 41
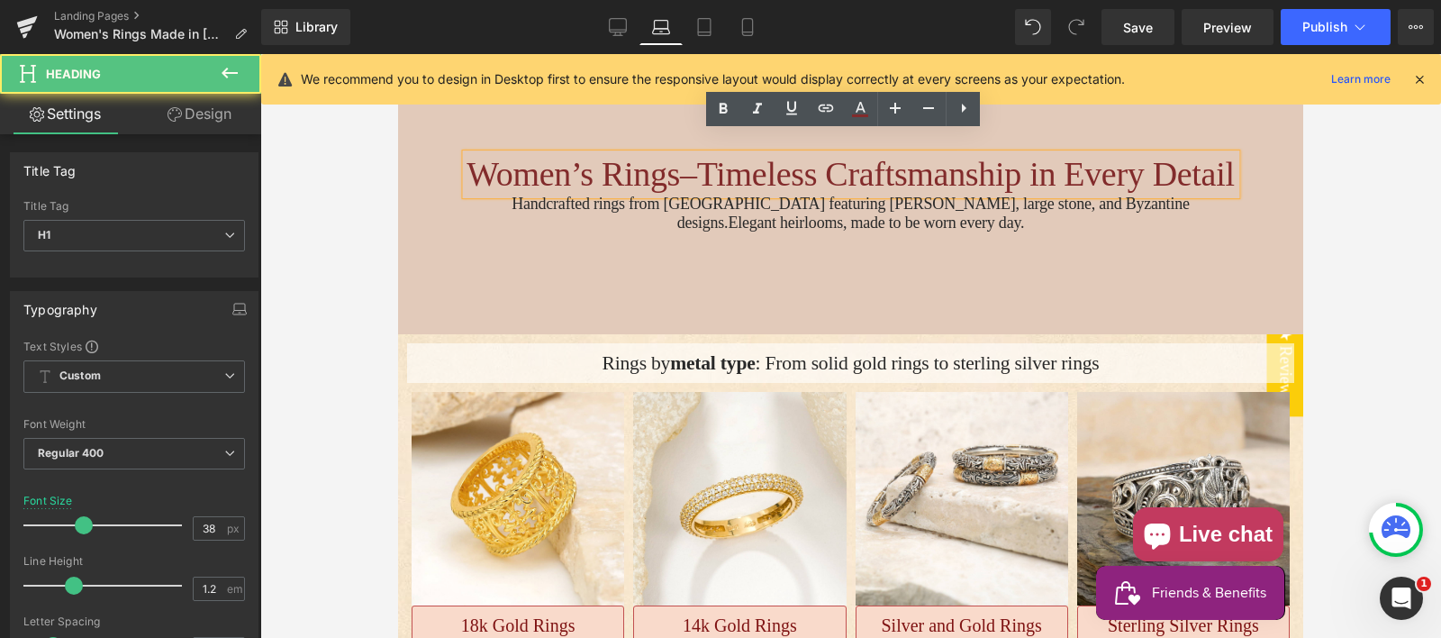
click at [701, 155] on h1 "Women’s Rings–Timeless Craftsmanship in Every Detail" at bounding box center [851, 174] width 770 height 41
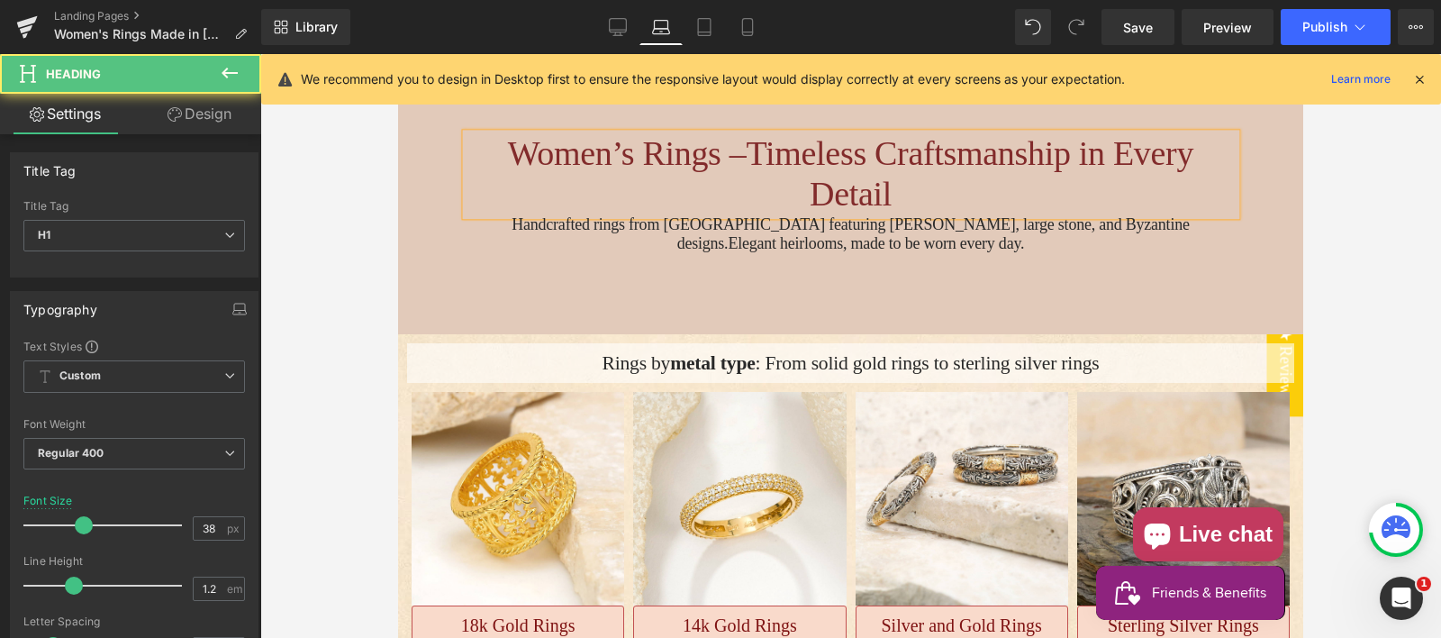
click at [731, 152] on h1 "Women’s Rings –Timeless Craftsmanship in Every Detail" at bounding box center [851, 174] width 770 height 82
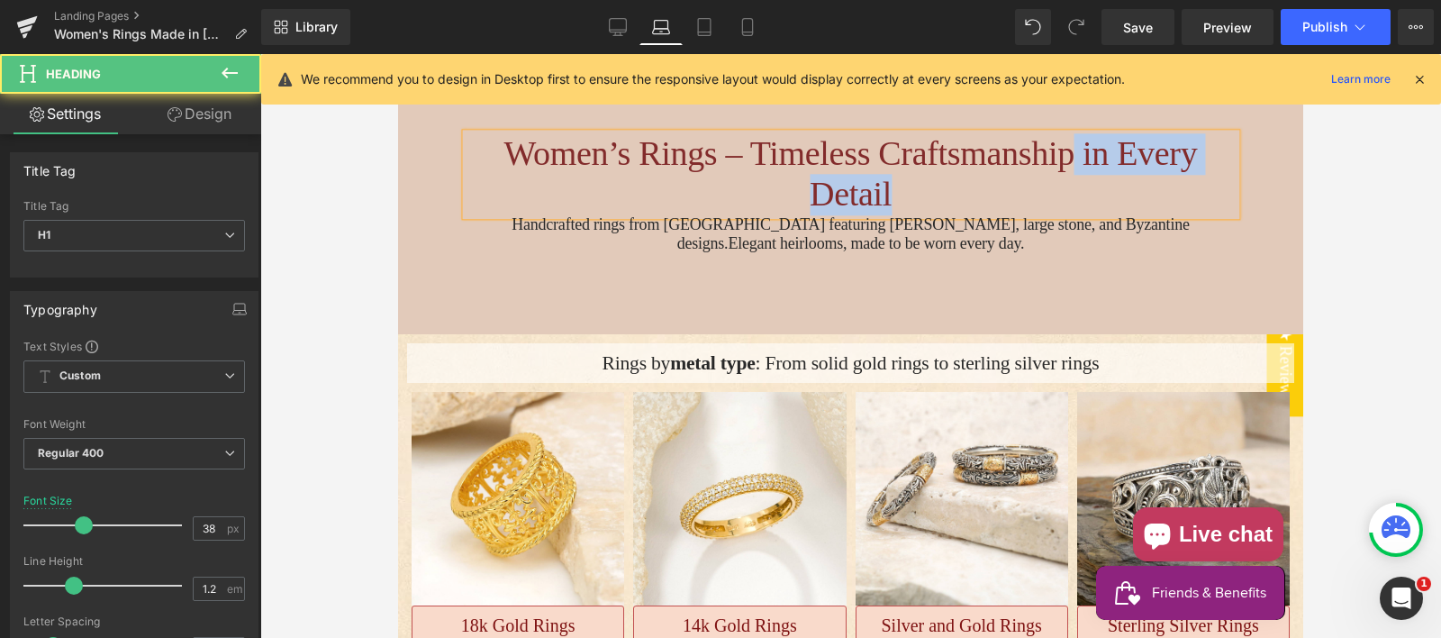
drag, startPoint x: 1093, startPoint y: 157, endPoint x: 1094, endPoint y: 181, distance: 24.3
click at [1094, 181] on h1 "Women’s Rings – Timeless Craftsmanship in Every Detail" at bounding box center [851, 174] width 770 height 82
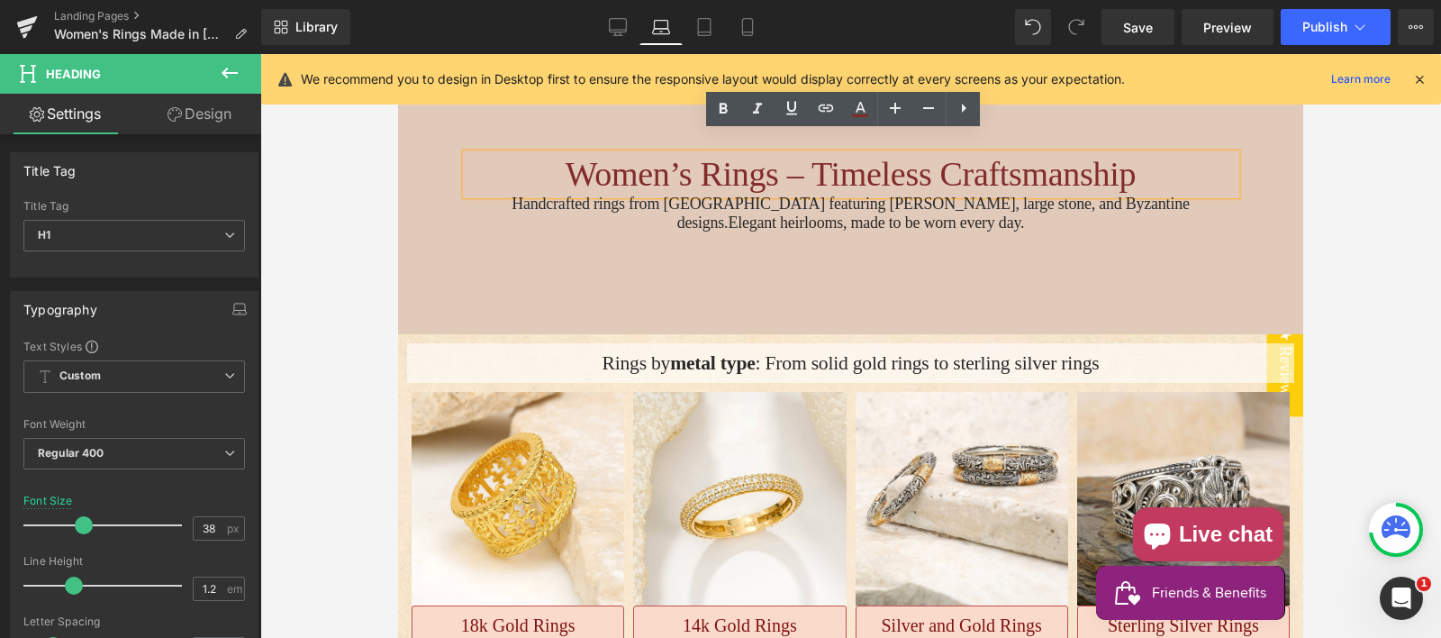
scroll to position [163, 0]
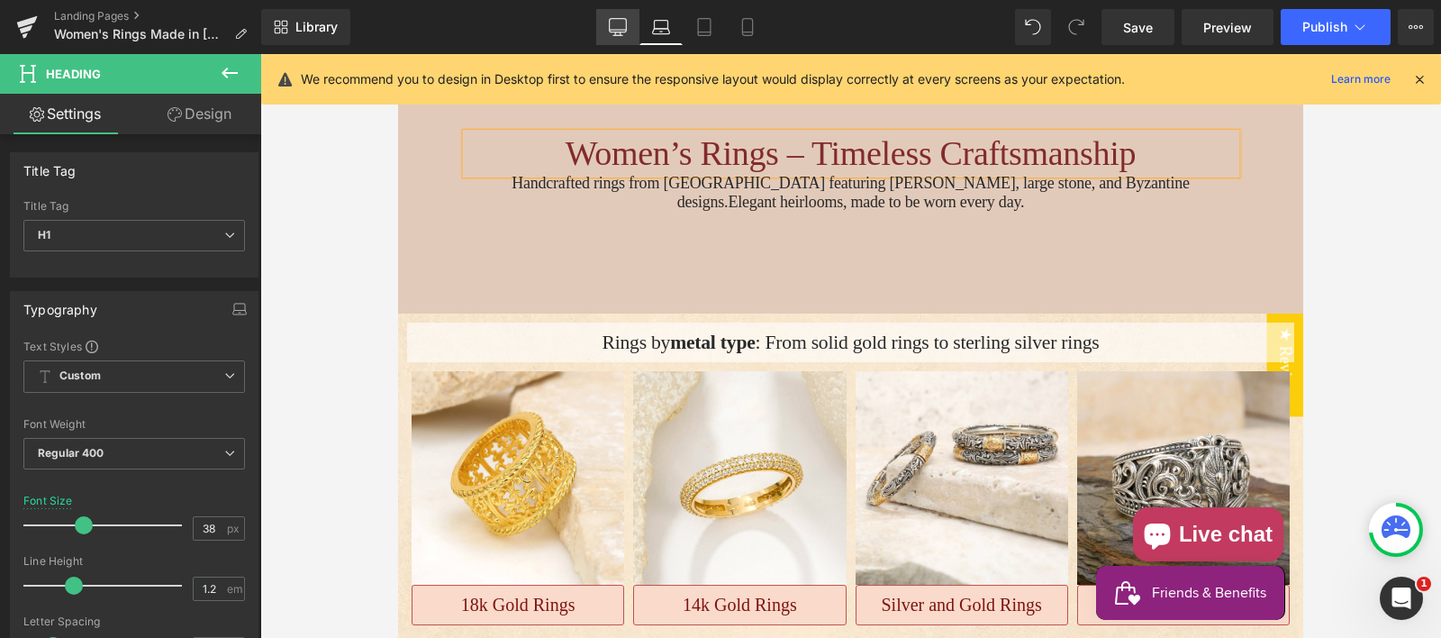
click at [619, 27] on icon at bounding box center [618, 27] width 18 height 18
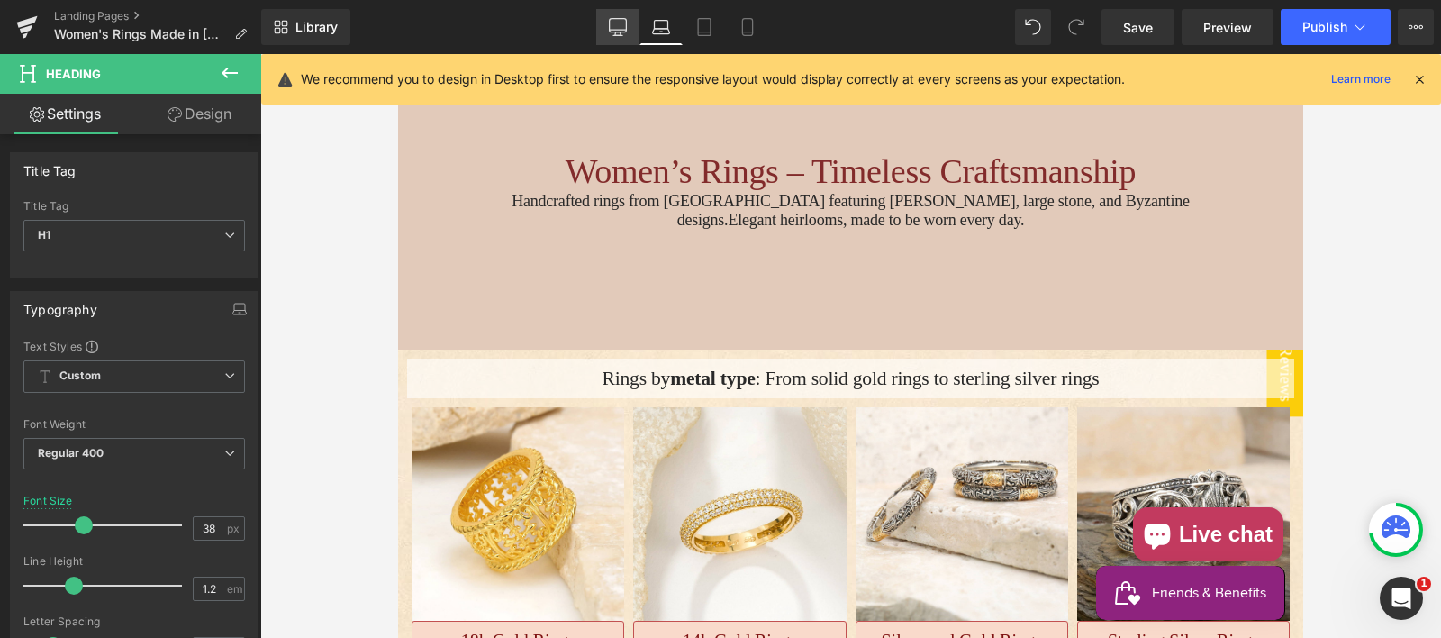
scroll to position [289, 0]
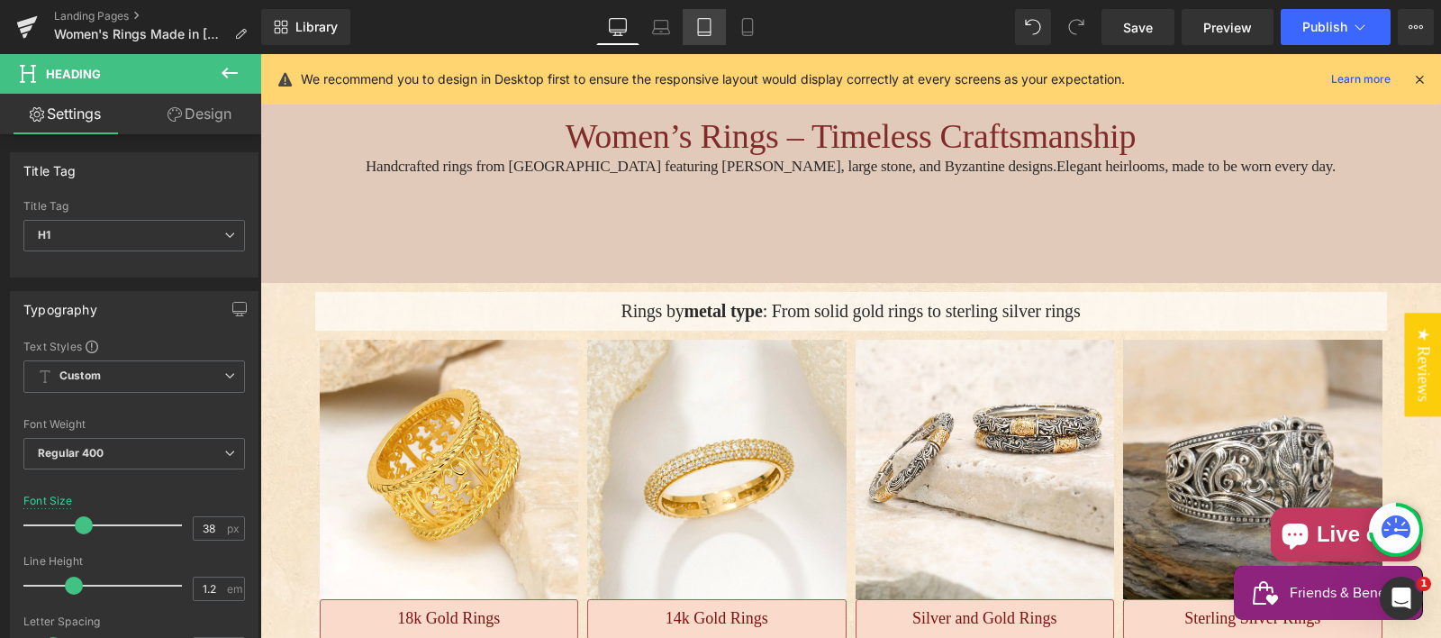
click at [710, 27] on icon at bounding box center [704, 27] width 18 height 18
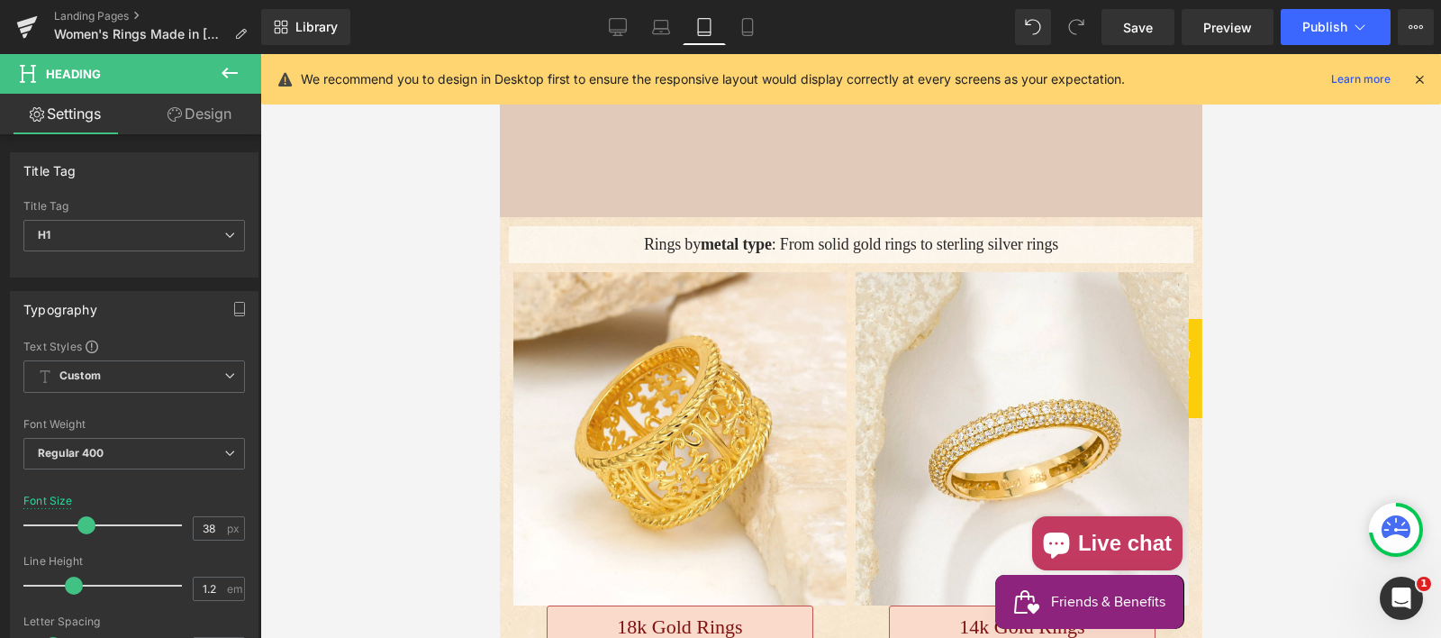
scroll to position [142, 0]
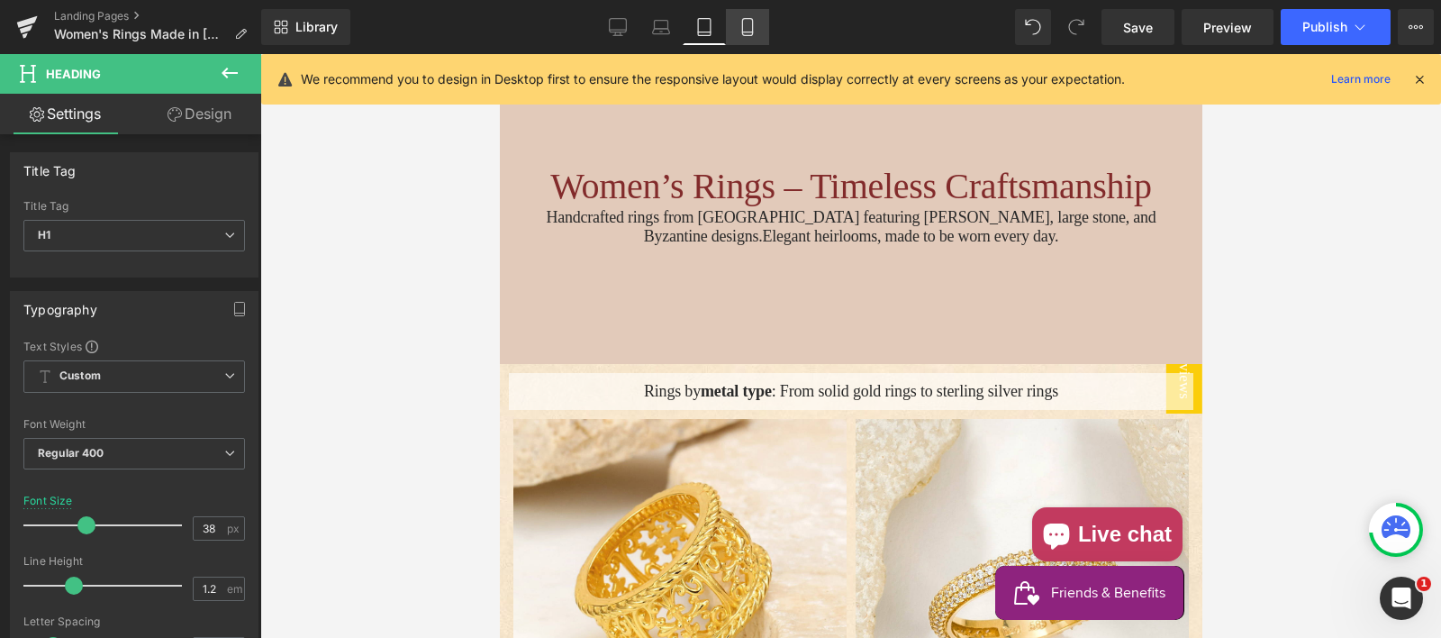
click at [738, 28] on icon at bounding box center [747, 27] width 18 height 18
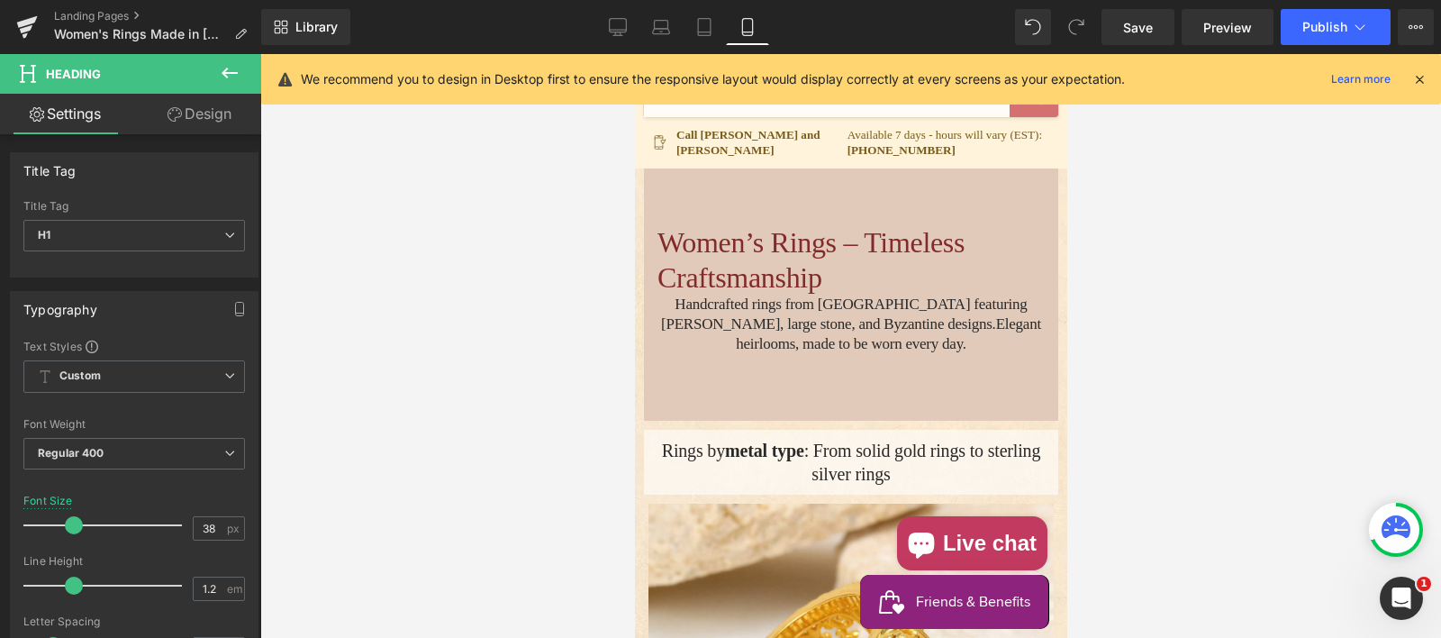
scroll to position [243, 0]
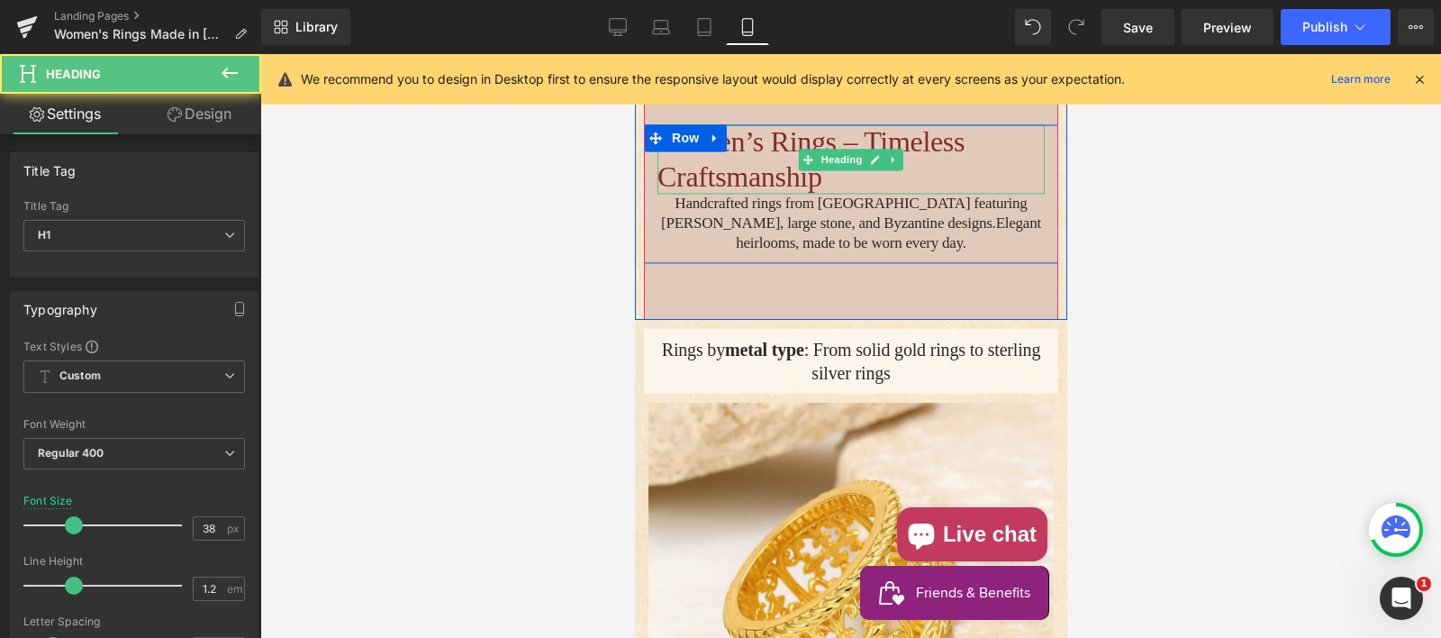
click at [834, 174] on h1 "Women’s Rings – Timeless Craftsmanship" at bounding box center [849, 159] width 387 height 69
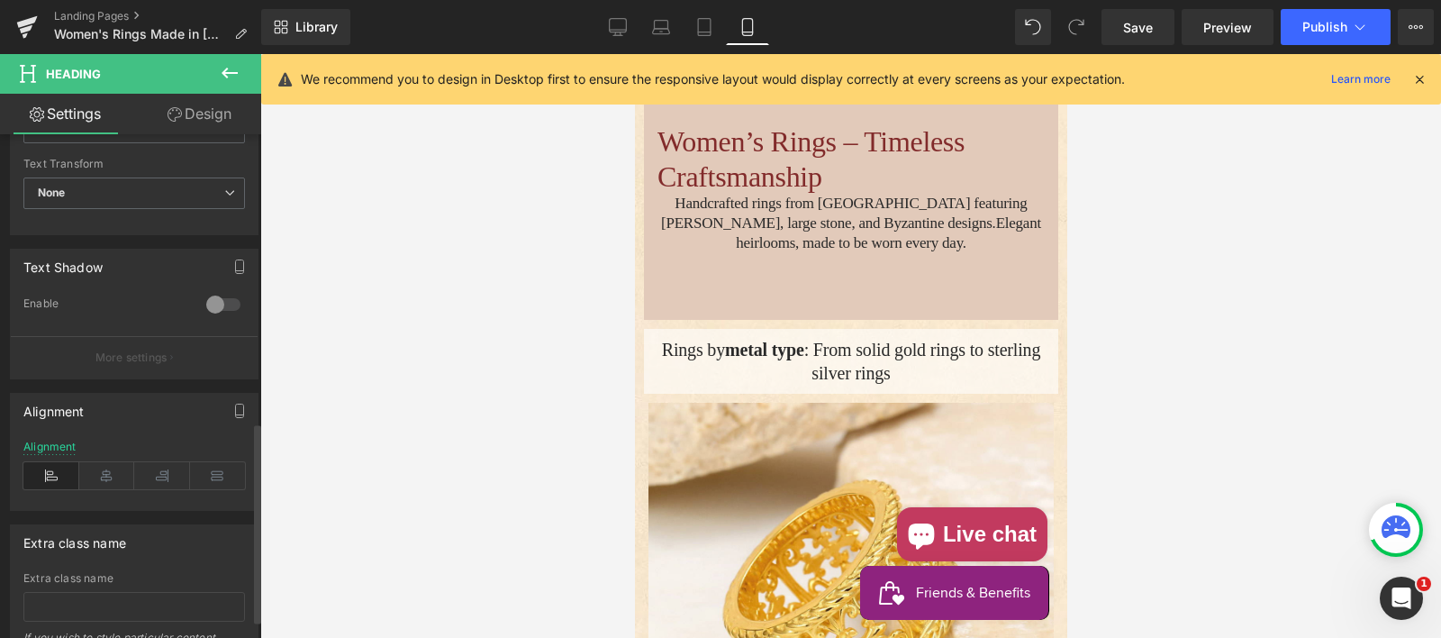
scroll to position [720, 0]
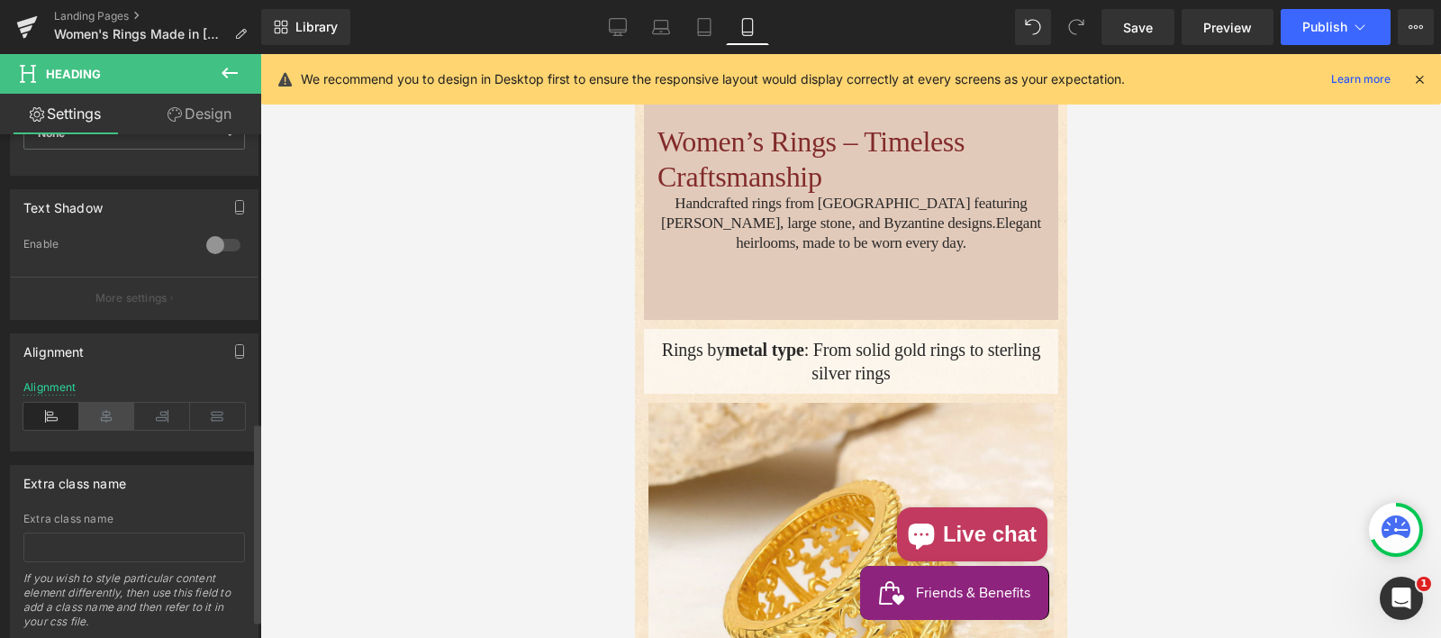
click at [101, 403] on icon at bounding box center [107, 416] width 56 height 27
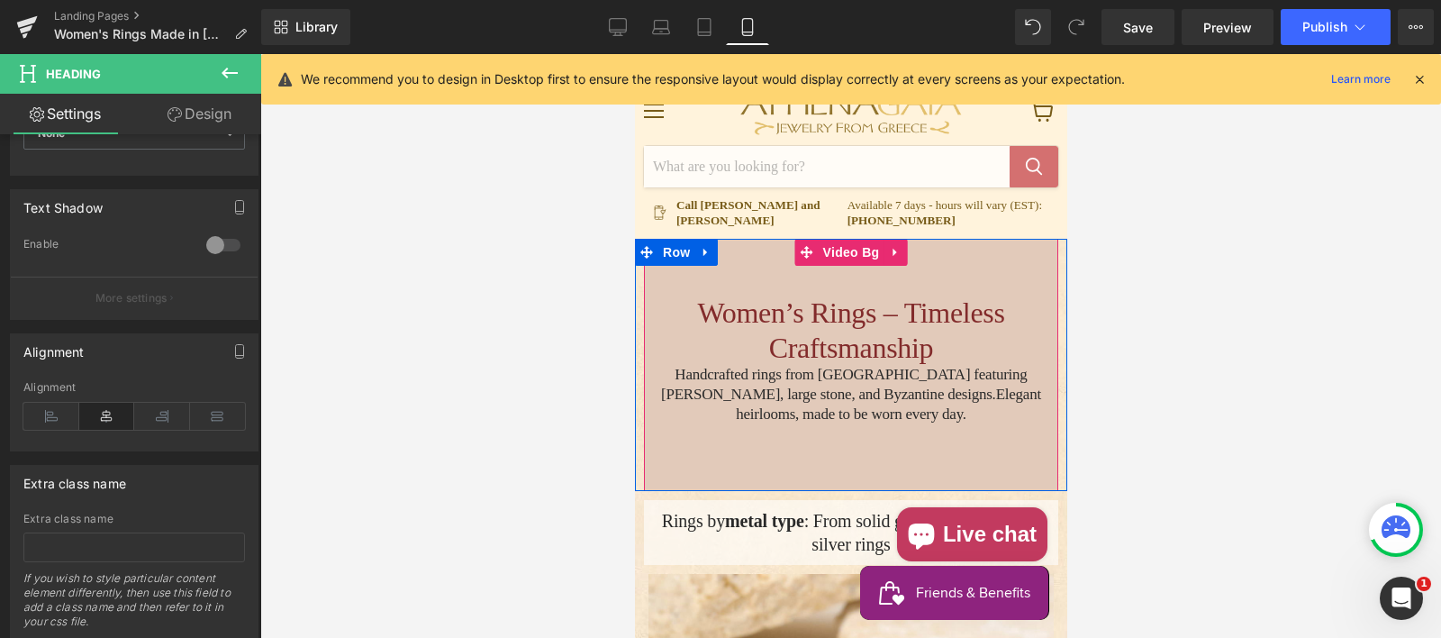
scroll to position [69, 0]
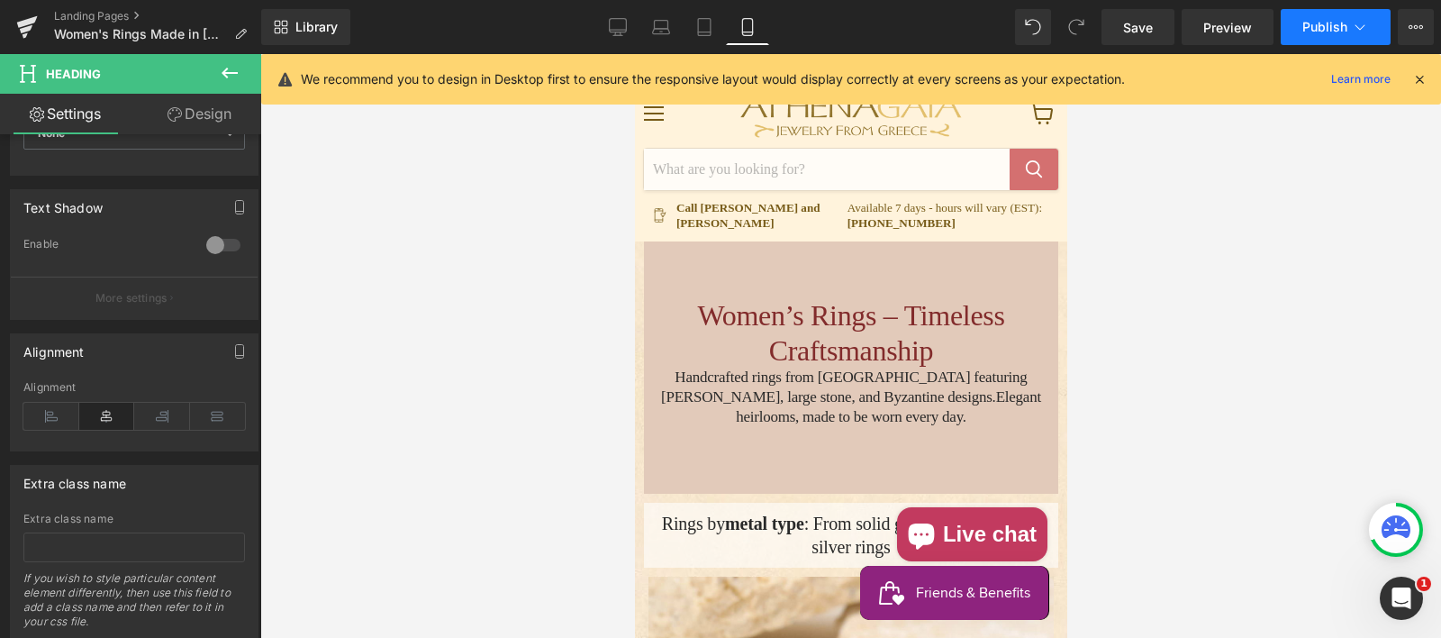
click at [1336, 23] on span "Publish" at bounding box center [1324, 27] width 45 height 14
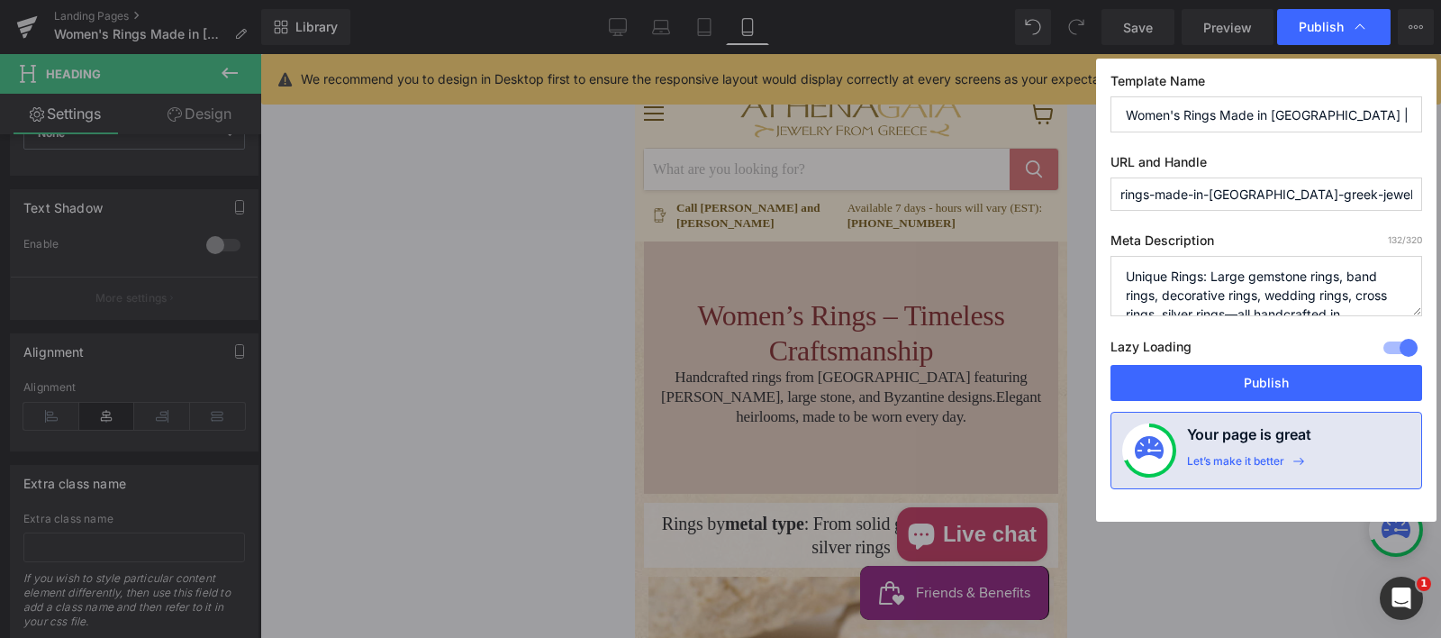
click at [1245, 377] on button "Publish" at bounding box center [1266, 383] width 312 height 36
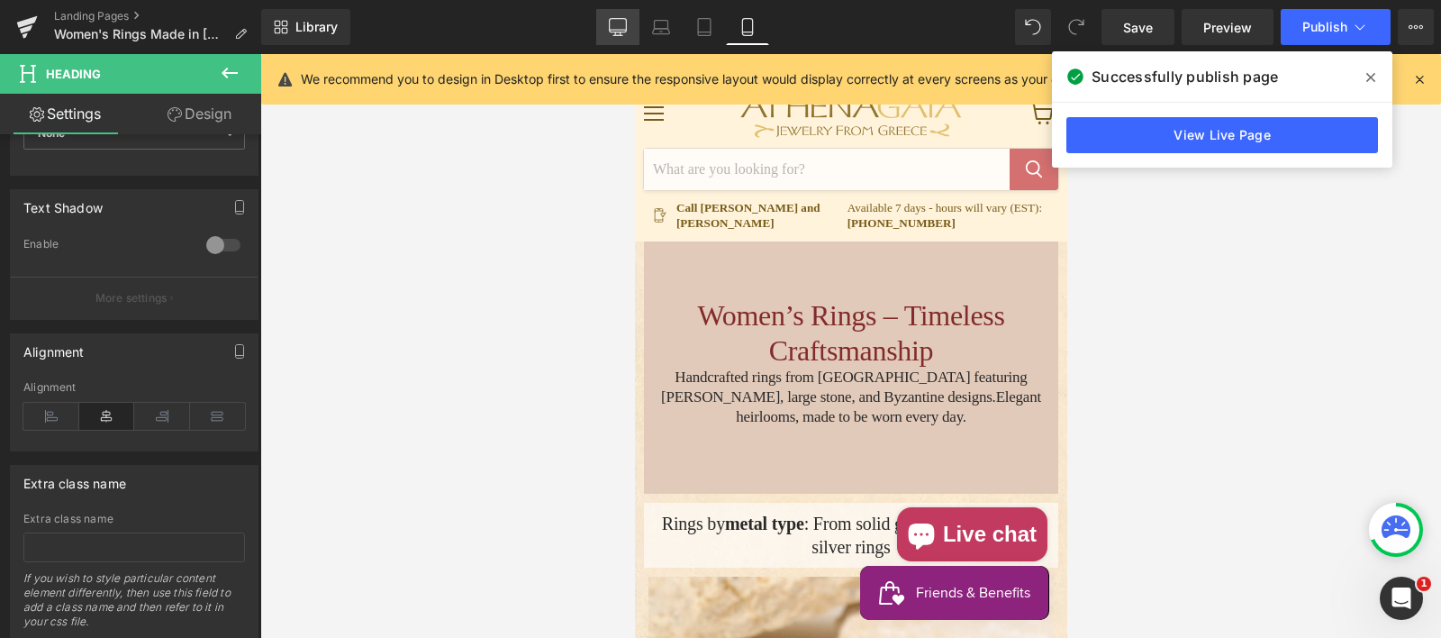
click at [610, 32] on icon at bounding box center [618, 27] width 18 height 18
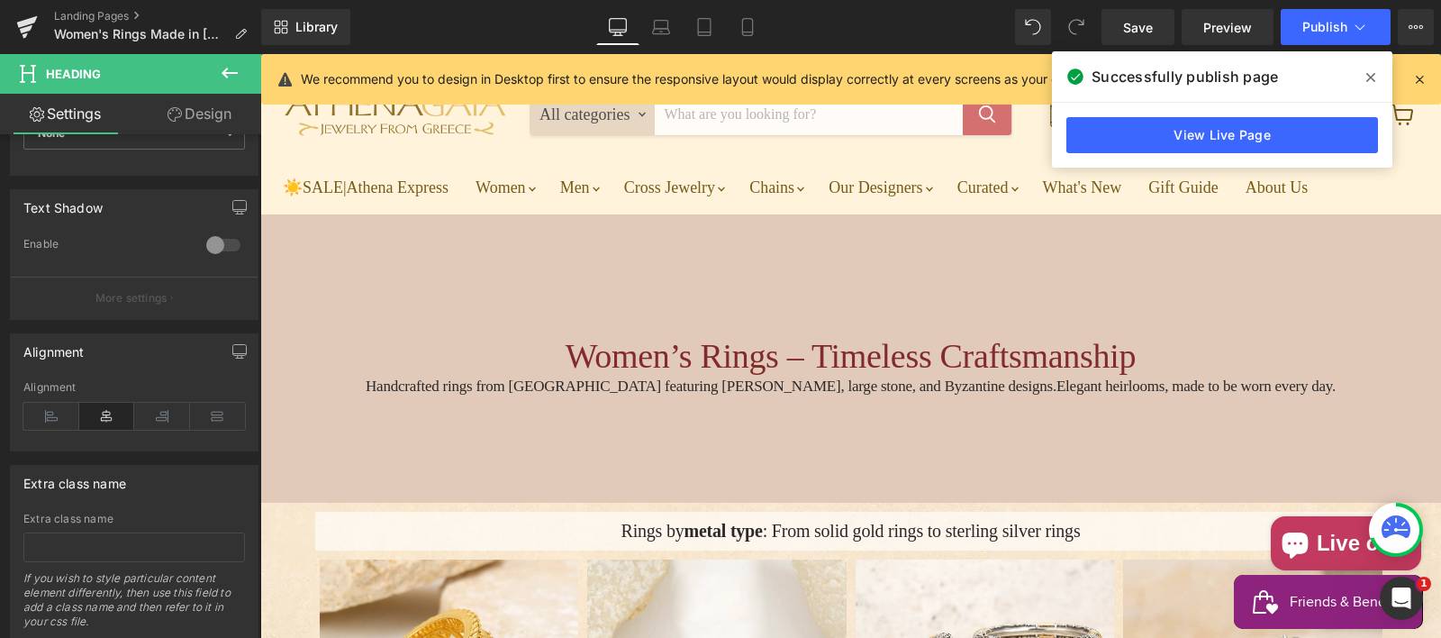
scroll to position [116, 0]
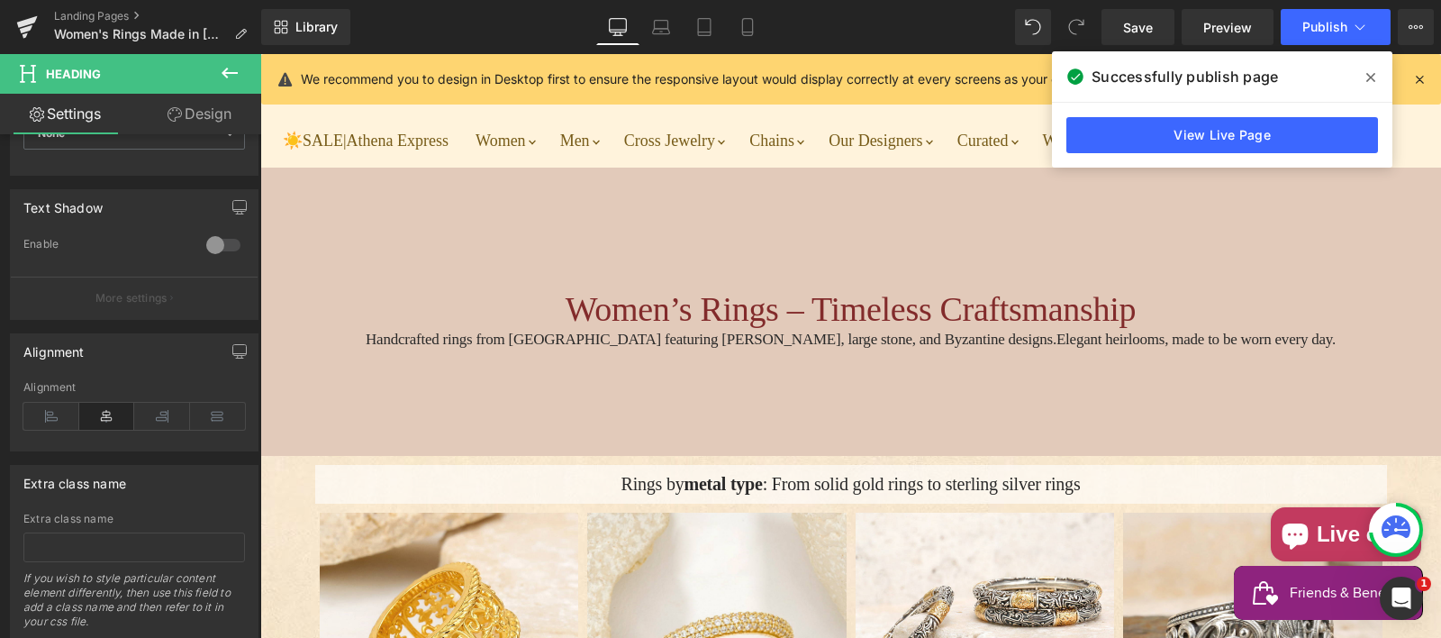
click at [1369, 75] on icon at bounding box center [1370, 77] width 9 height 14
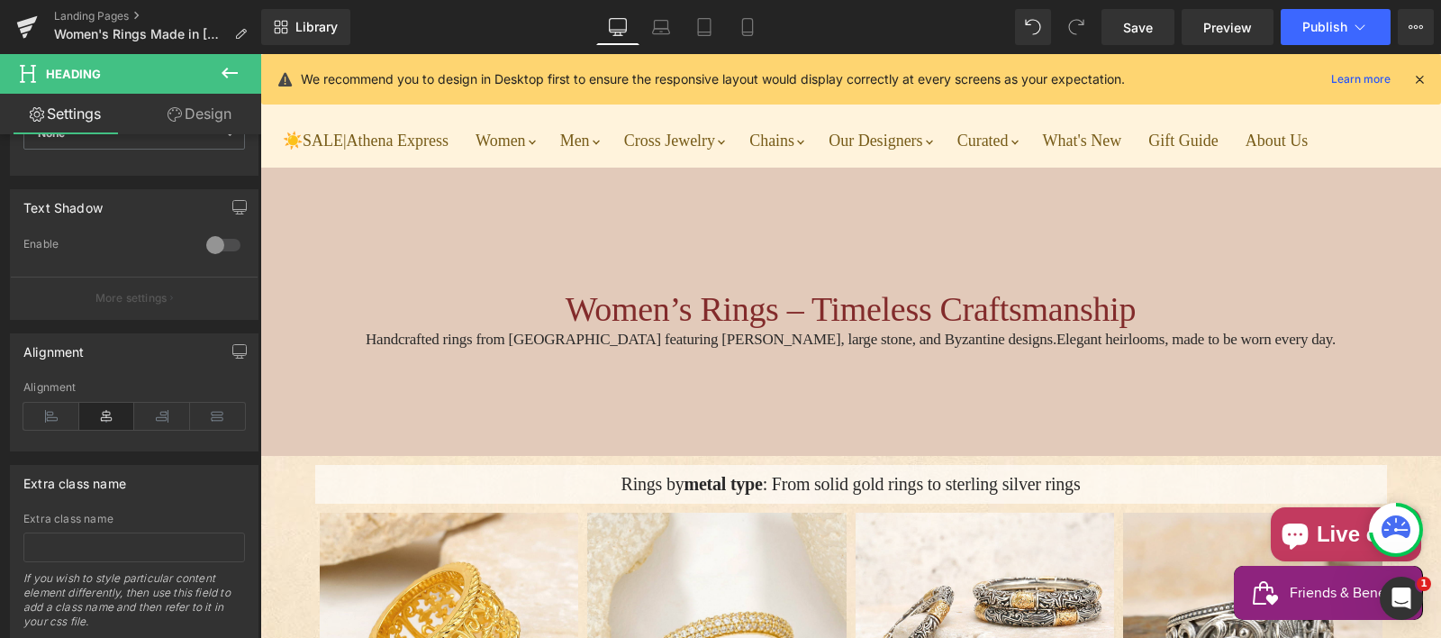
click at [1416, 80] on icon at bounding box center [1419, 79] width 16 height 16
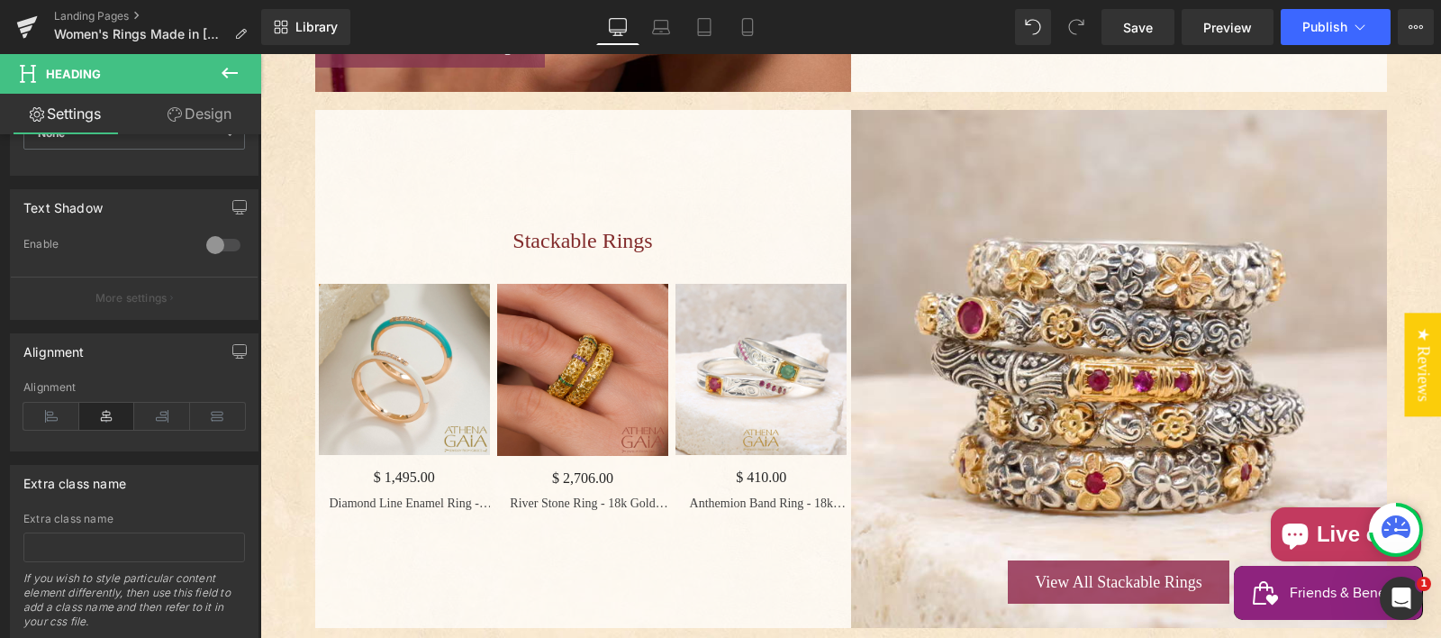
scroll to position [1562, 0]
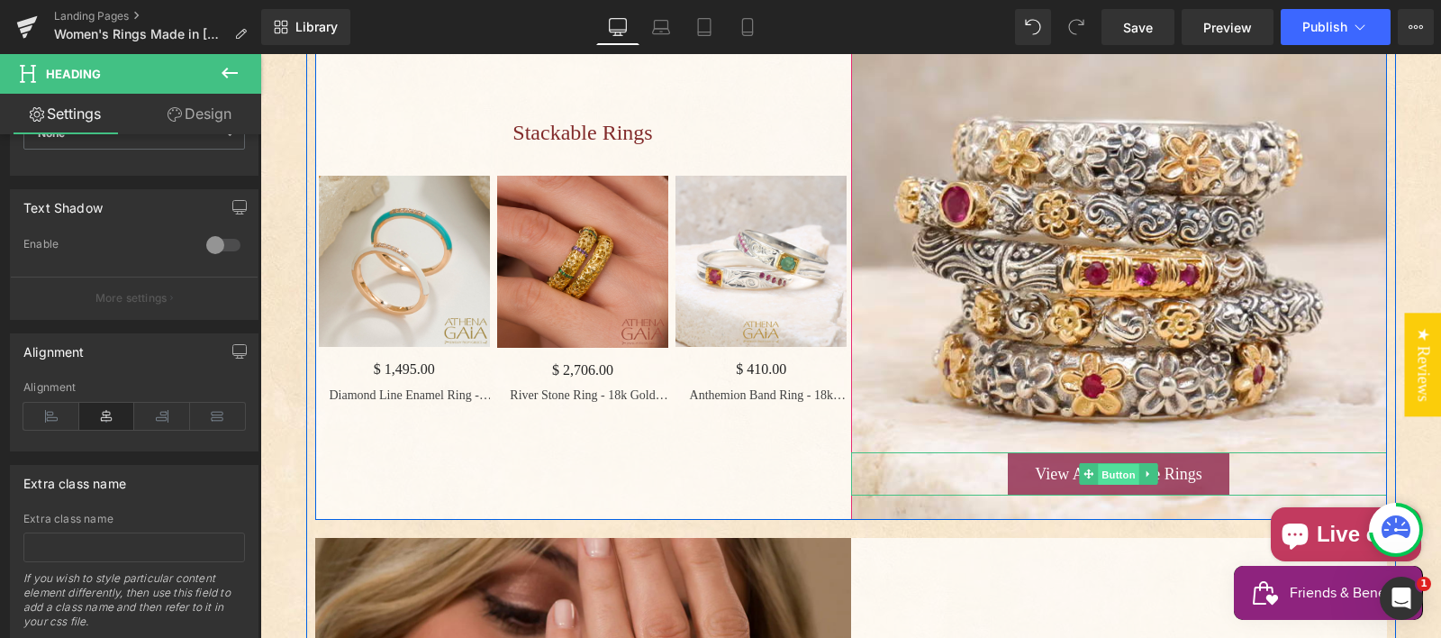
click at [1109, 485] on span "Button" at bounding box center [1118, 475] width 41 height 22
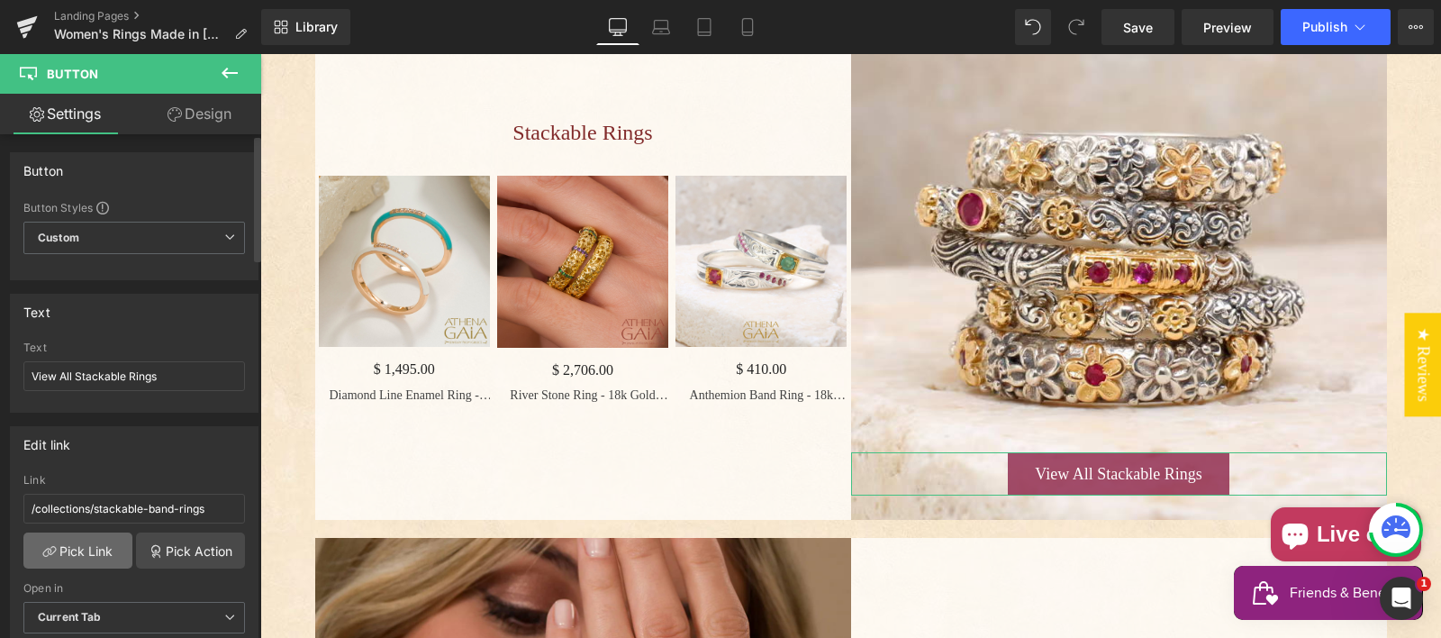
click at [95, 546] on link "Pick Link" at bounding box center [77, 550] width 109 height 36
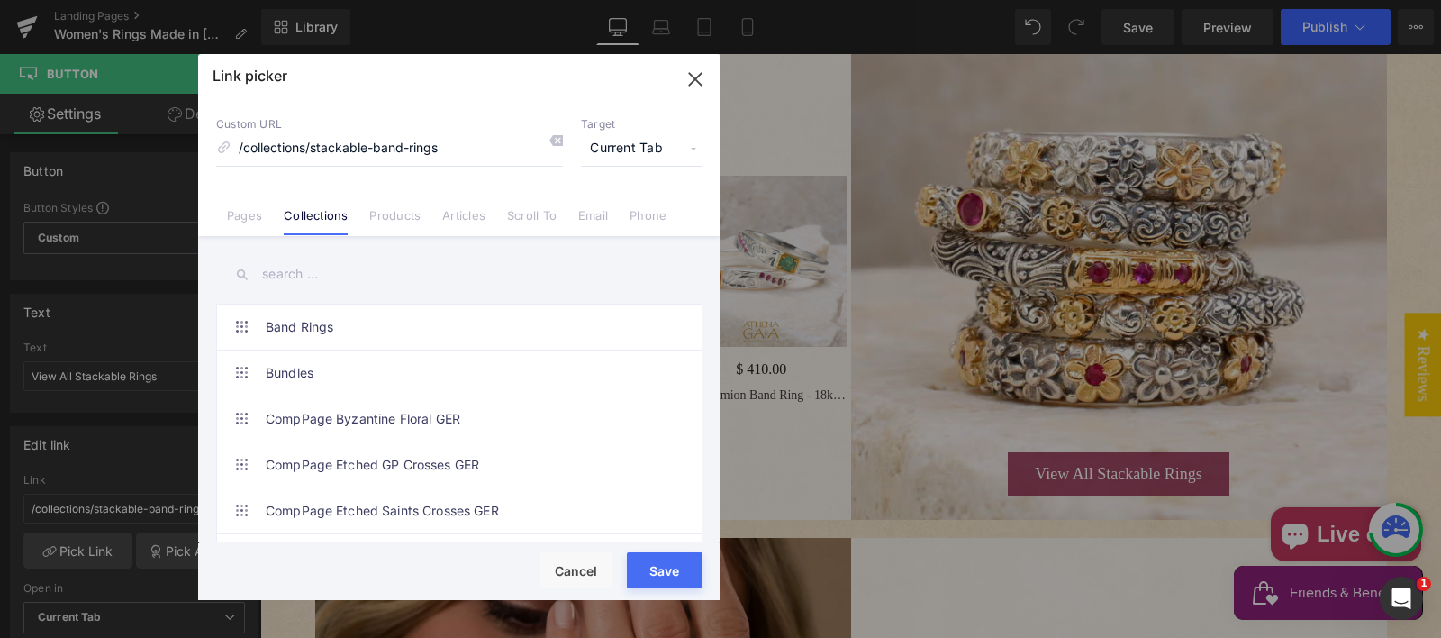
click at [294, 264] on input "text" at bounding box center [459, 274] width 486 height 41
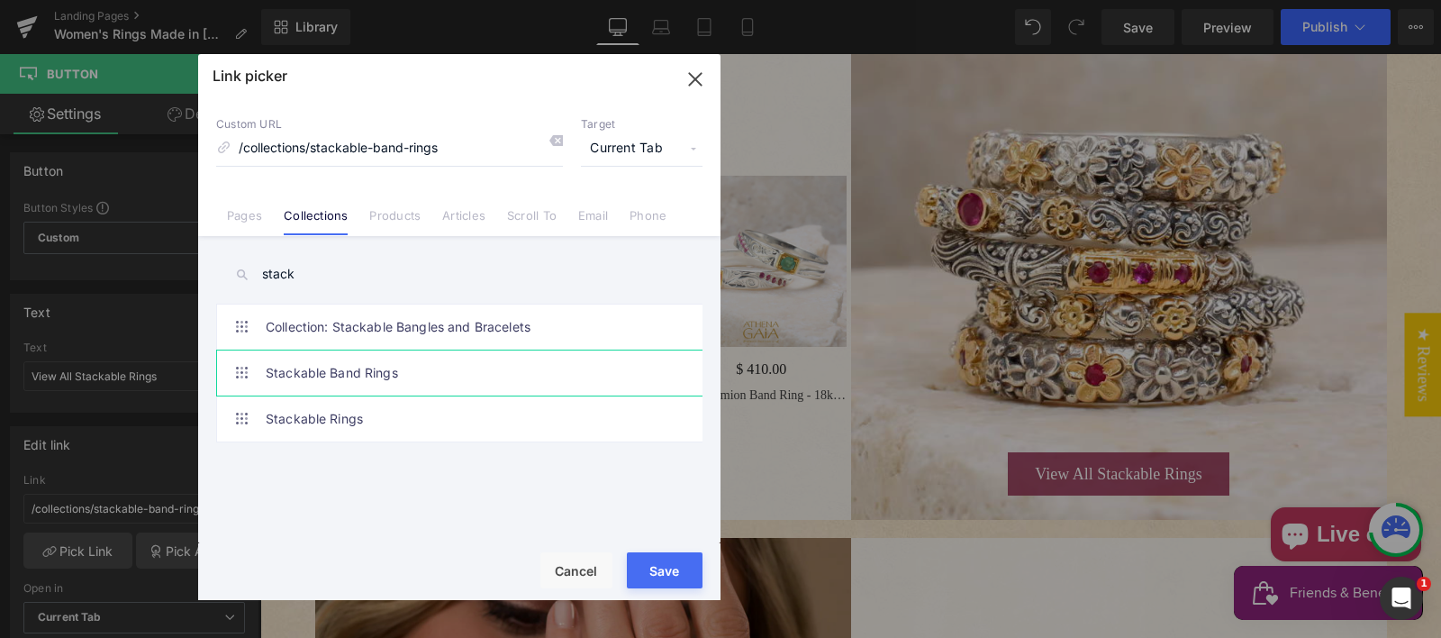
type input "stack"
click at [381, 371] on link "Stackable Band Rings" at bounding box center [464, 372] width 396 height 45
click at [628, 145] on span "Current Tab" at bounding box center [642, 148] width 122 height 34
click at [618, 204] on li "New Tab" at bounding box center [642, 213] width 140 height 32
click at [662, 561] on button "Save" at bounding box center [665, 570] width 76 height 36
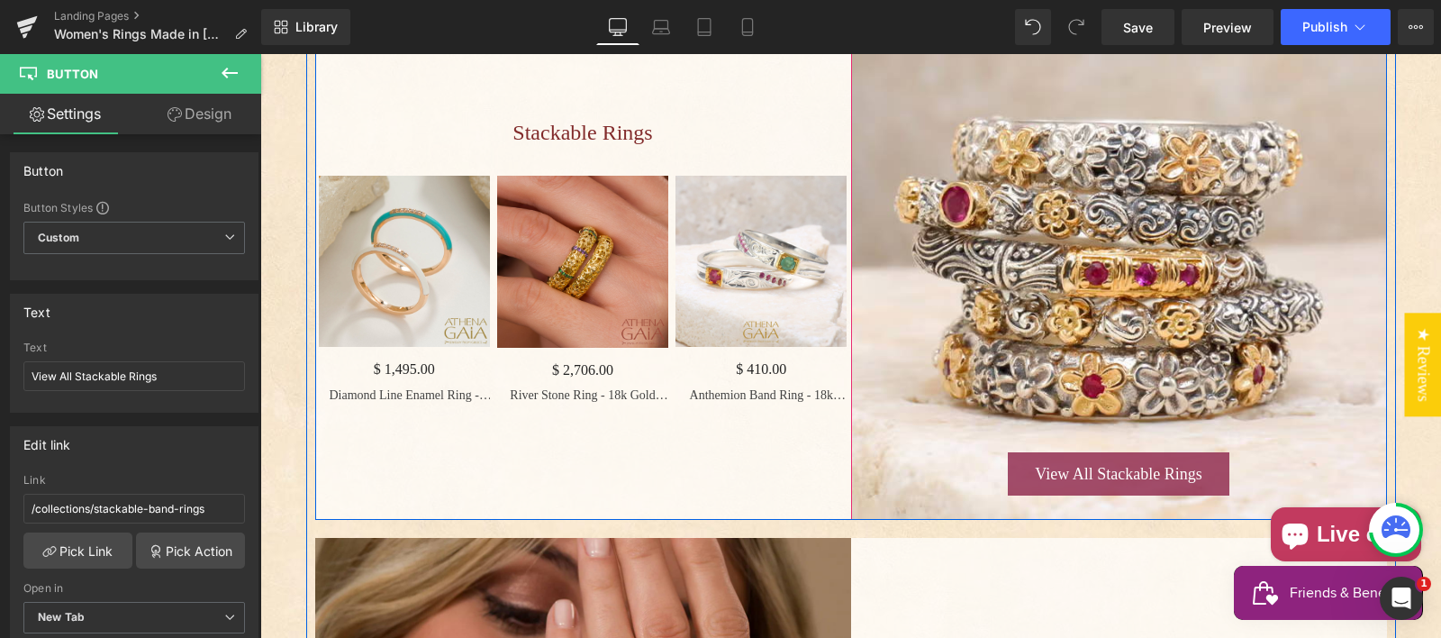
click at [1077, 98] on div "Main content" at bounding box center [1119, 261] width 536 height 518
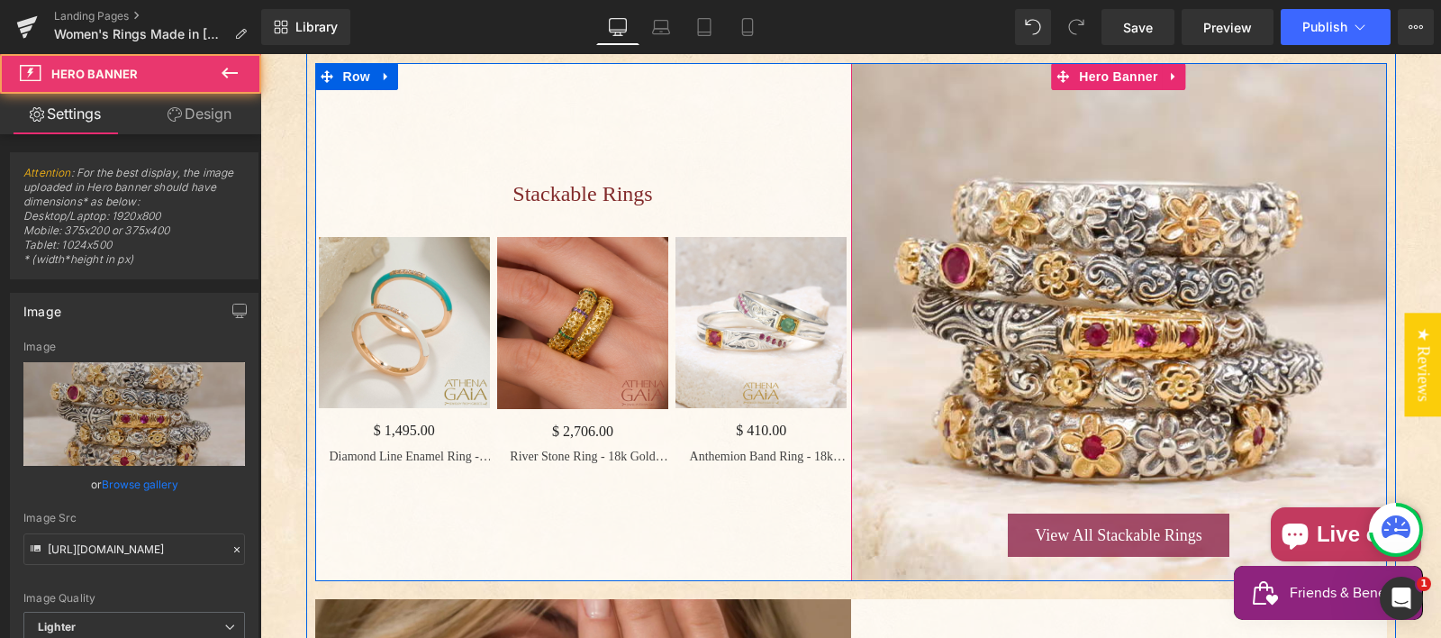
scroll to position [1495, 0]
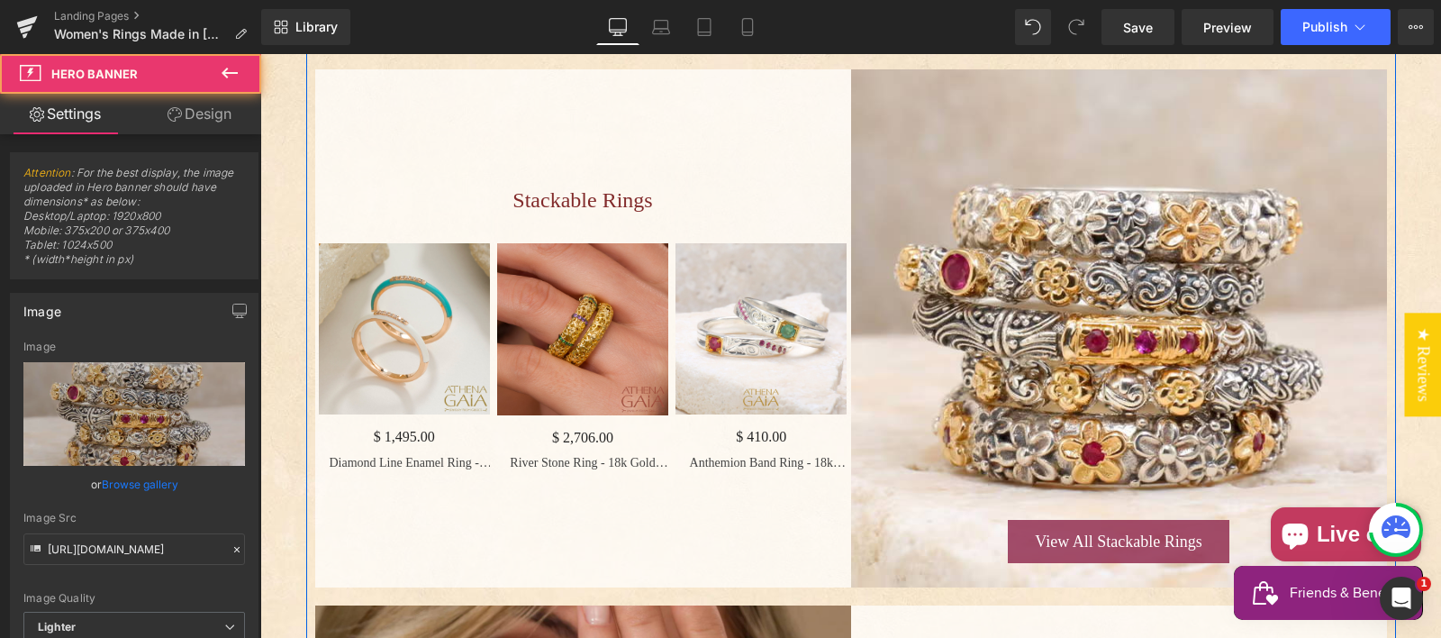
click at [1097, 119] on div "View All Stackable Rings Button Hero Banner" at bounding box center [1119, 328] width 536 height 518
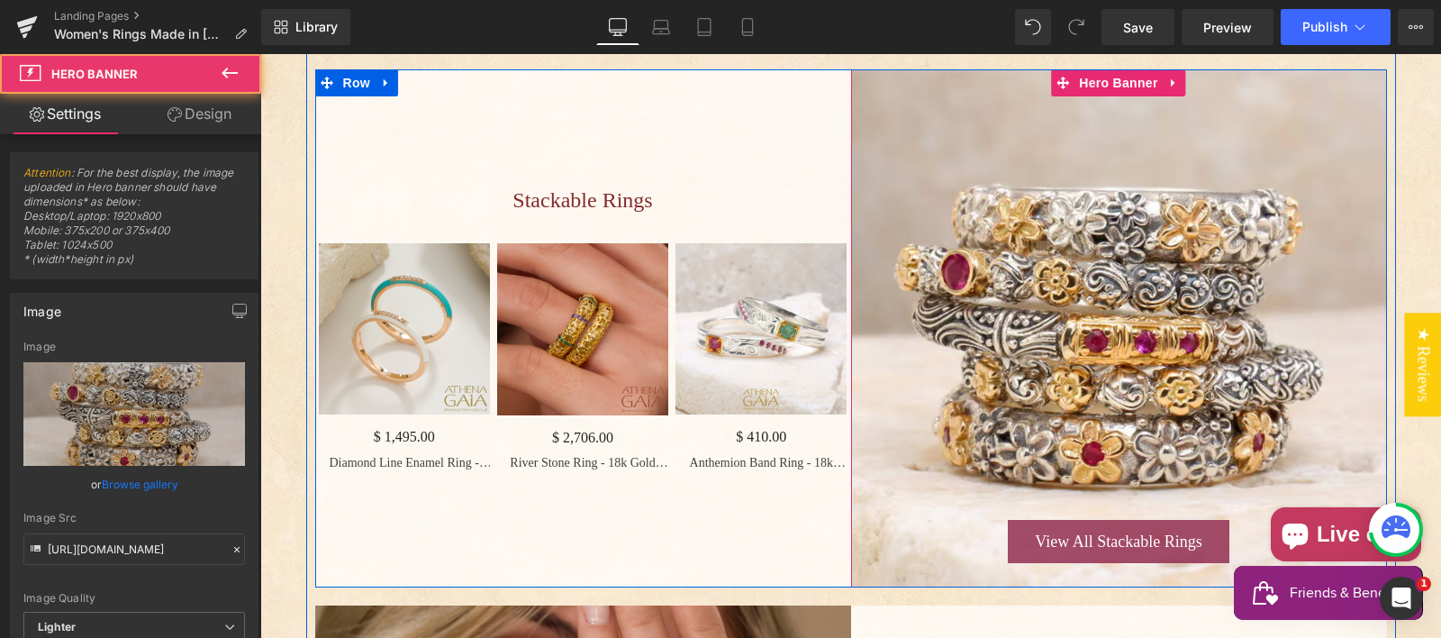
click at [1097, 96] on span "Hero Banner" at bounding box center [1117, 82] width 87 height 27
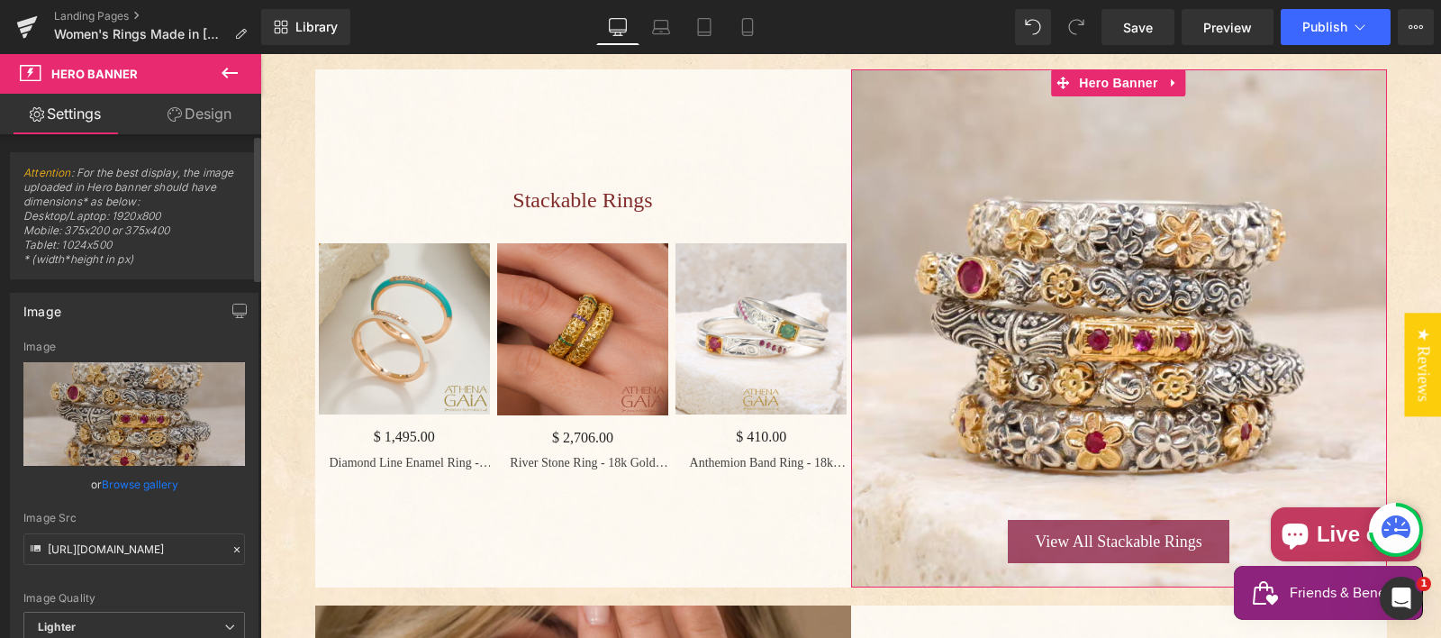
click at [148, 480] on link "Browse gallery" at bounding box center [140, 484] width 77 height 32
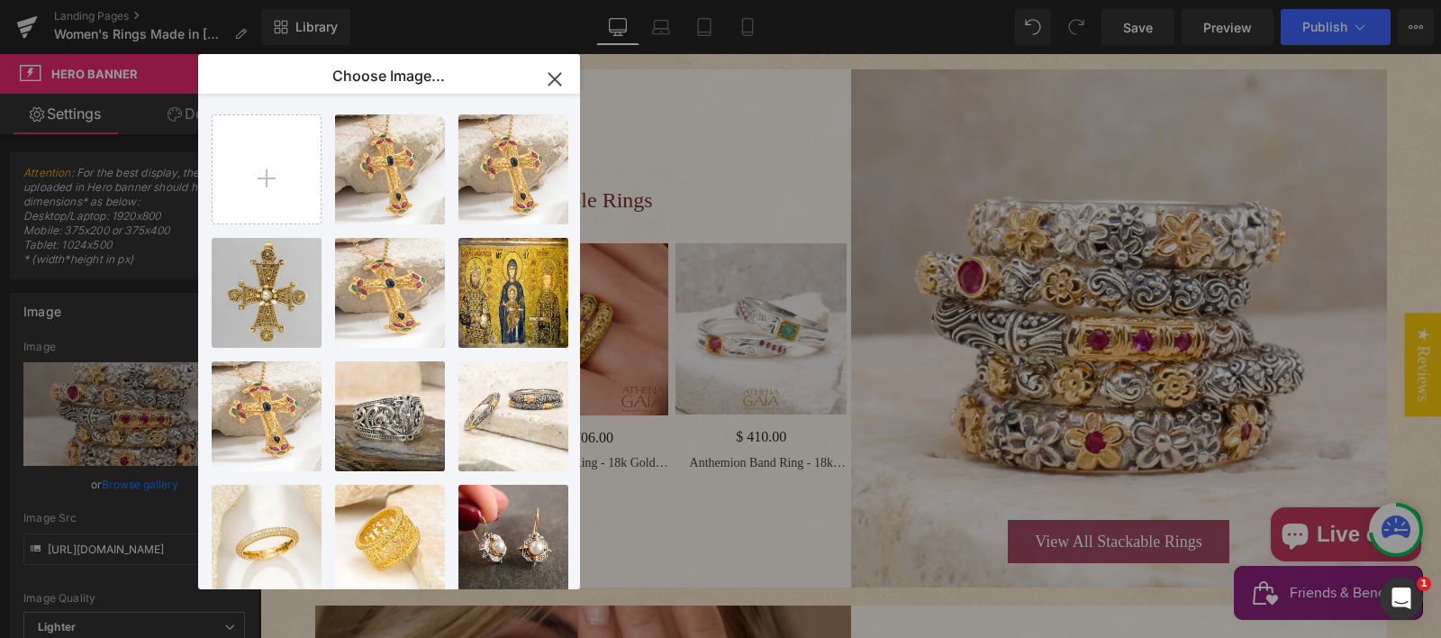
click at [556, 79] on icon "button" at bounding box center [554, 79] width 29 height 29
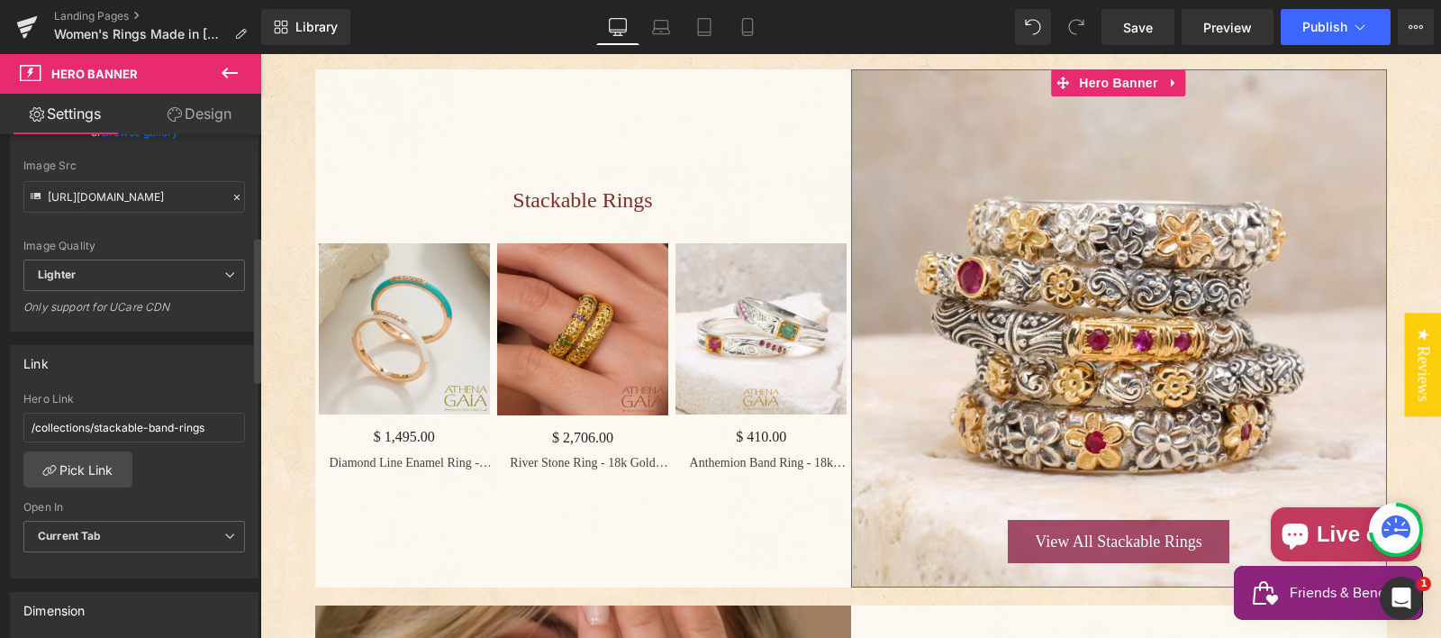
scroll to position [373, 0]
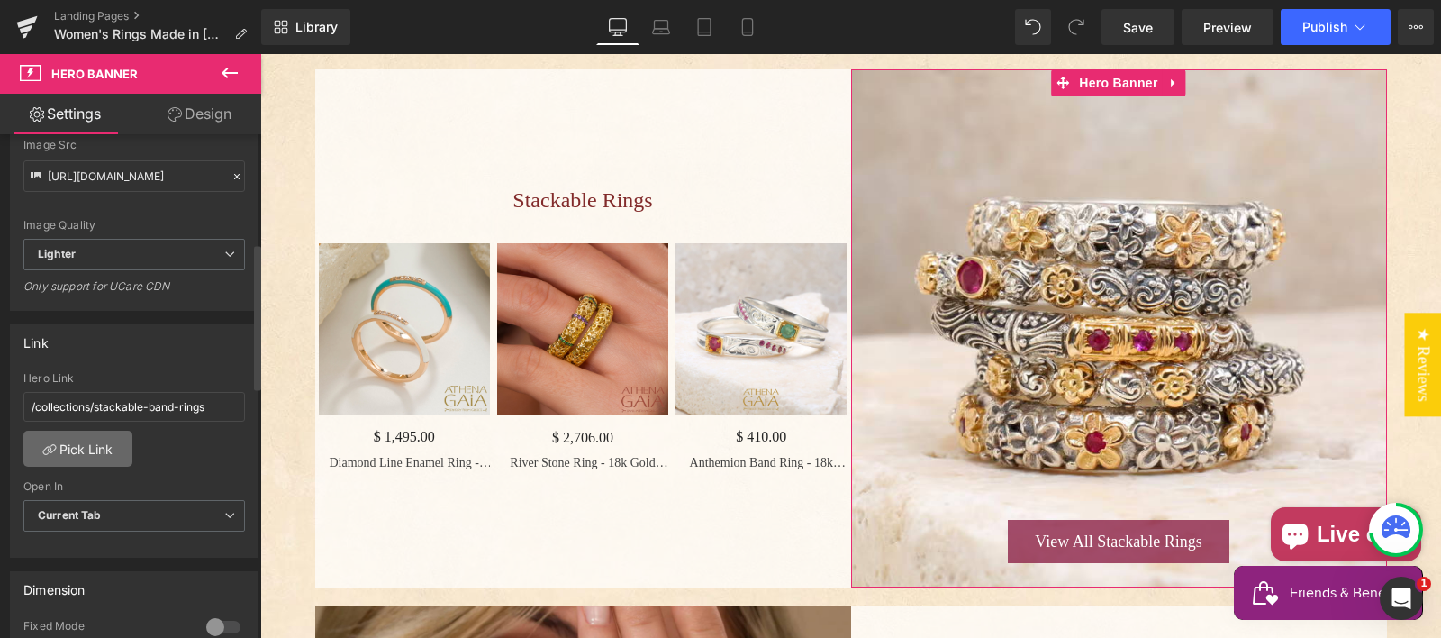
click at [93, 450] on link "Pick Link" at bounding box center [77, 448] width 109 height 36
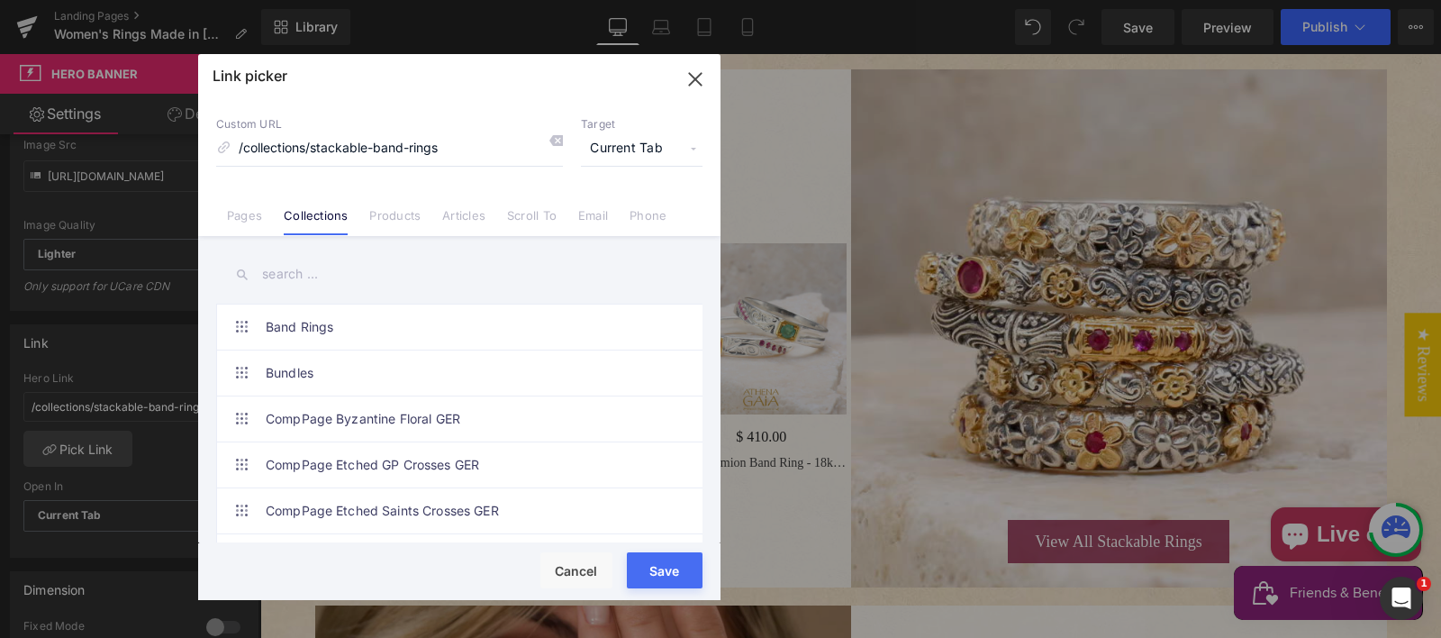
click at [642, 140] on span "Current Tab" at bounding box center [642, 148] width 122 height 34
click at [625, 212] on li "New Tab" at bounding box center [642, 213] width 140 height 32
click at [669, 568] on div "Rendering Content" at bounding box center [720, 567] width 111 height 20
click at [671, 567] on div "Rendering Content" at bounding box center [720, 567] width 111 height 20
click at [540, 575] on button "Cancel" at bounding box center [576, 570] width 72 height 36
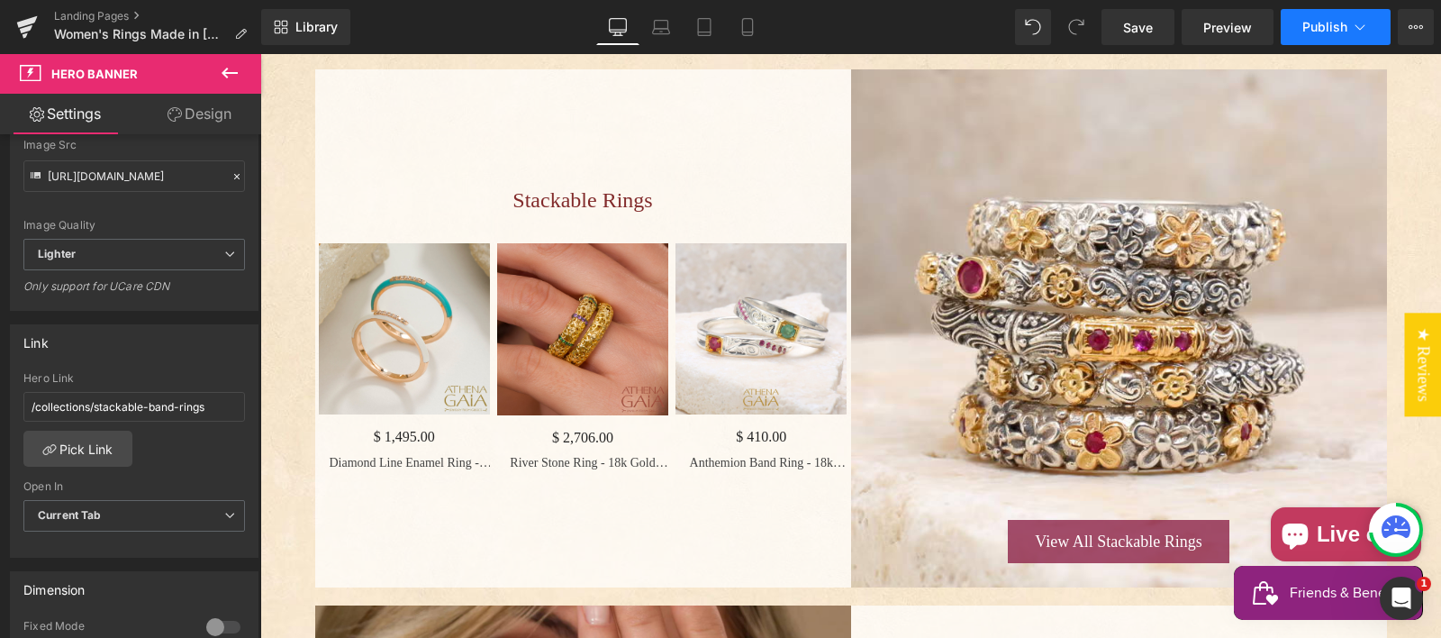
click at [1315, 35] on button "Publish" at bounding box center [1335, 27] width 110 height 36
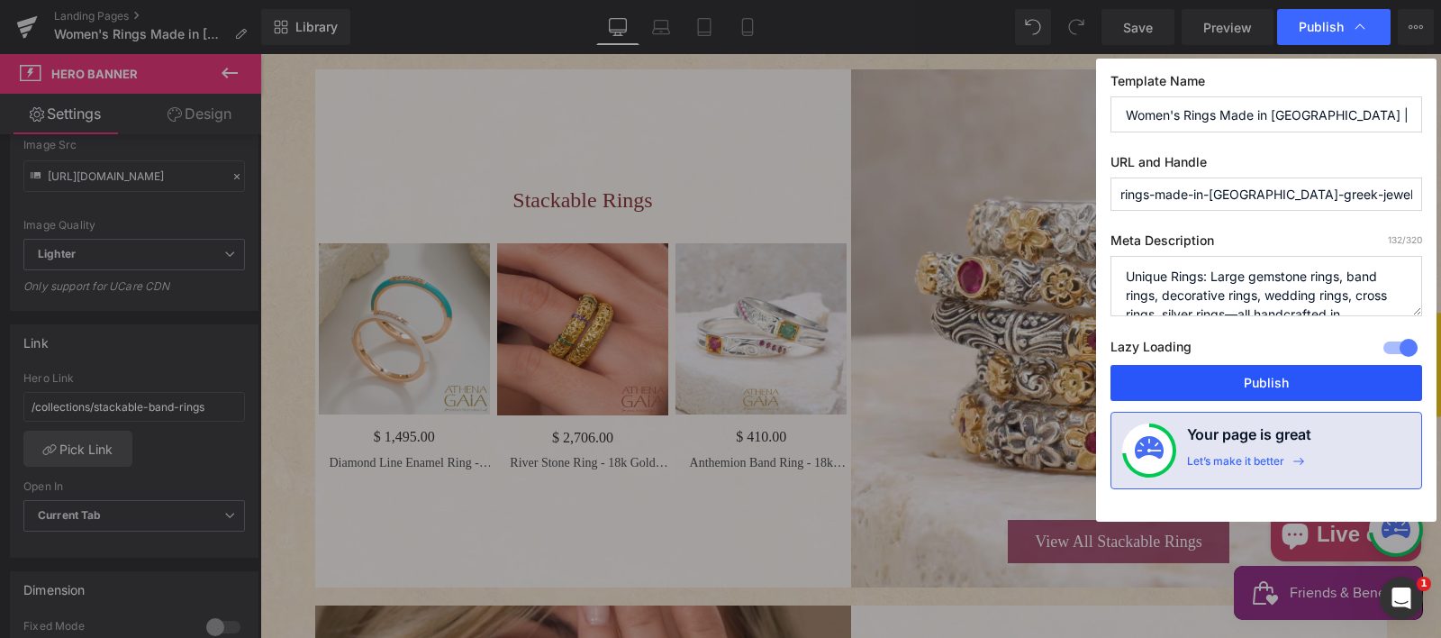
click at [1269, 380] on button "Publish" at bounding box center [1266, 383] width 312 height 36
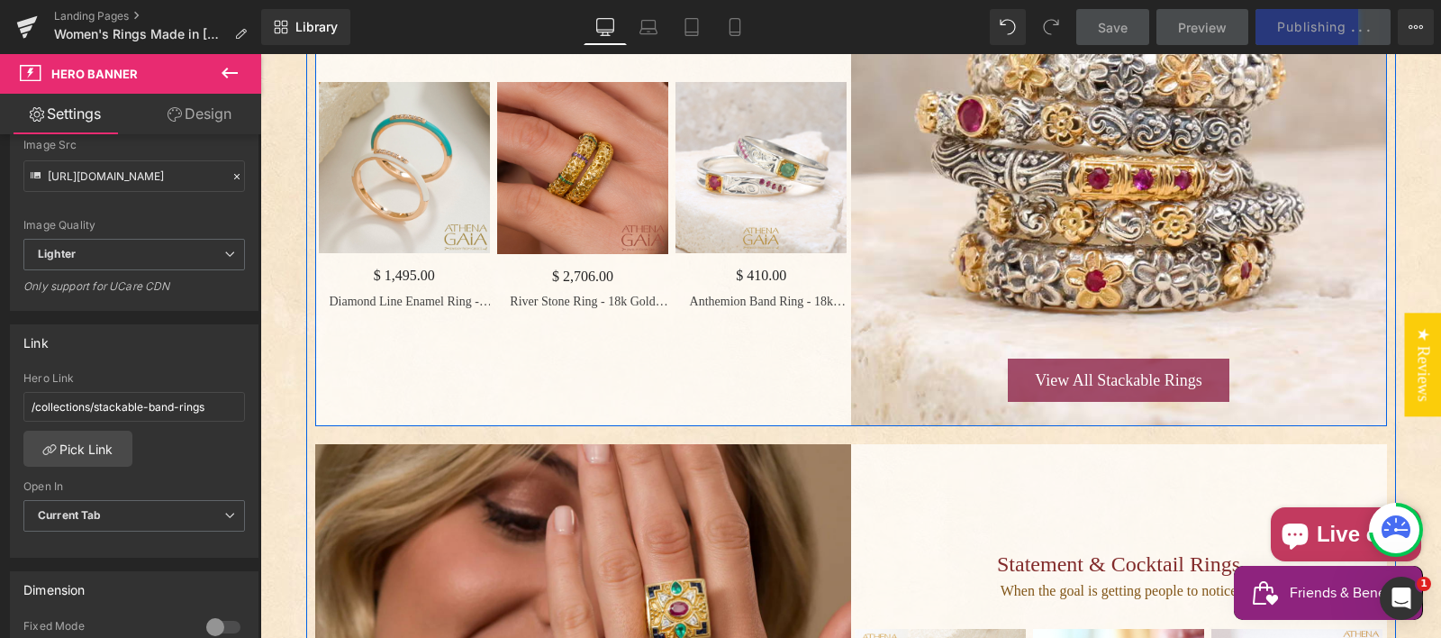
scroll to position [1657, 0]
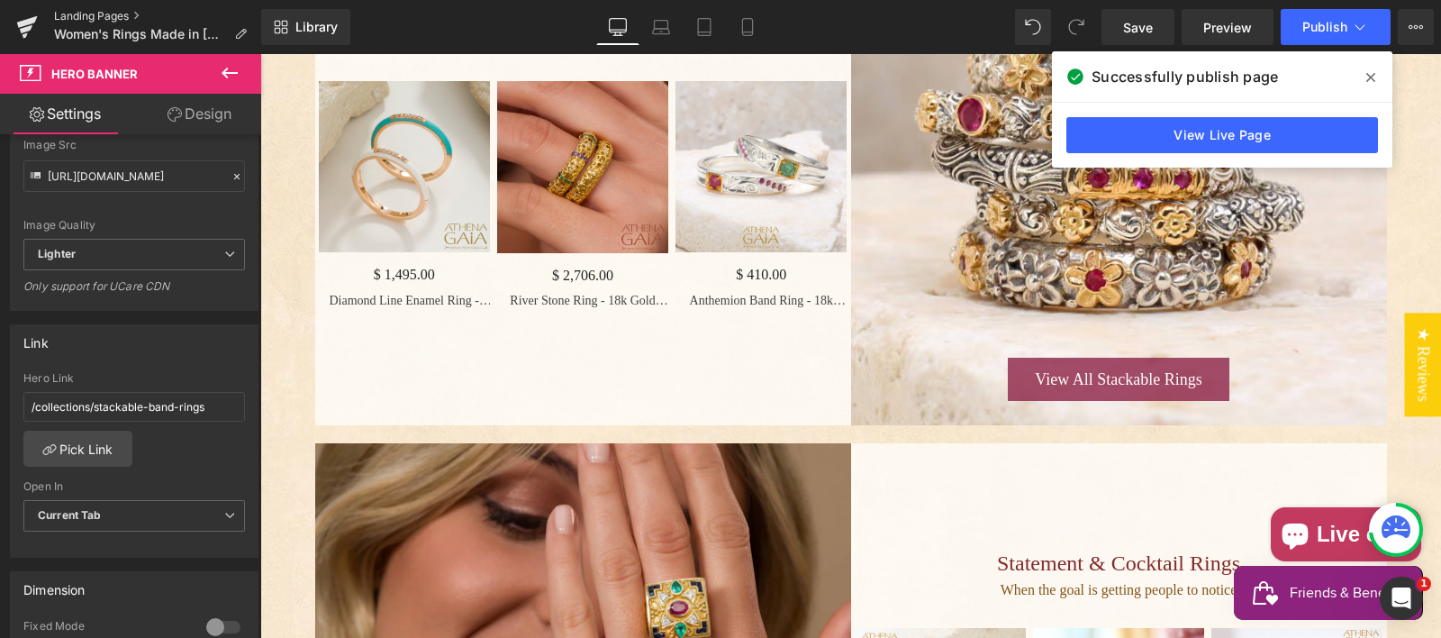
click at [118, 14] on link "Landing Pages" at bounding box center [157, 16] width 207 height 14
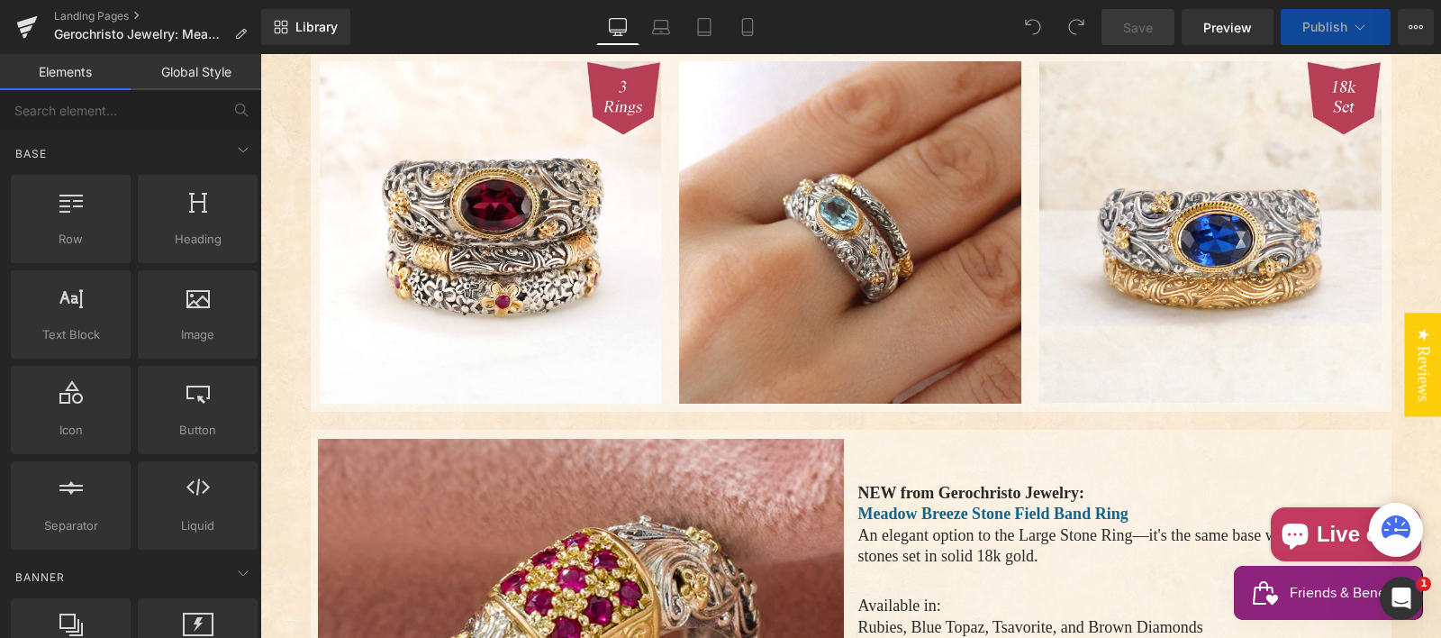
select select "Rhodolite (red)"
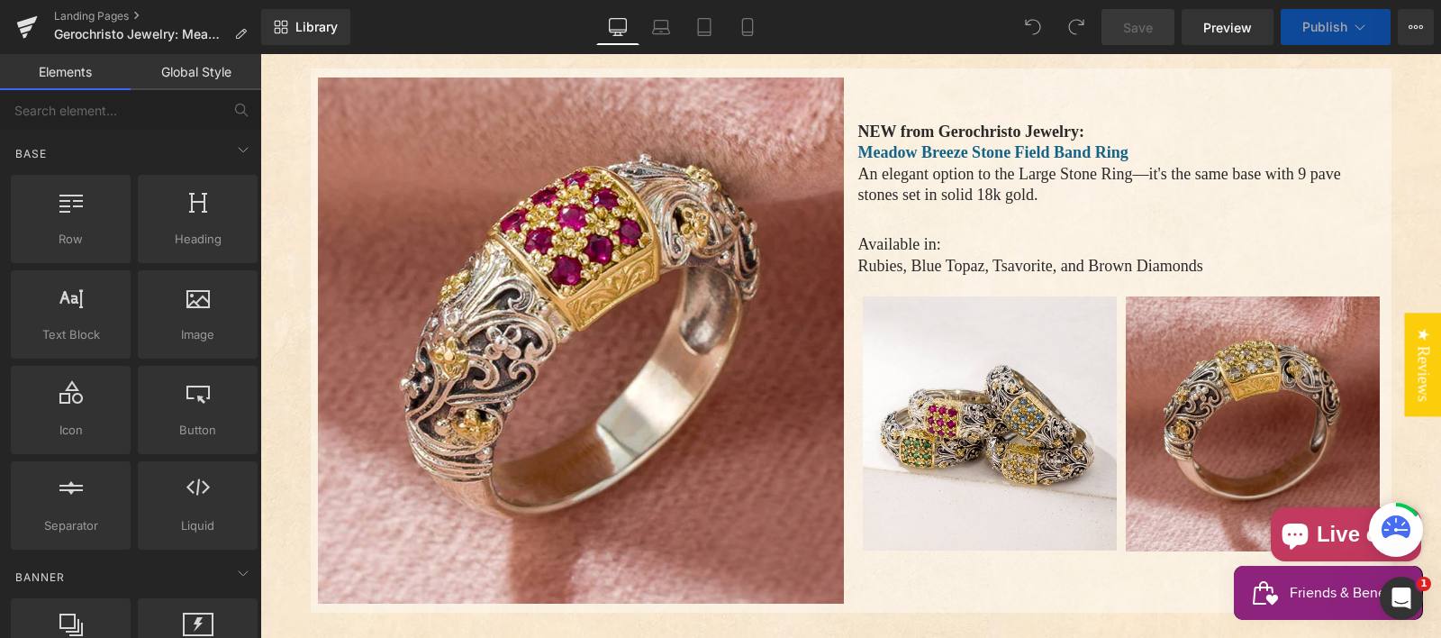
select select "Rhodolite (red)"
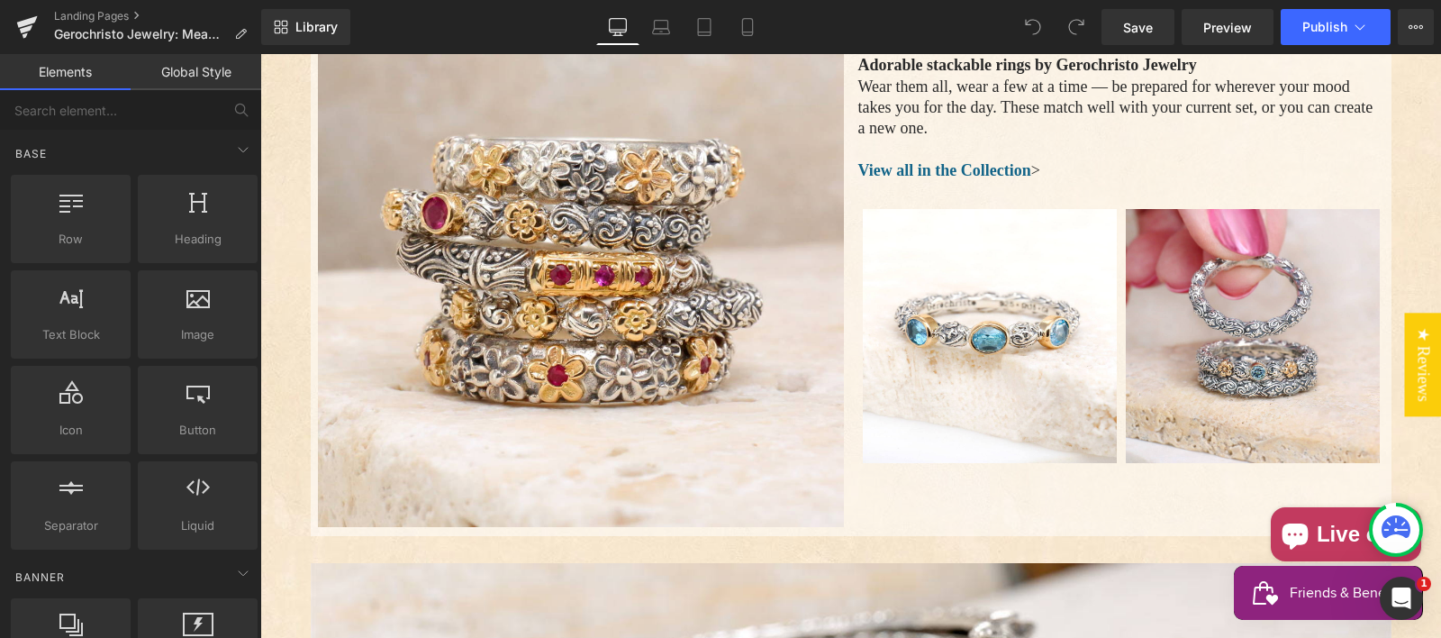
scroll to position [3652, 0]
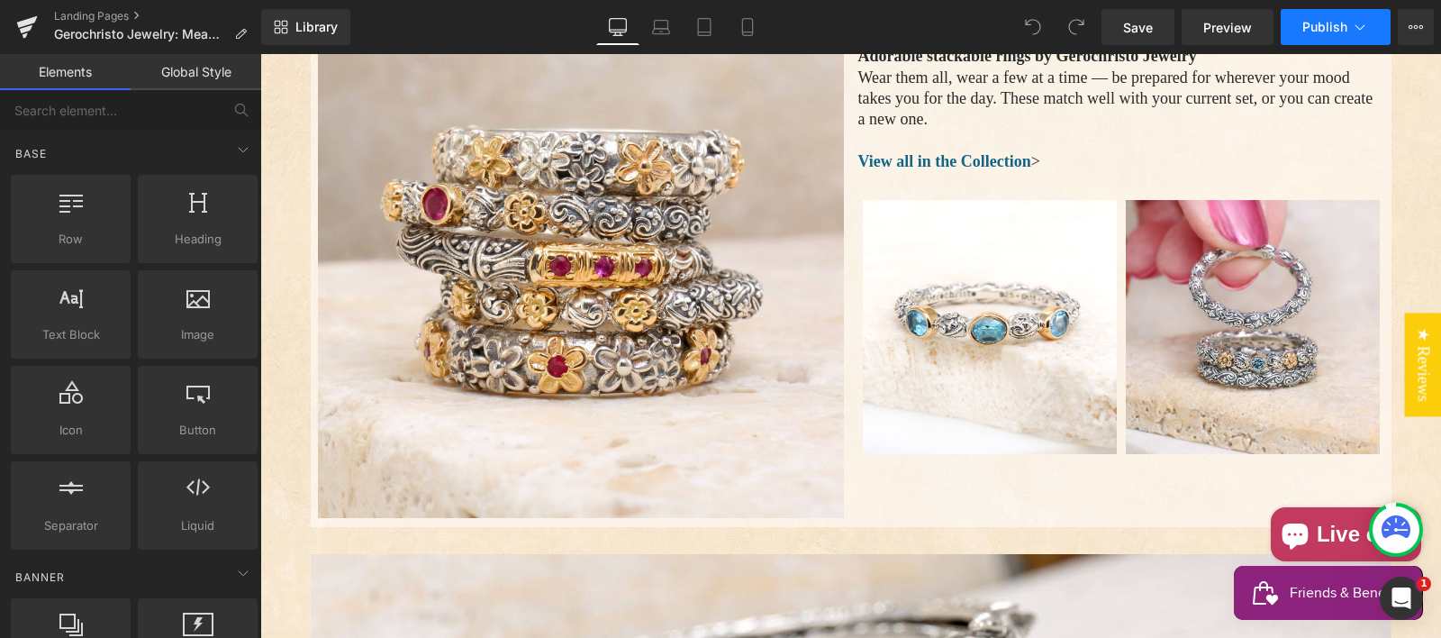
click at [1315, 23] on span "Publish" at bounding box center [1324, 27] width 45 height 14
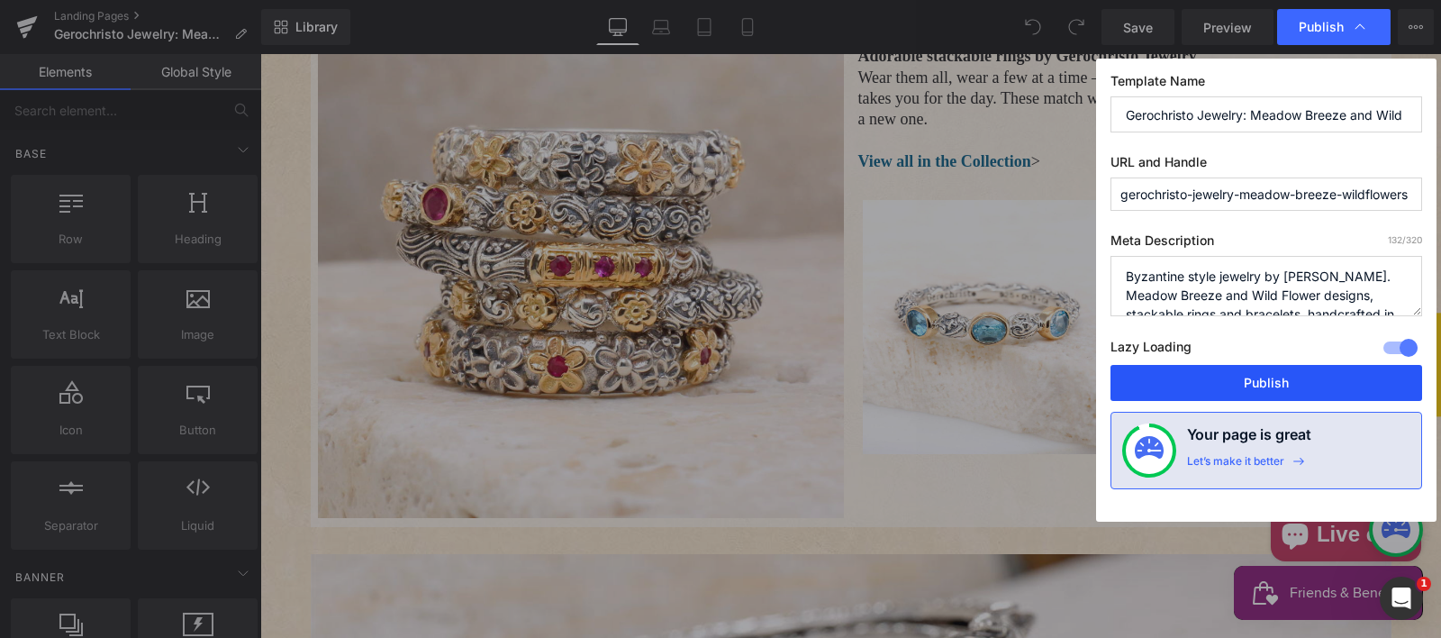
click at [1253, 380] on button "Publish" at bounding box center [1266, 383] width 312 height 36
